Goal: Communication & Community: Answer question/provide support

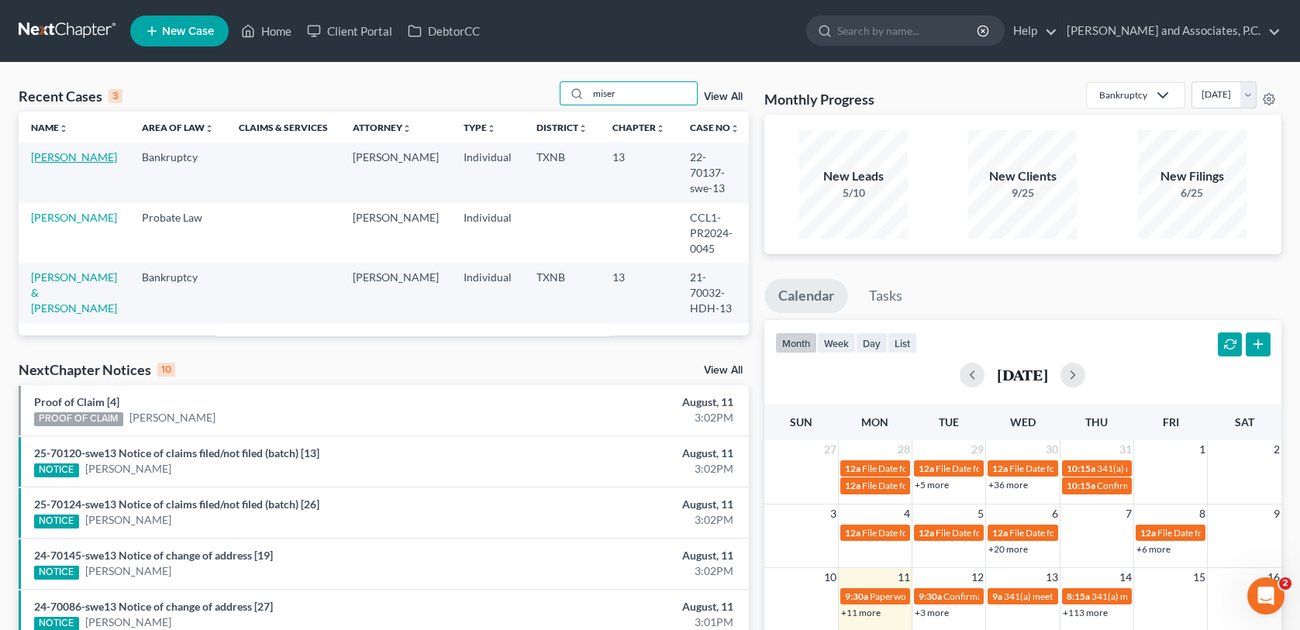
type input "miser"
click at [80, 157] on link "[PERSON_NAME]" at bounding box center [74, 156] width 86 height 13
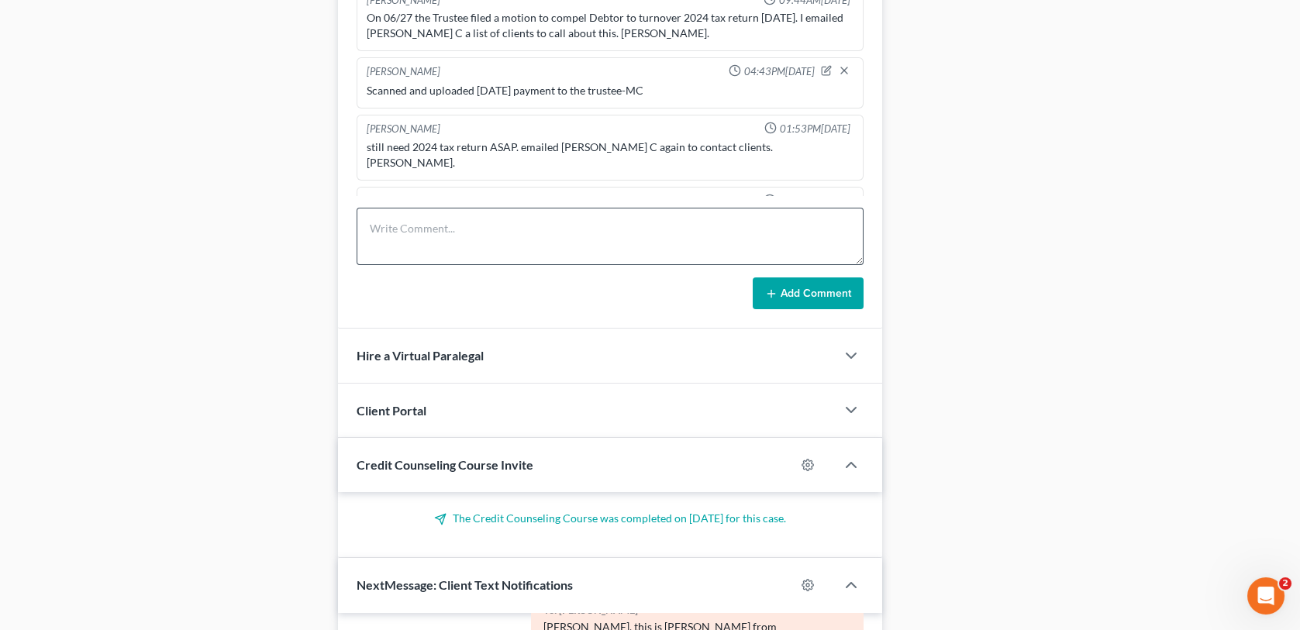
scroll to position [1008, 0]
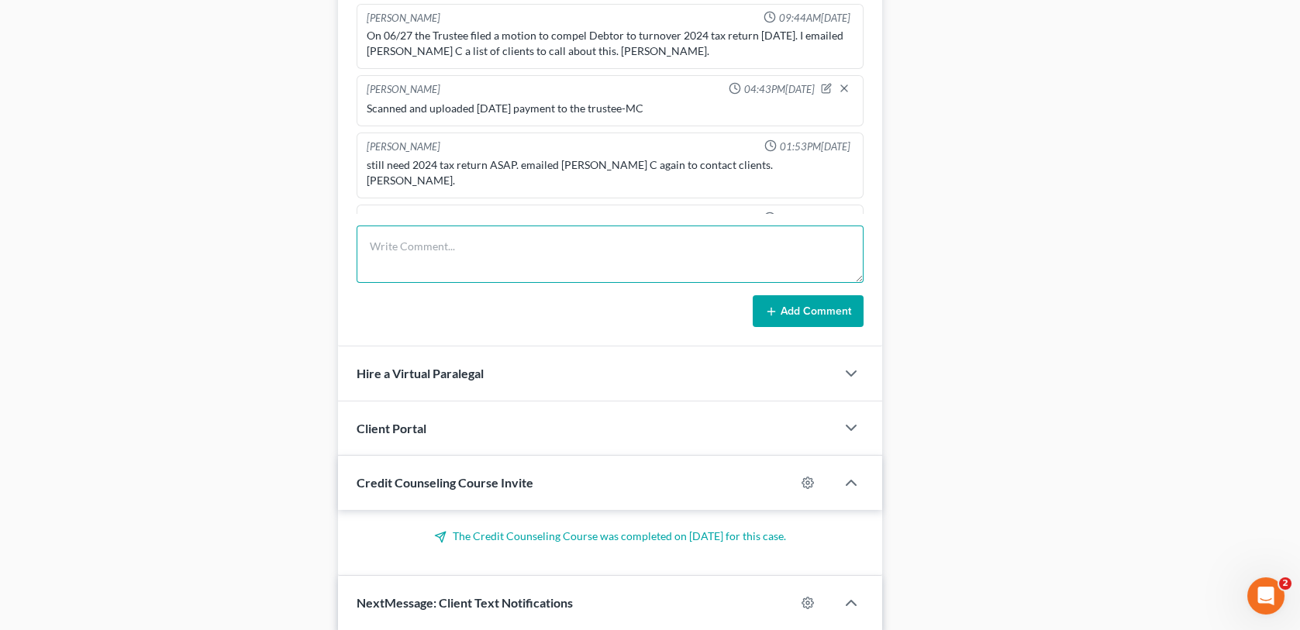
click at [463, 254] on textarea at bounding box center [610, 254] width 506 height 57
type textarea "uploaded payment. [GEOGRAPHIC_DATA]"
click at [797, 318] on button "Add Comment" at bounding box center [808, 311] width 111 height 33
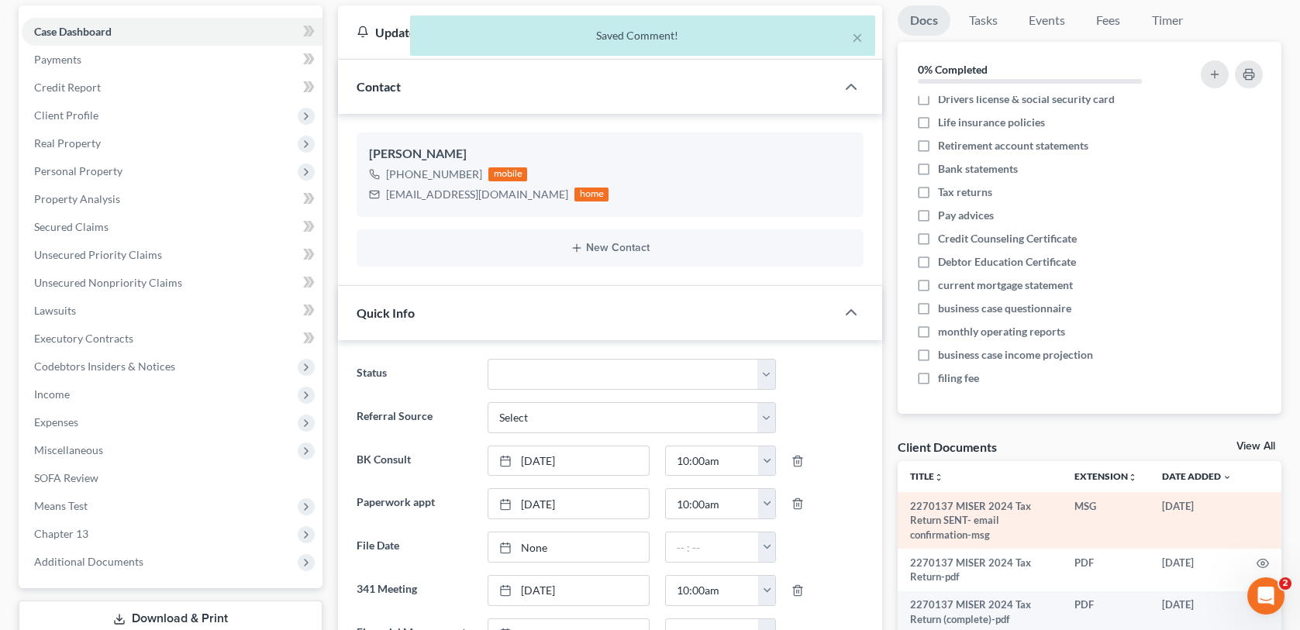
scroll to position [155, 0]
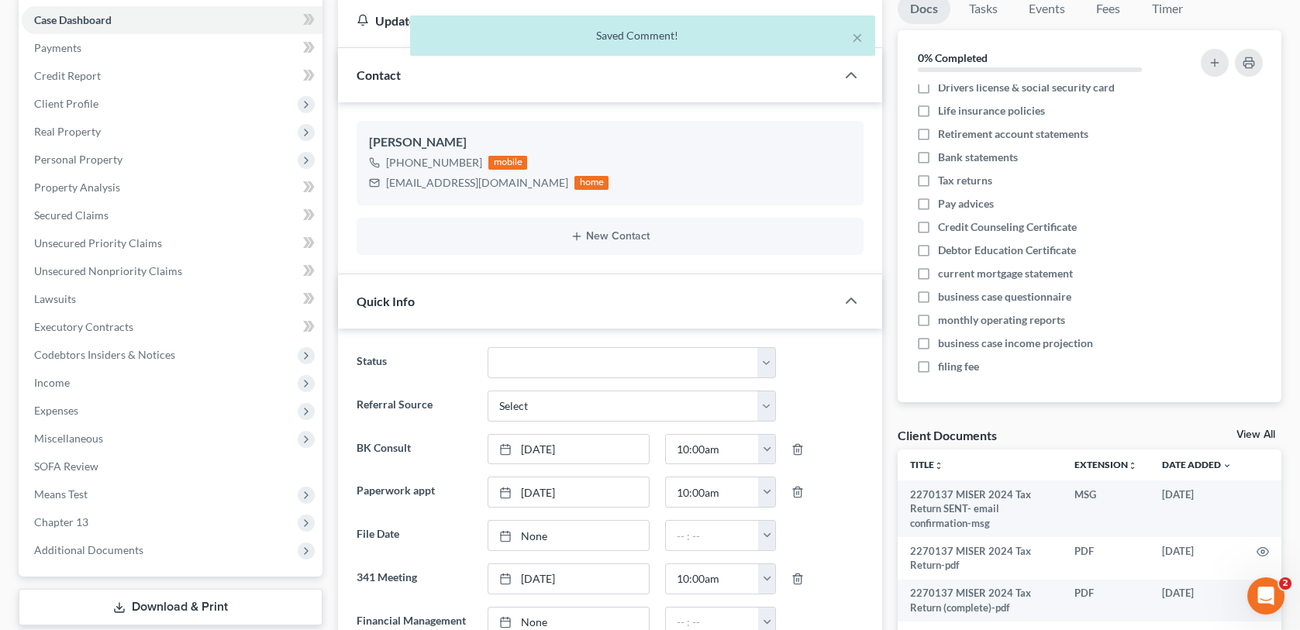
click at [1242, 432] on link "View All" at bounding box center [1255, 434] width 39 height 11
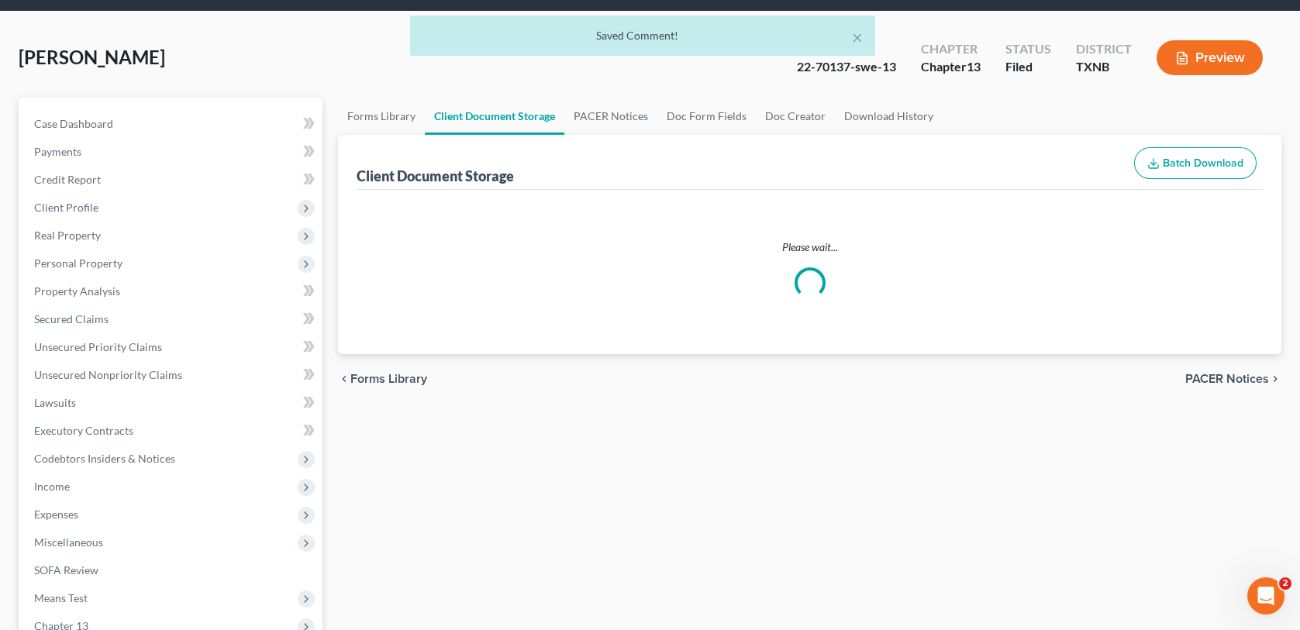
scroll to position [5, 0]
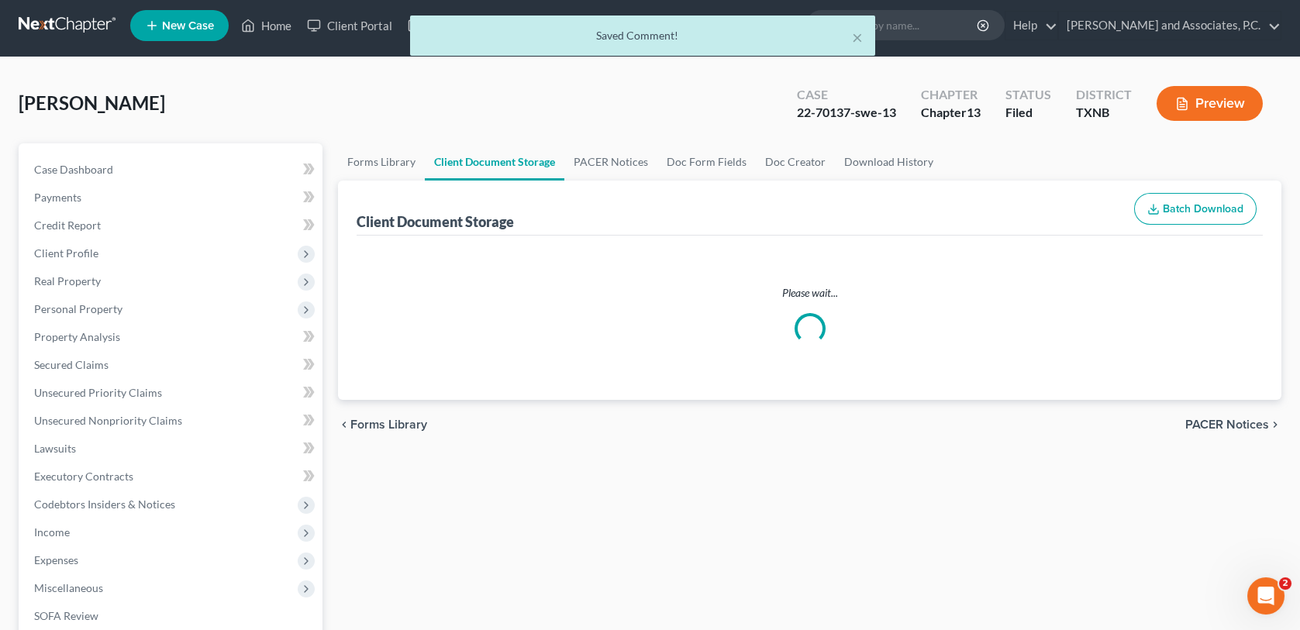
select select "6"
select select "21"
select select "10"
select select "33"
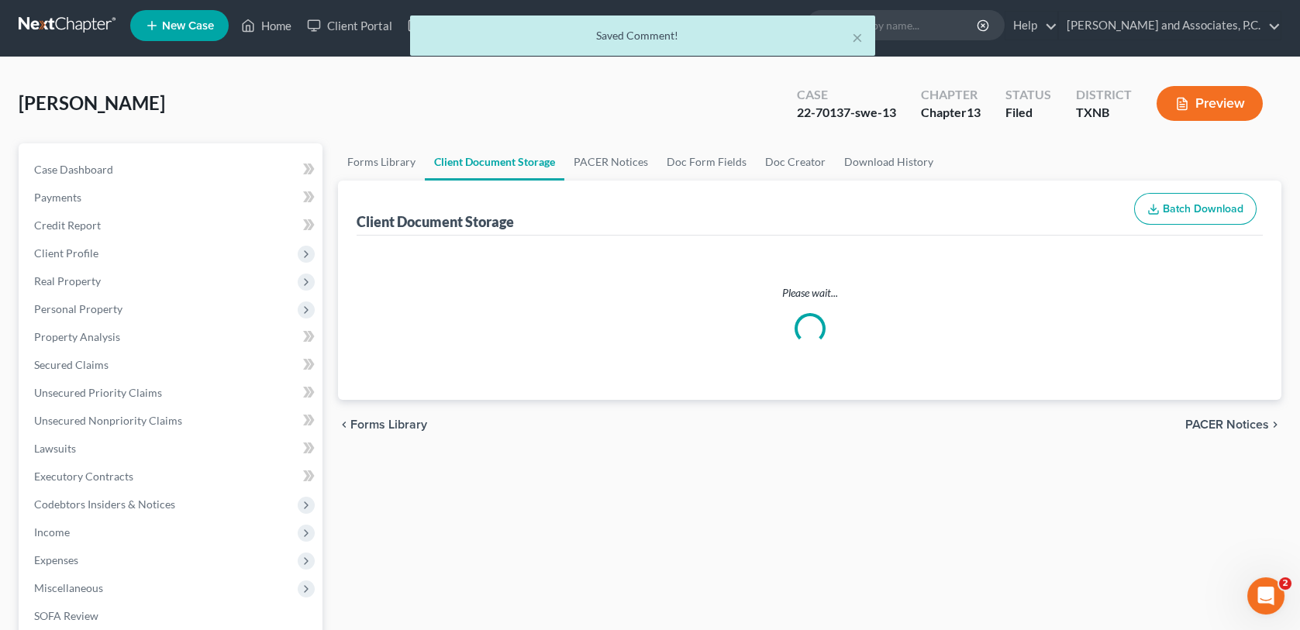
select select "33"
select select "6"
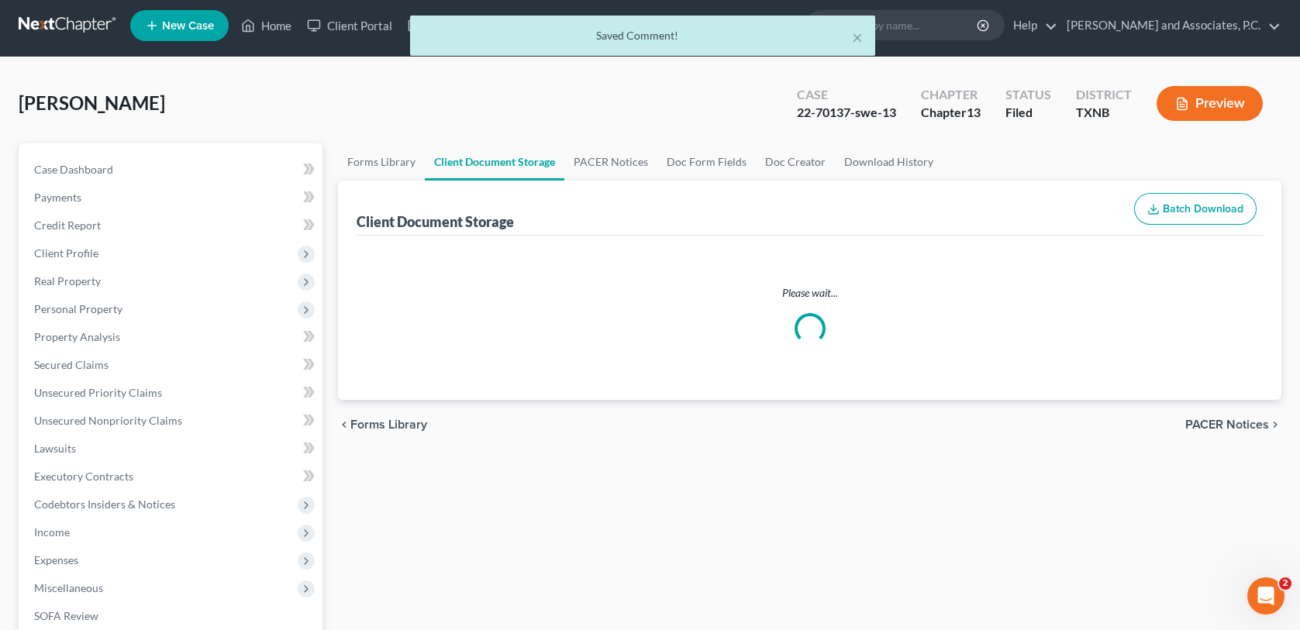
select select "6"
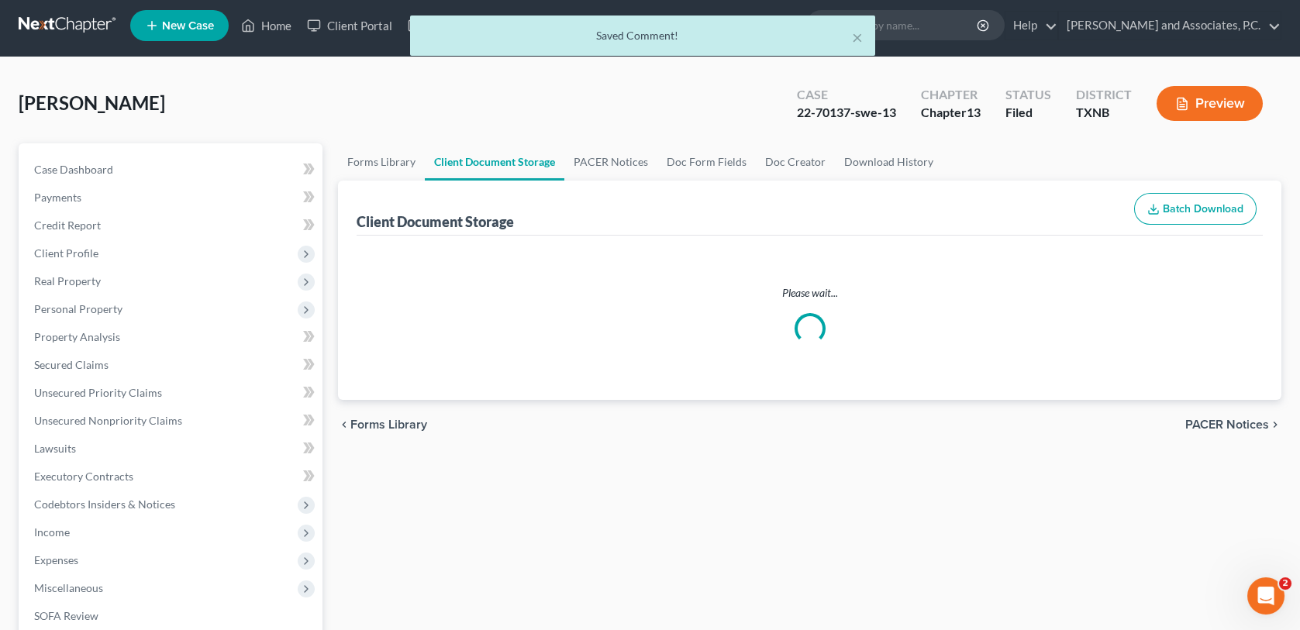
select select "6"
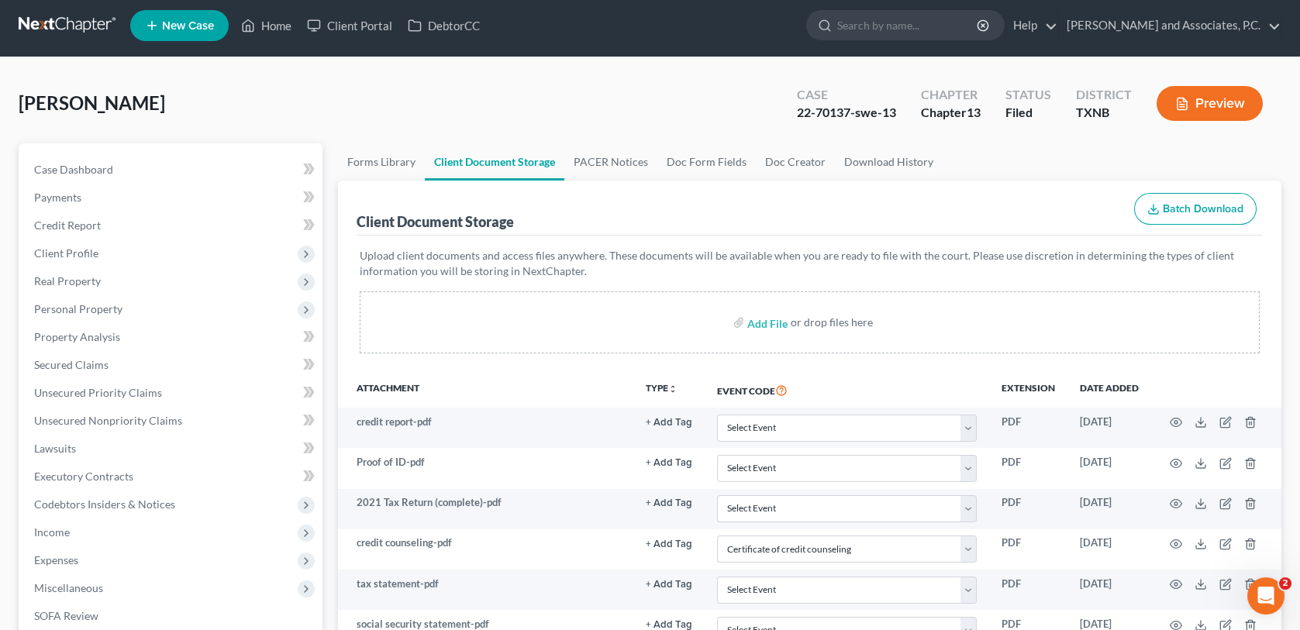
scroll to position [0, 0]
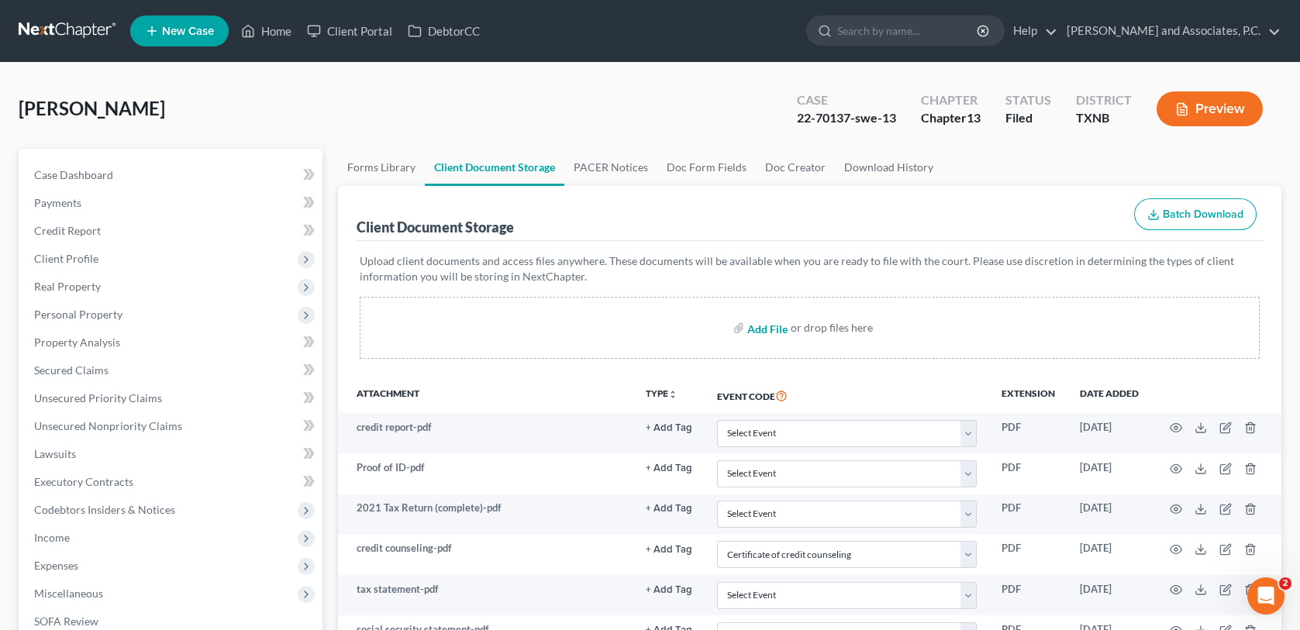
click at [762, 329] on input "file" at bounding box center [765, 328] width 37 height 28
type input "C:\fakepath\2270137 MISER [DATE] payment SENT.html"
click at [758, 330] on input "file" at bounding box center [765, 328] width 37 height 28
select select "6"
select select "21"
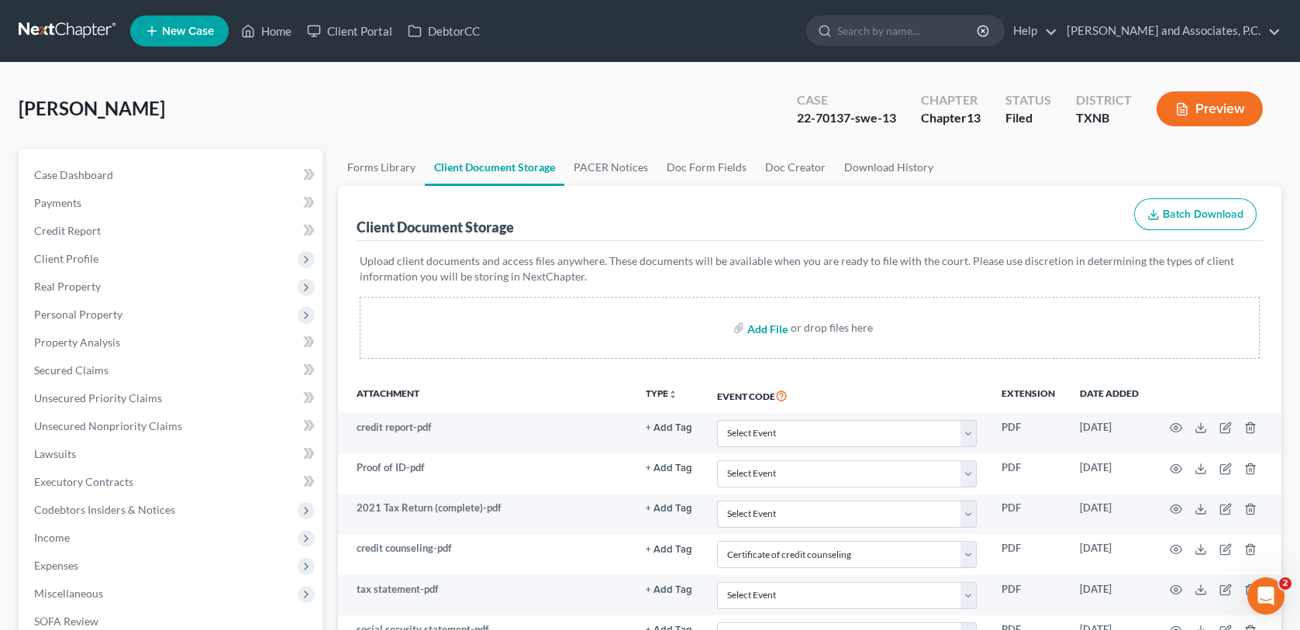
select select "10"
select select "33"
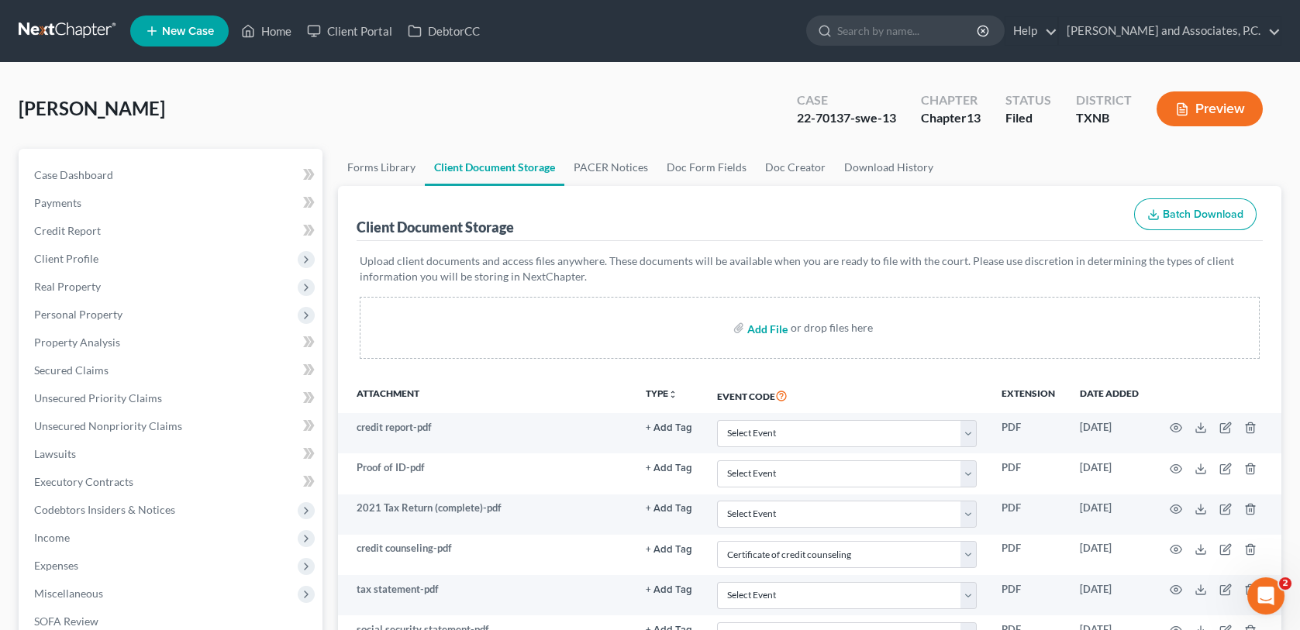
select select "6"
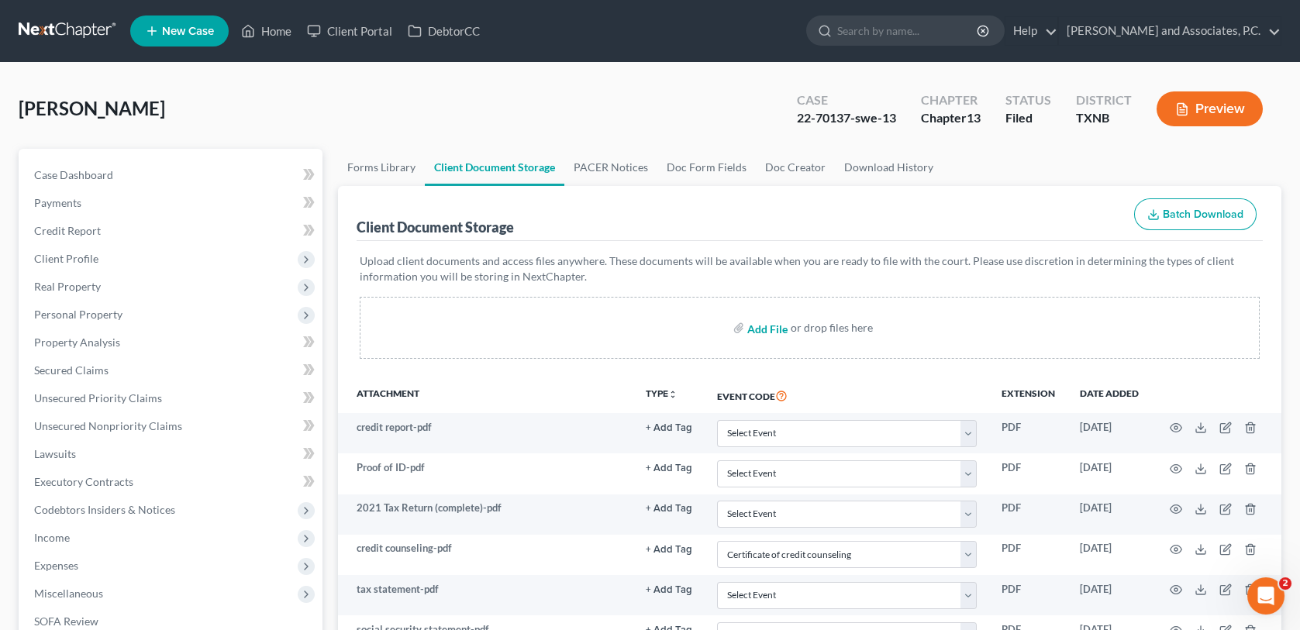
select select "6"
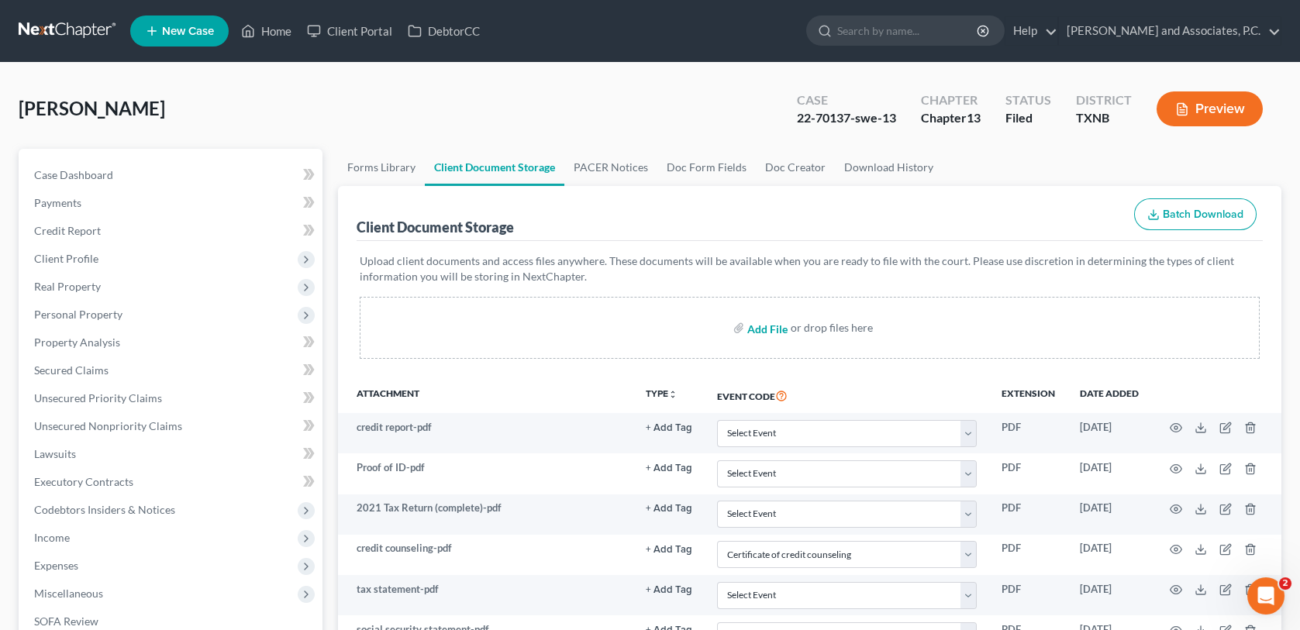
select select "6"
type input "C:\fakepath\2270137 MISER [DATE] Payment.pdf"
select select "6"
select select "21"
select select "10"
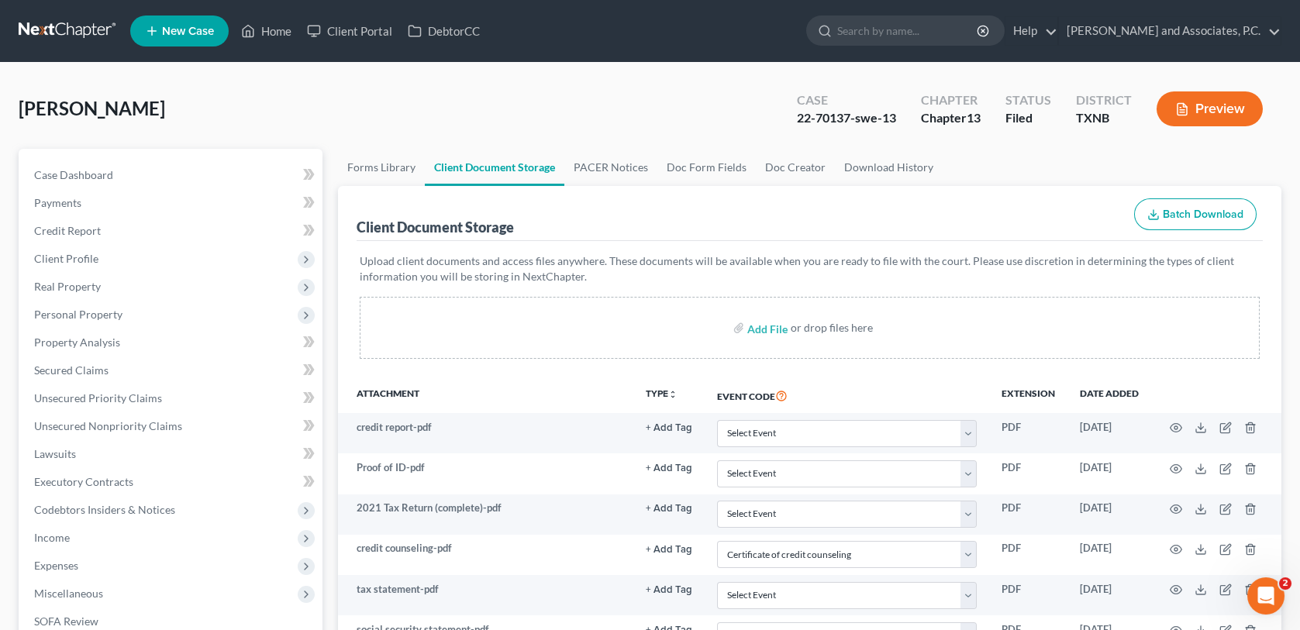
select select "33"
select select "6"
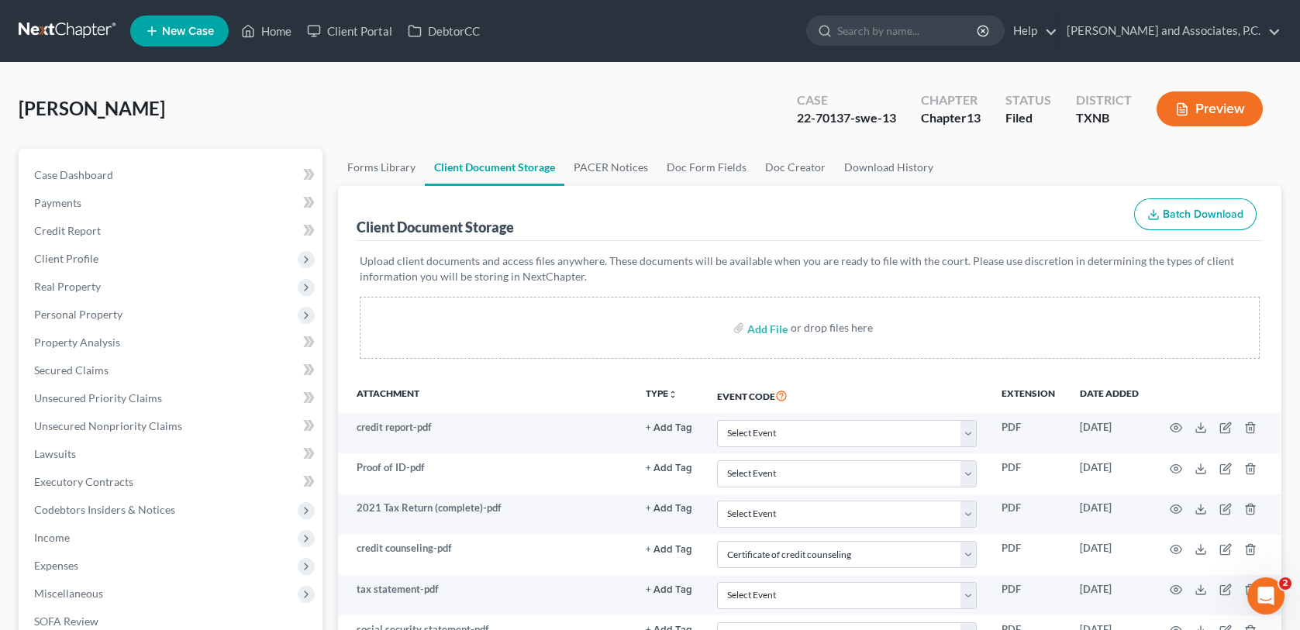
select select "6"
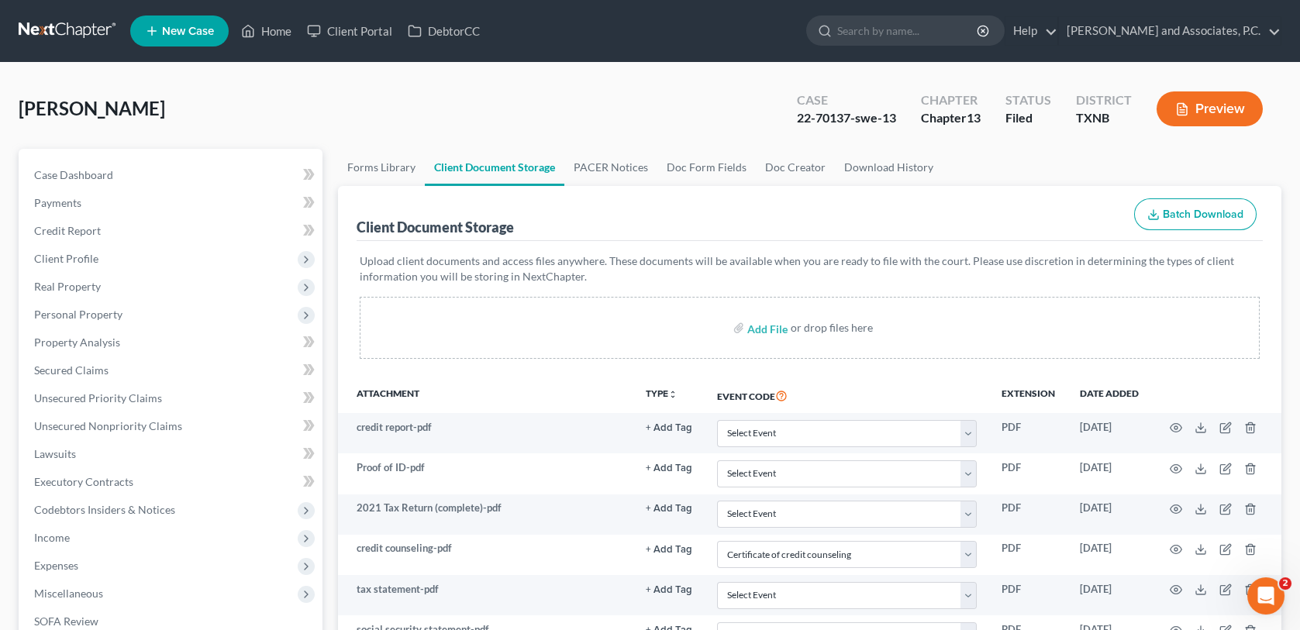
select select "6"
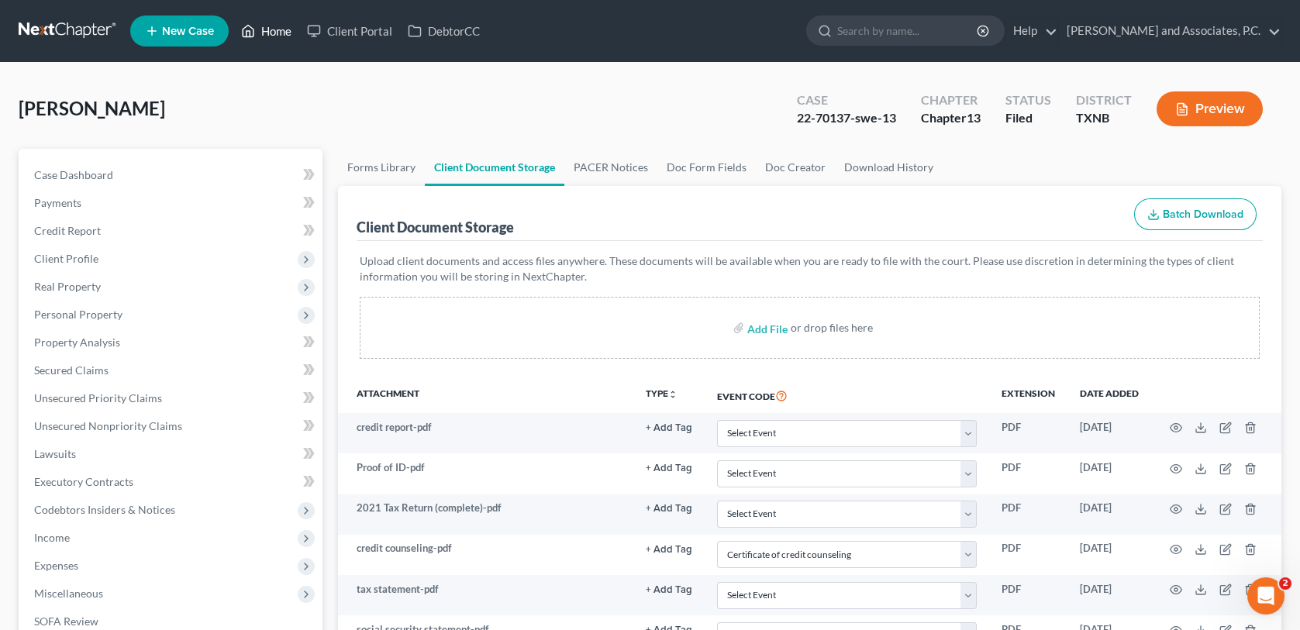
drag, startPoint x: 253, startPoint y: 26, endPoint x: 455, endPoint y: 68, distance: 206.6
click at [253, 26] on icon at bounding box center [248, 31] width 14 height 19
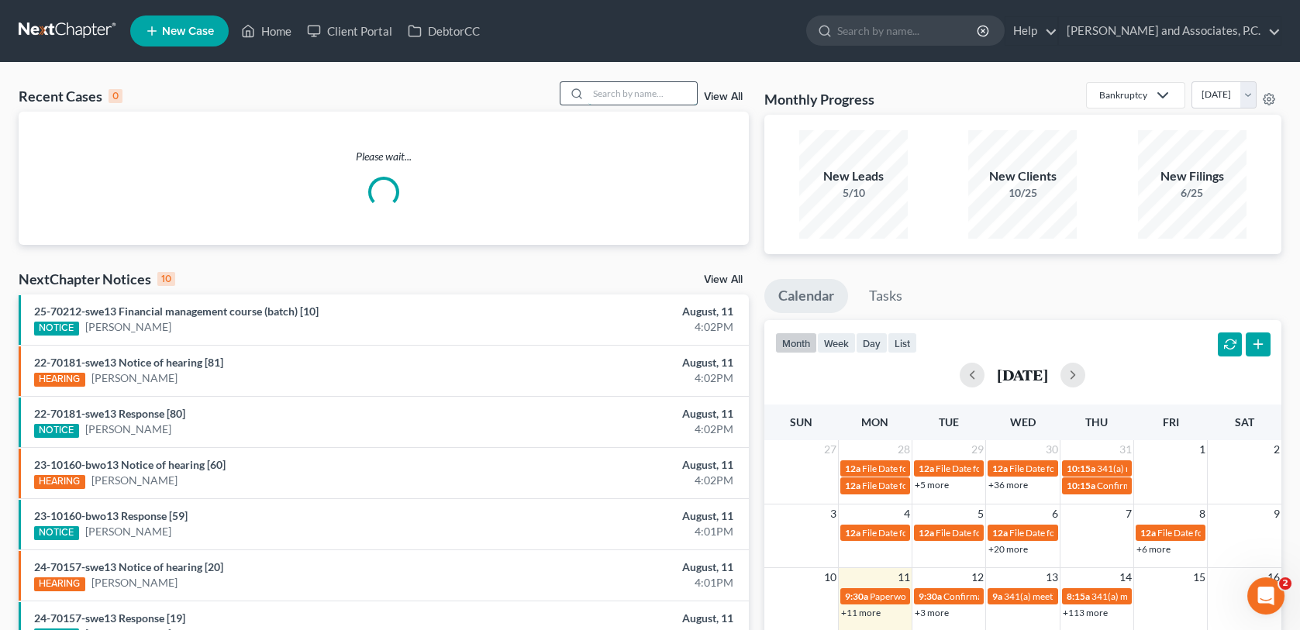
click at [657, 95] on input "search" at bounding box center [642, 93] width 109 height 22
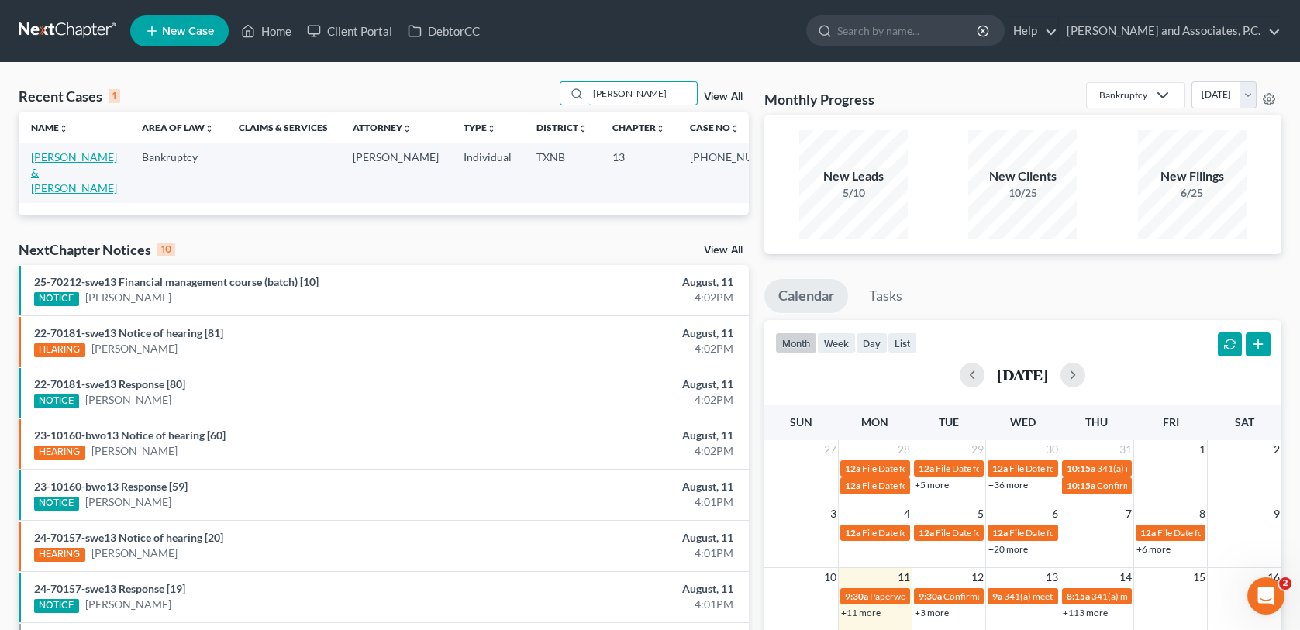
type input "[PERSON_NAME]"
click at [80, 160] on link "[PERSON_NAME] & [PERSON_NAME]" at bounding box center [74, 172] width 86 height 44
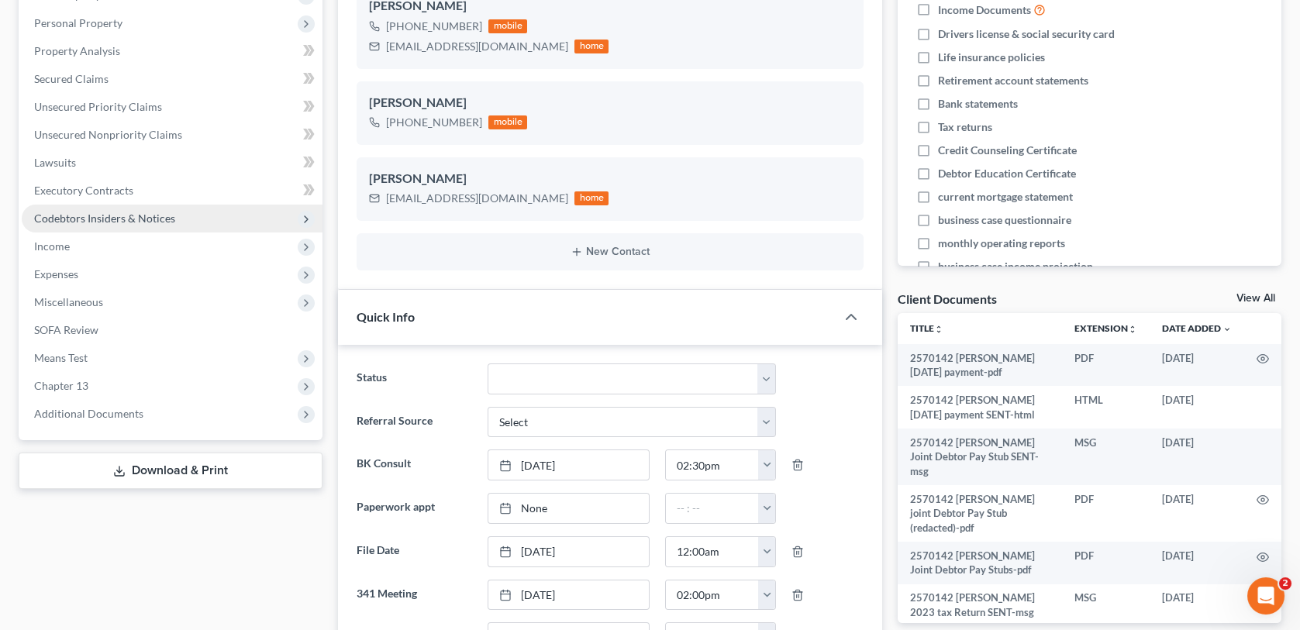
scroll to position [285, 0]
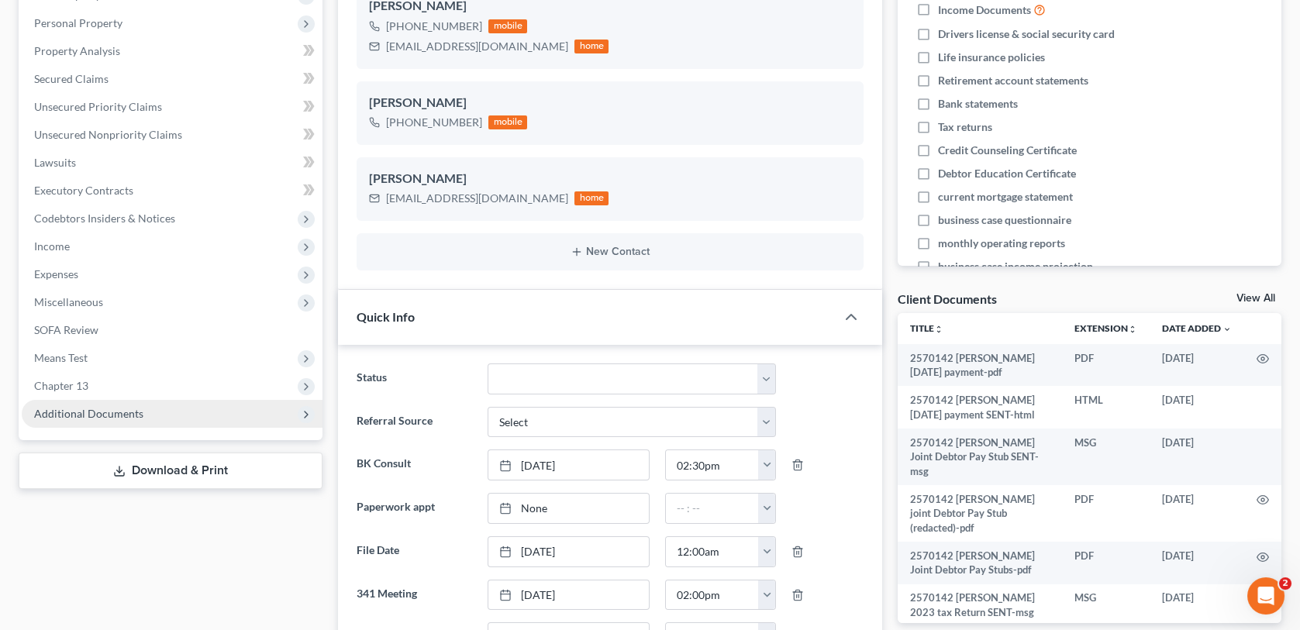
click at [116, 408] on span "Additional Documents" at bounding box center [88, 413] width 109 height 13
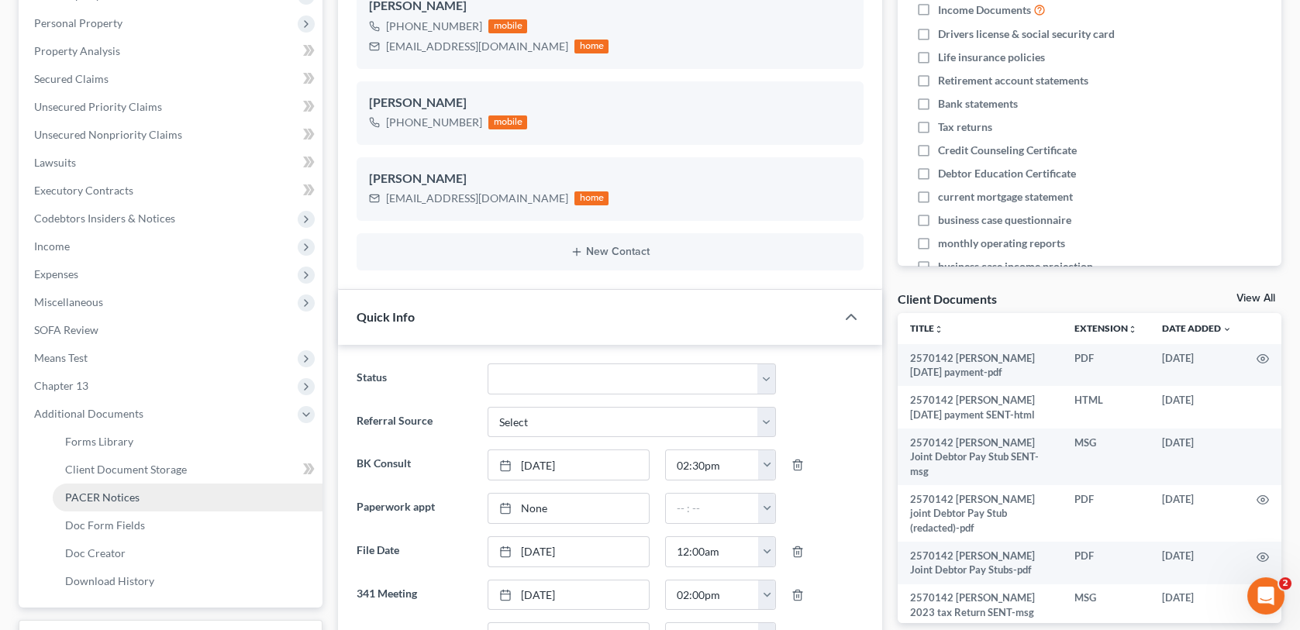
click at [111, 498] on span "PACER Notices" at bounding box center [102, 497] width 74 height 13
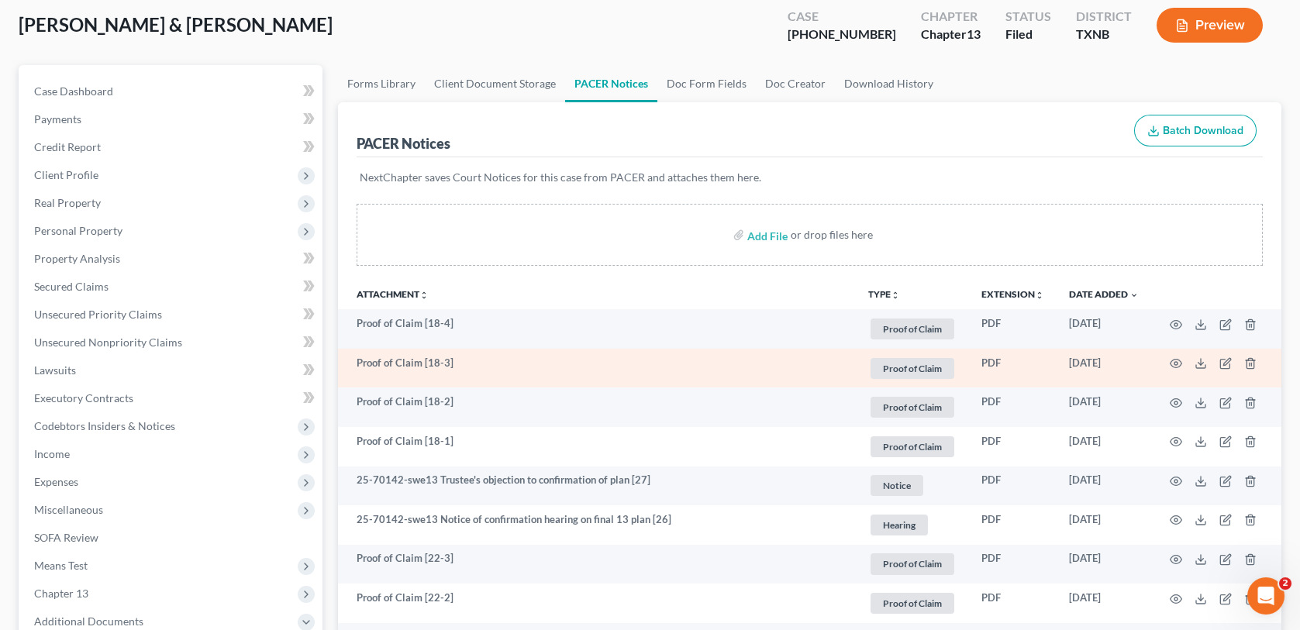
scroll to position [78, 0]
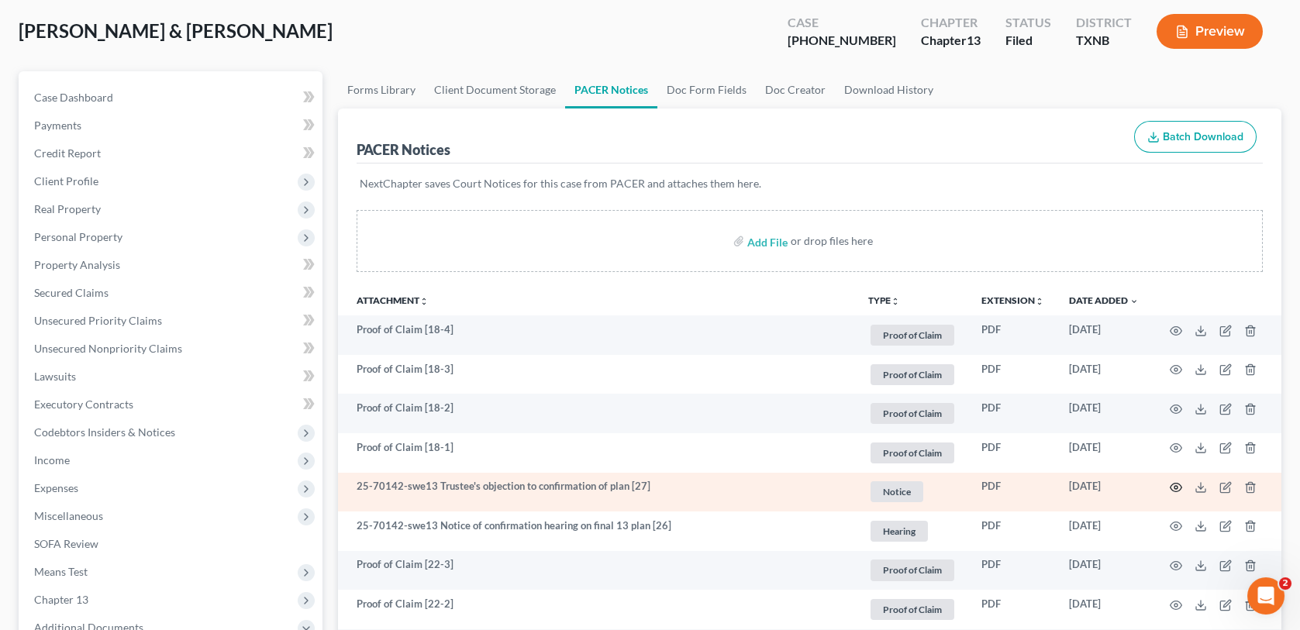
click at [1169, 484] on icon "button" at bounding box center [1175, 487] width 12 height 12
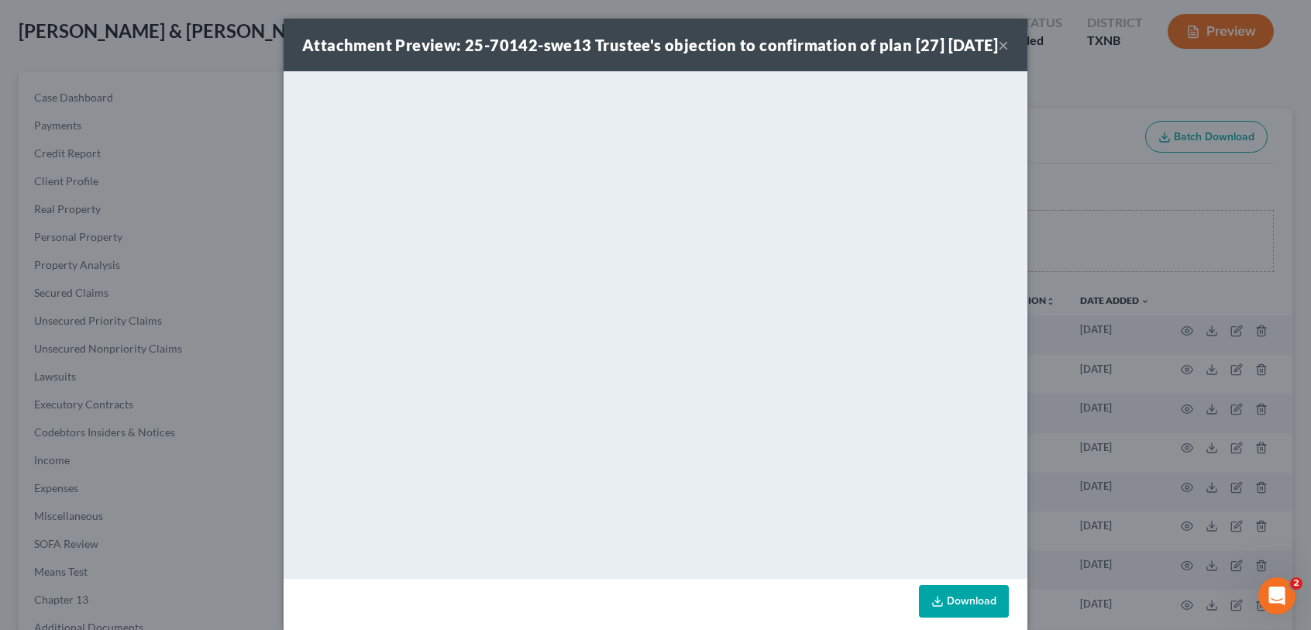
click at [999, 54] on button "×" at bounding box center [1003, 45] width 11 height 19
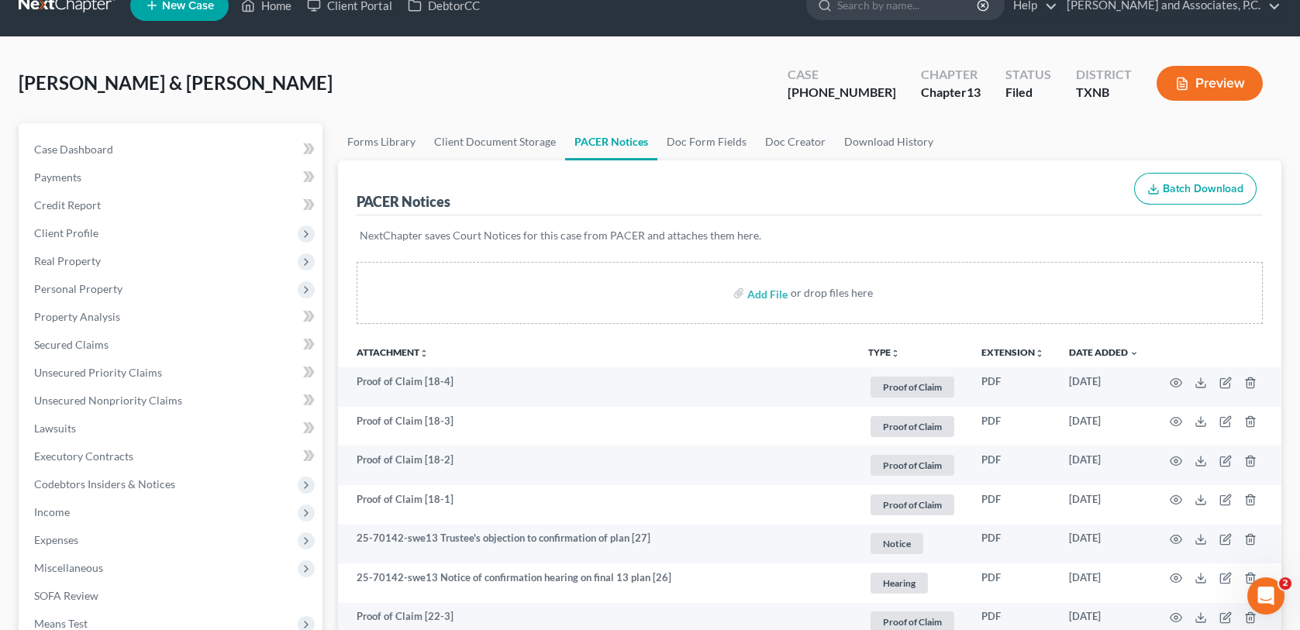
scroll to position [0, 0]
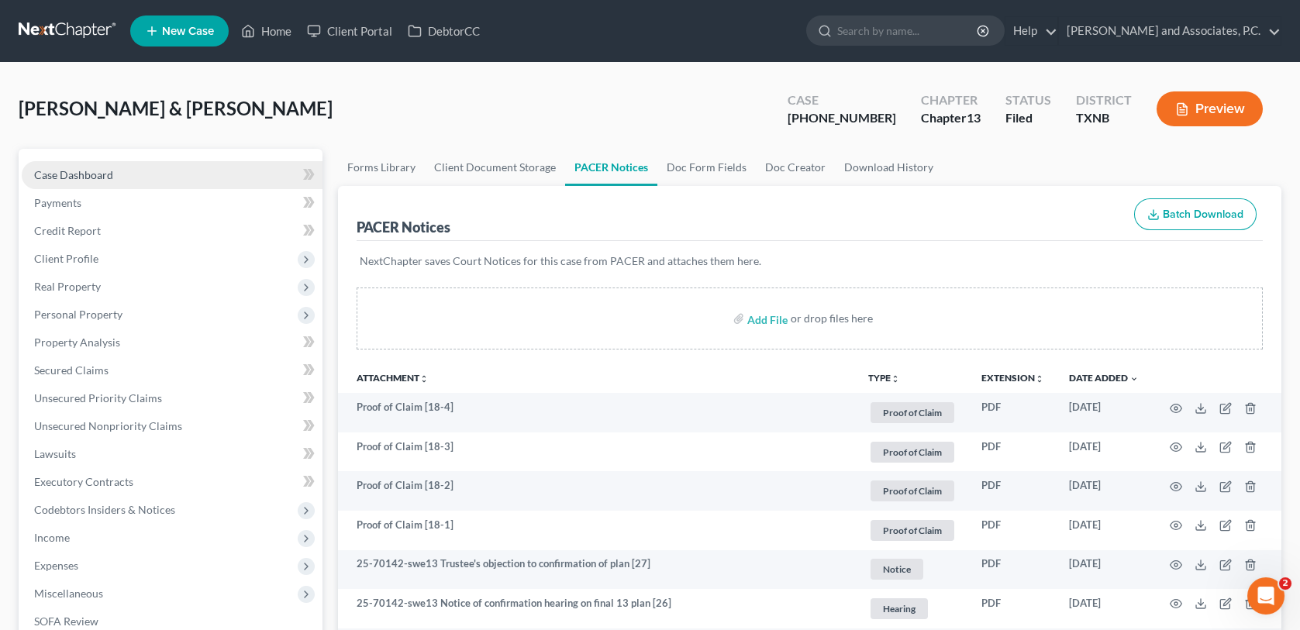
click at [125, 169] on link "Case Dashboard" at bounding box center [172, 175] width 301 height 28
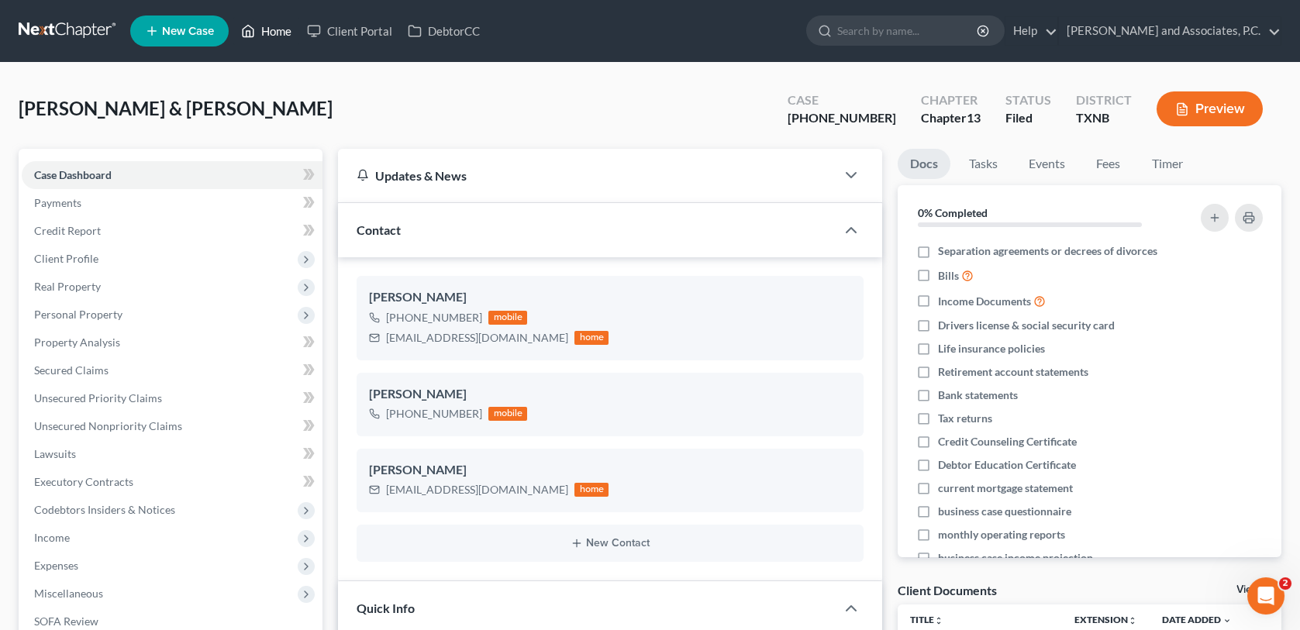
click at [259, 25] on link "Home" at bounding box center [266, 31] width 66 height 28
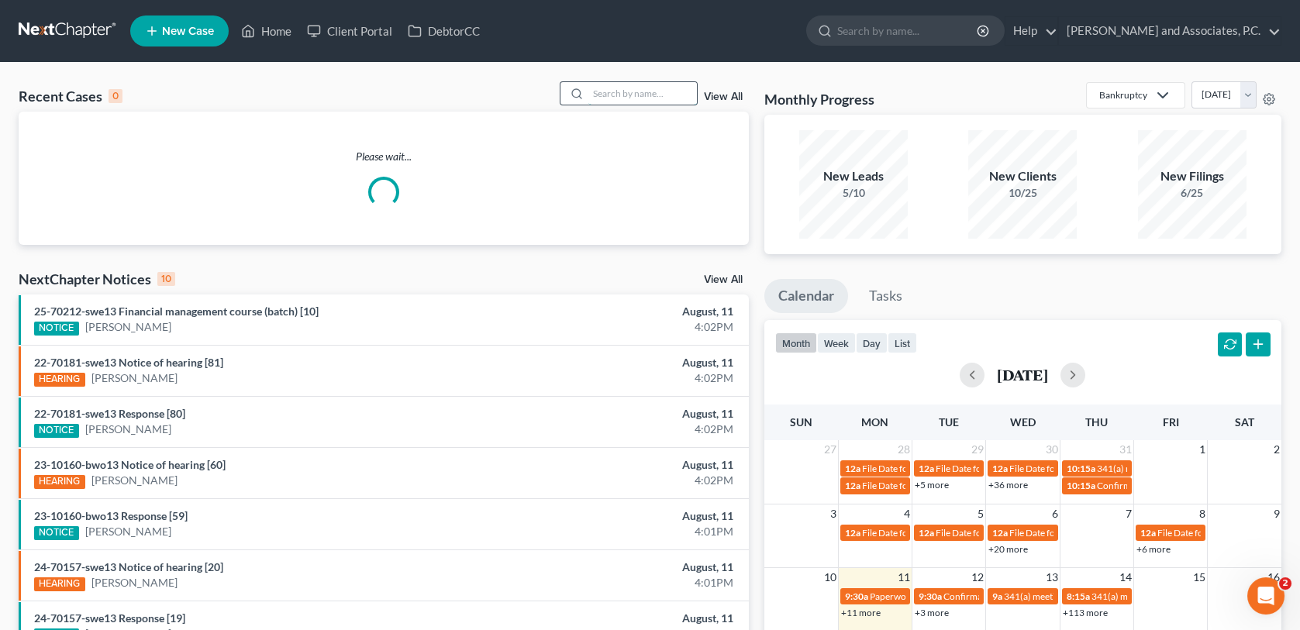
click at [614, 95] on input "search" at bounding box center [642, 93] width 109 height 22
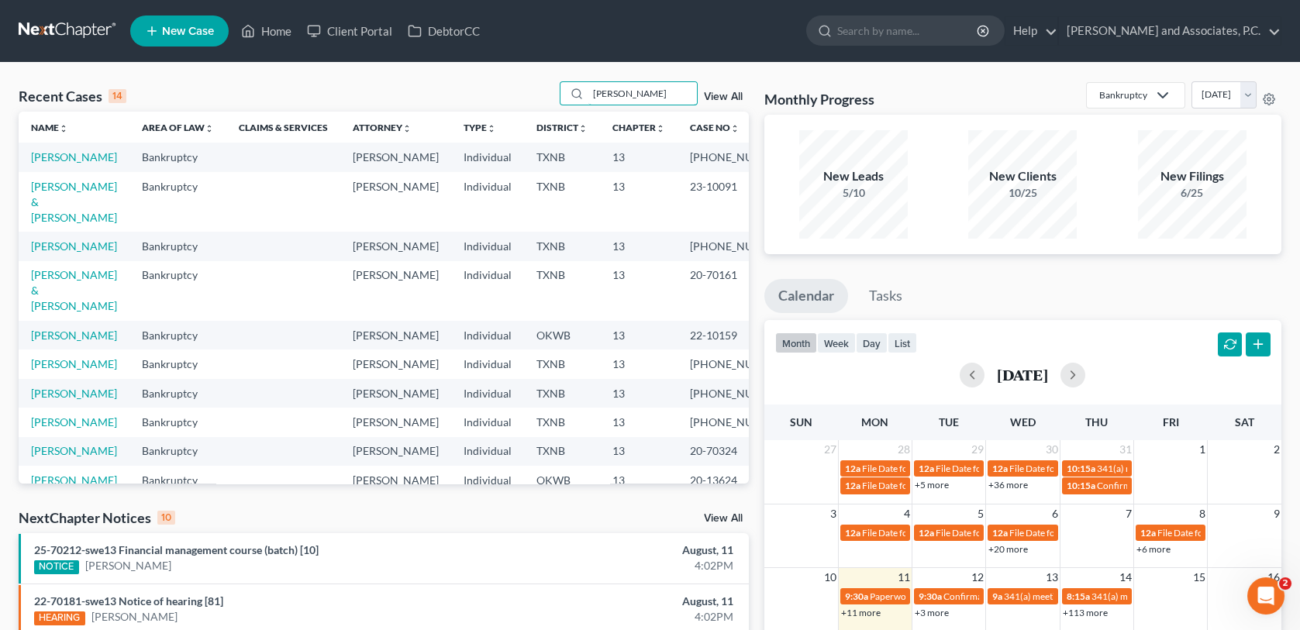
type input "[PERSON_NAME]"
click at [178, 26] on span "New Case" at bounding box center [188, 32] width 52 height 12
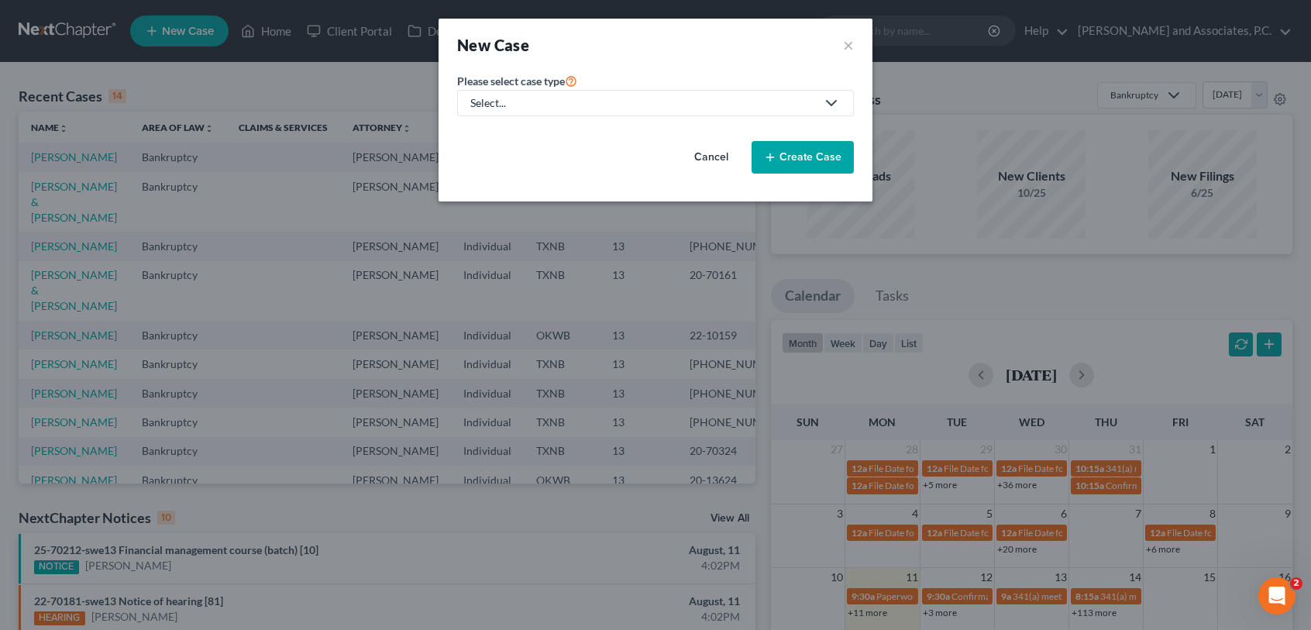
click at [611, 104] on div "Select..." at bounding box center [643, 103] width 346 height 16
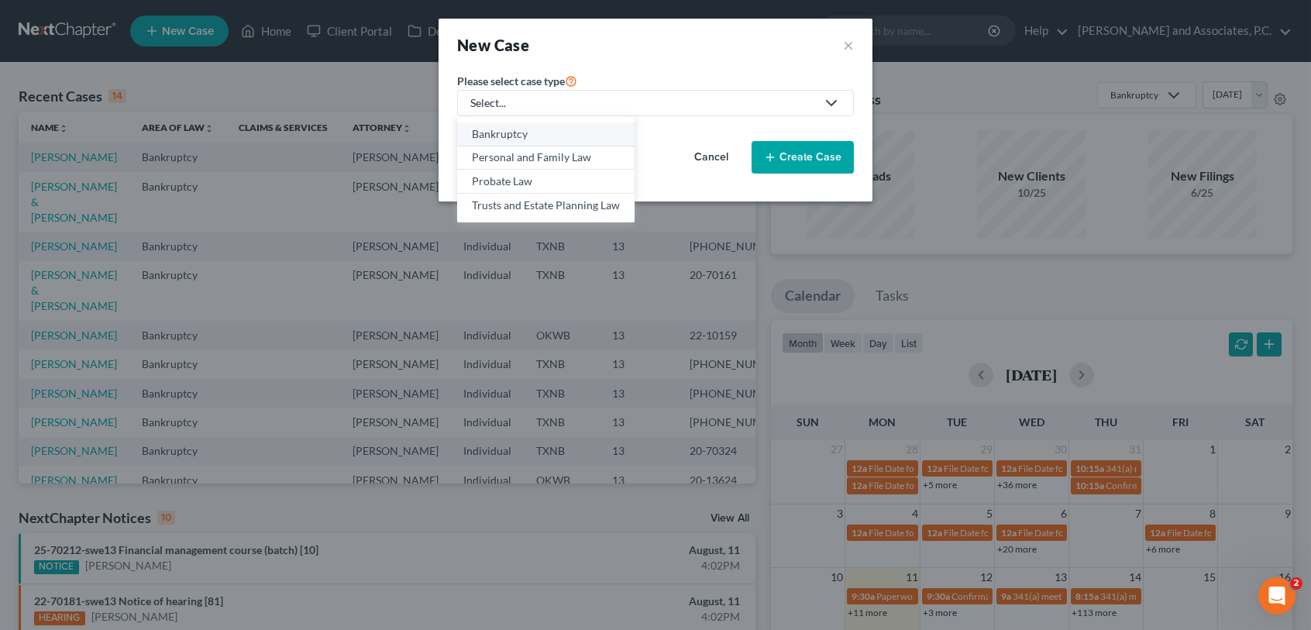
click at [521, 128] on div "Bankruptcy" at bounding box center [546, 134] width 148 height 16
select select "78"
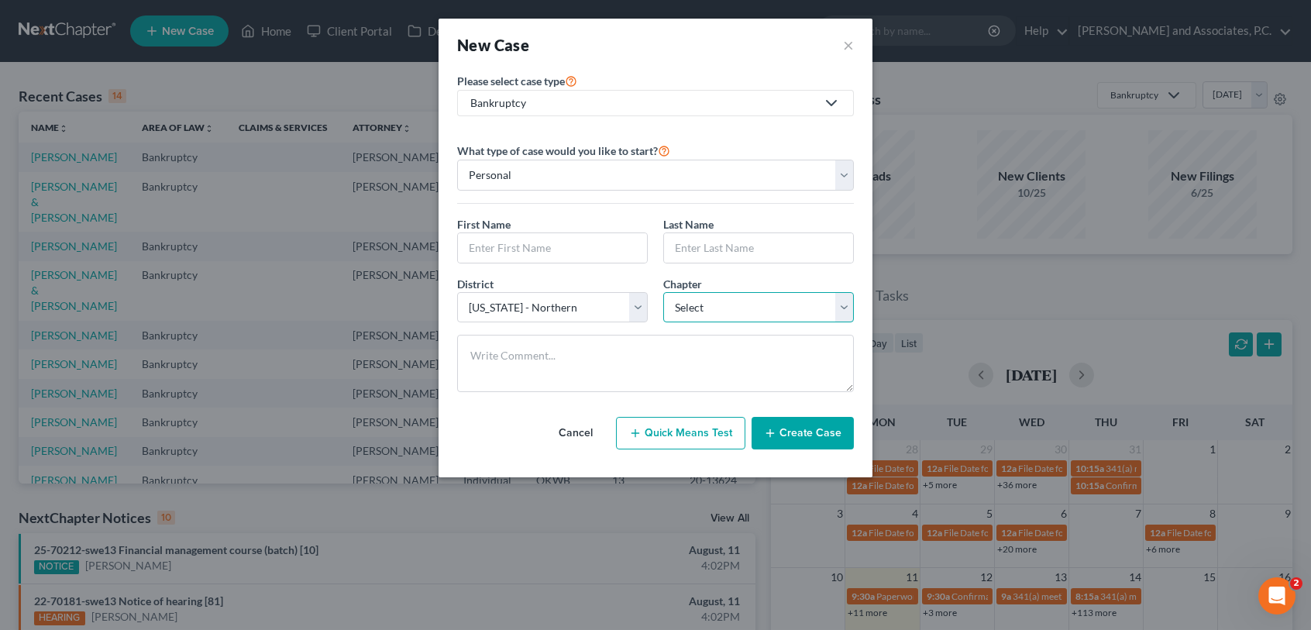
drag, startPoint x: 766, startPoint y: 304, endPoint x: 752, endPoint y: 321, distance: 22.5
click at [766, 304] on select "Select 7 11 12 13" at bounding box center [758, 307] width 191 height 31
select select "3"
click at [663, 292] on select "Select 7 11 12 13" at bounding box center [758, 307] width 191 height 31
click at [831, 445] on button "Create Case" at bounding box center [803, 433] width 102 height 33
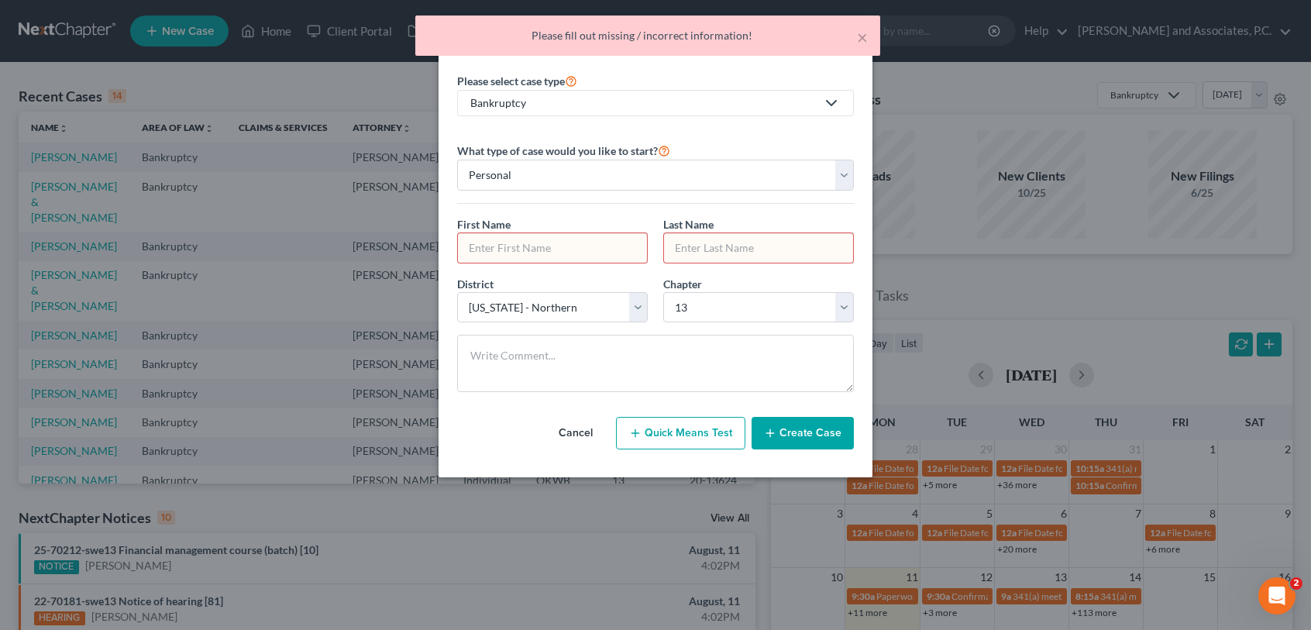
click at [501, 233] on input "text" at bounding box center [552, 247] width 189 height 29
type input "[PERSON_NAME]"
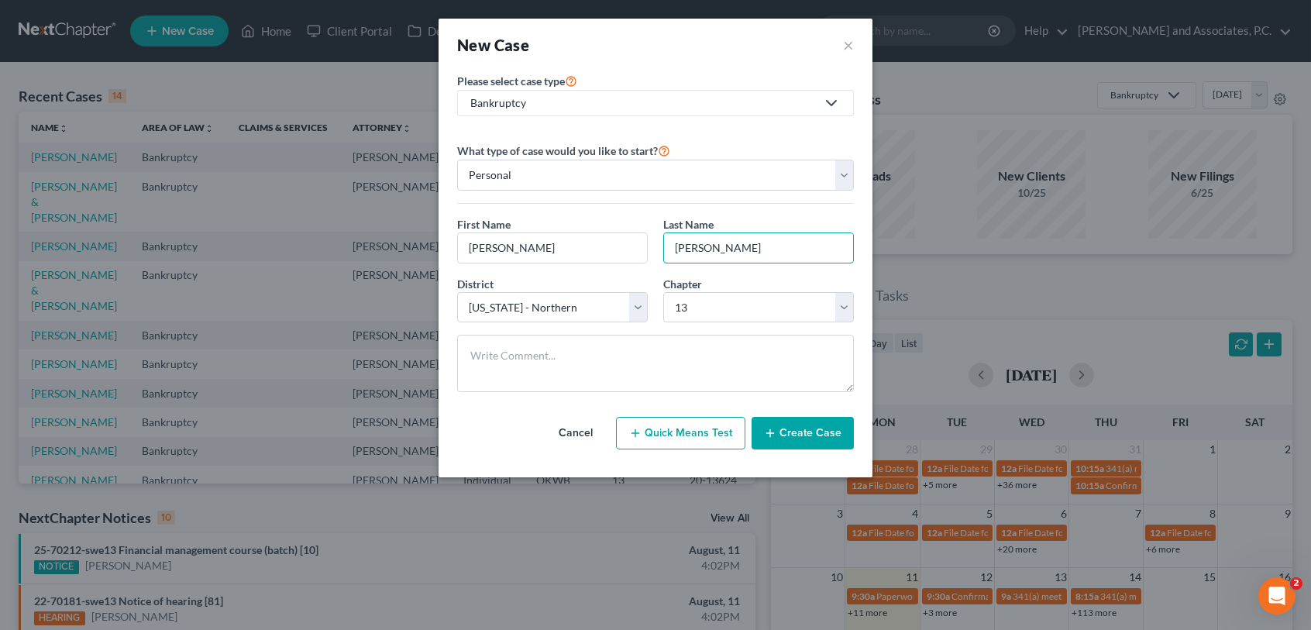
type input "[PERSON_NAME]"
click at [795, 432] on button "Create Case" at bounding box center [803, 433] width 102 height 33
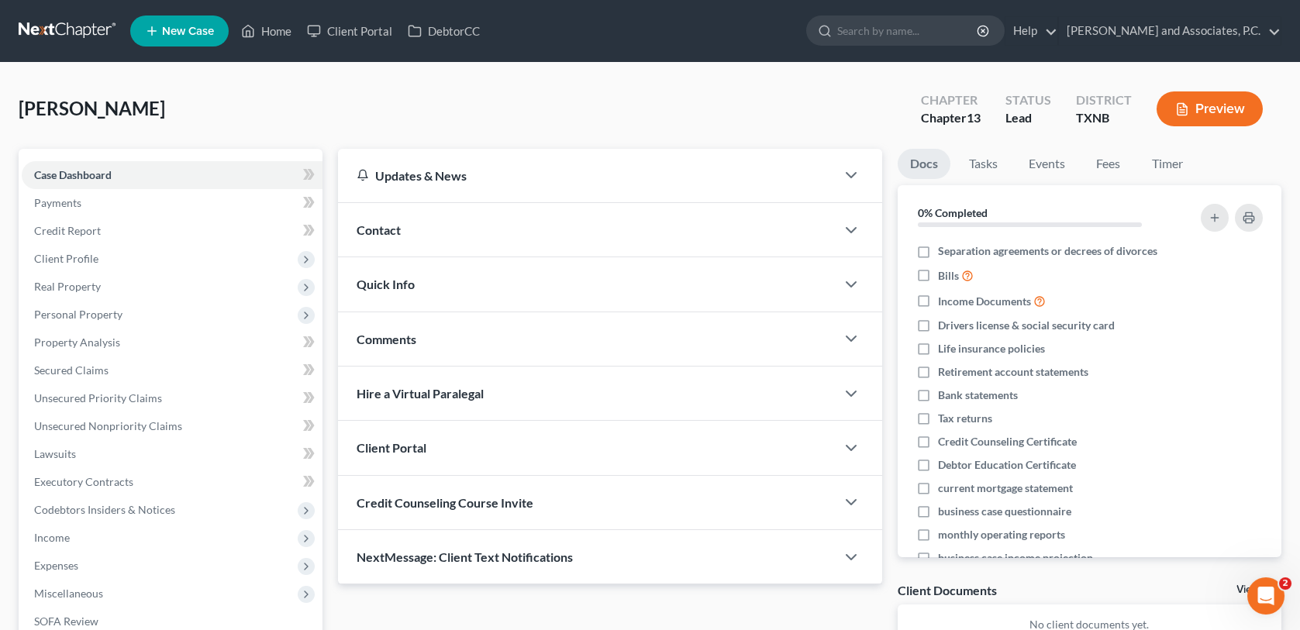
click at [467, 229] on div "Contact" at bounding box center [586, 229] width 497 height 53
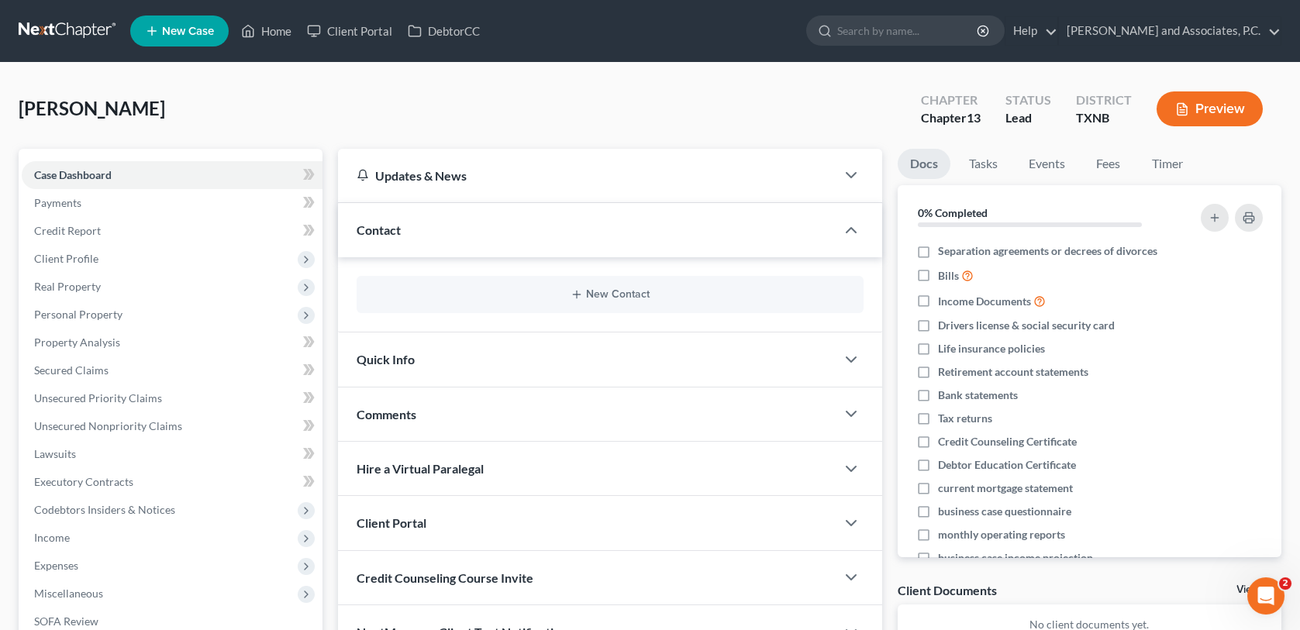
click at [573, 280] on div "New Contact" at bounding box center [610, 294] width 506 height 37
click at [570, 288] on icon "button" at bounding box center [576, 294] width 12 height 12
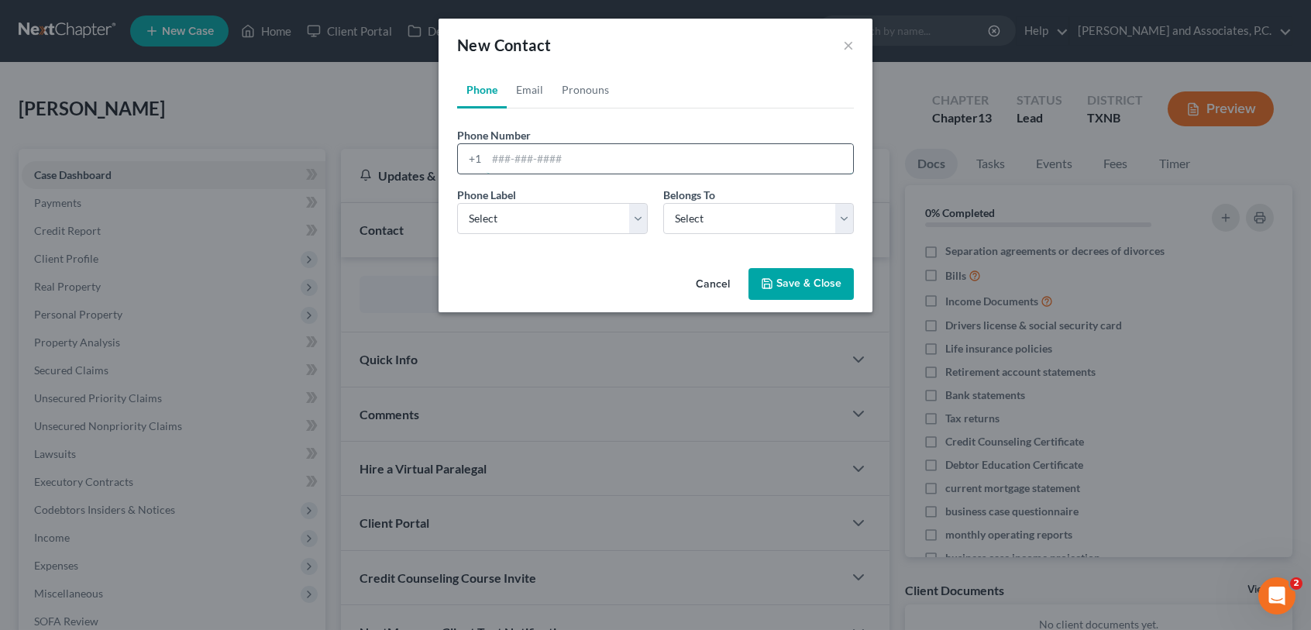
click at [498, 160] on input "tel" at bounding box center [670, 158] width 367 height 29
type input "[PHONE_NUMBER]"
drag, startPoint x: 491, startPoint y: 198, endPoint x: 501, endPoint y: 235, distance: 37.6
click at [491, 201] on label "Phone Label *" at bounding box center [486, 195] width 59 height 16
click at [495, 214] on select "Select Mobile Home Work Other" at bounding box center [552, 218] width 191 height 31
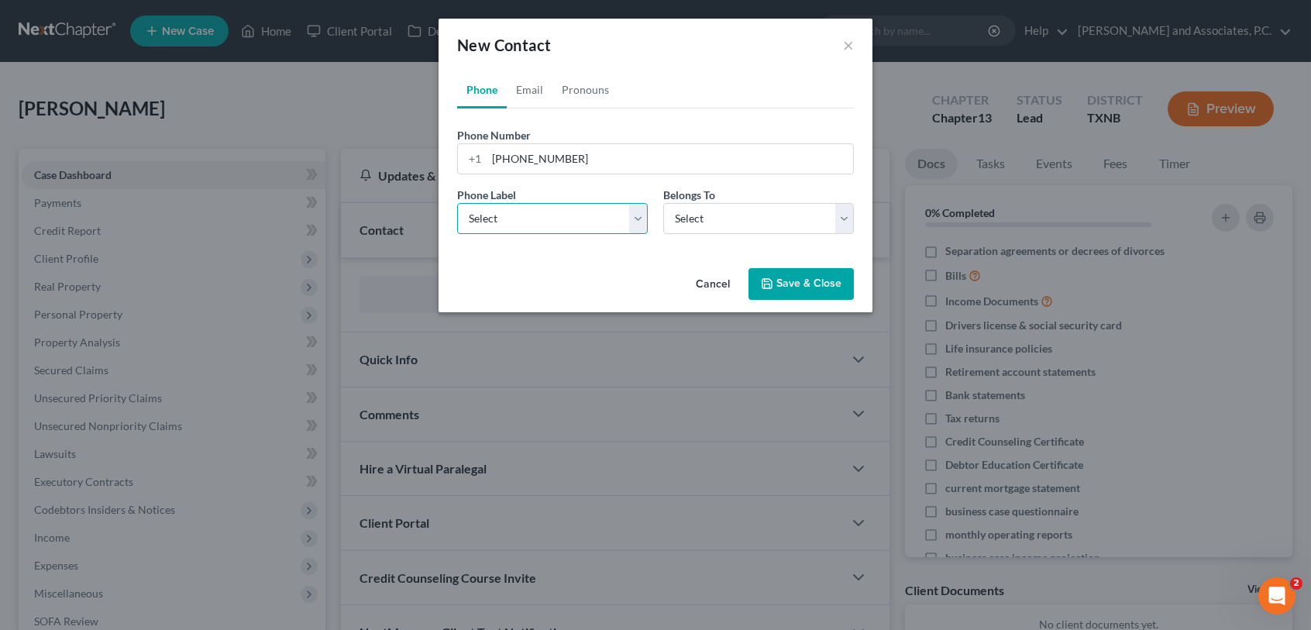
select select "0"
click at [457, 203] on select "Select Mobile Home Work Other" at bounding box center [552, 218] width 191 height 31
drag, startPoint x: 717, startPoint y: 228, endPoint x: 629, endPoint y: 124, distance: 136.3
click at [717, 227] on select "Select Client Other" at bounding box center [758, 218] width 191 height 31
click at [663, 203] on select "Select Client Other" at bounding box center [758, 218] width 191 height 31
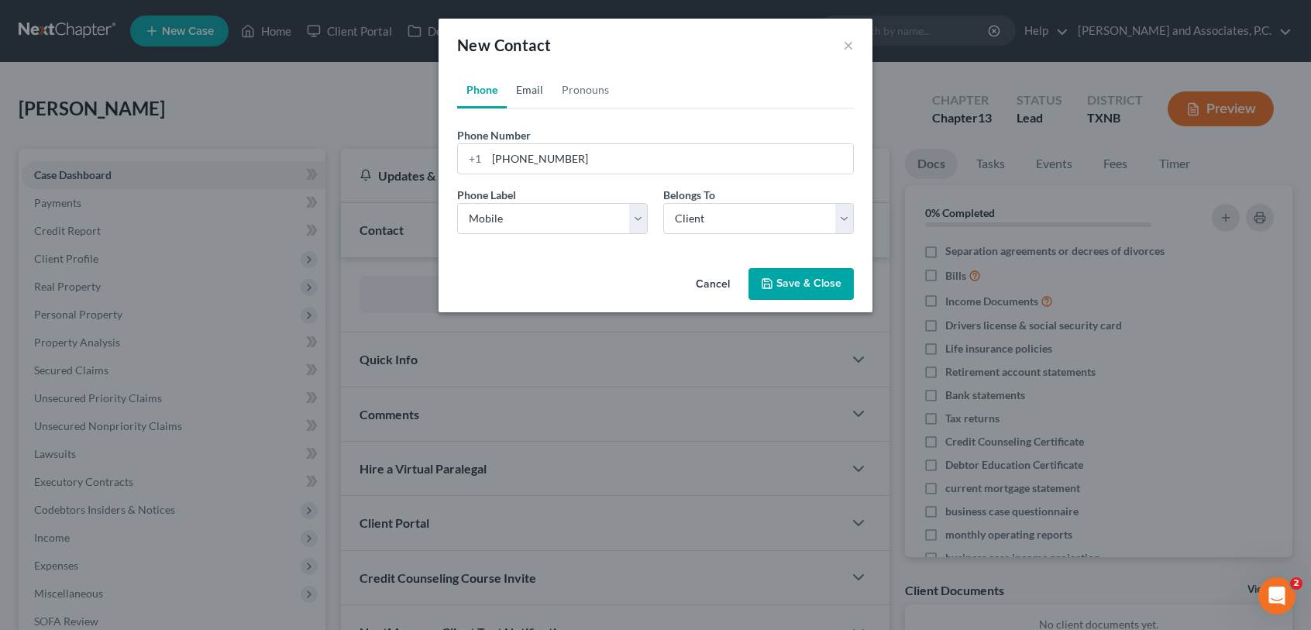
click at [527, 83] on link "Email" at bounding box center [530, 89] width 46 height 37
select select "0"
click at [546, 163] on input "email" at bounding box center [670, 158] width 367 height 29
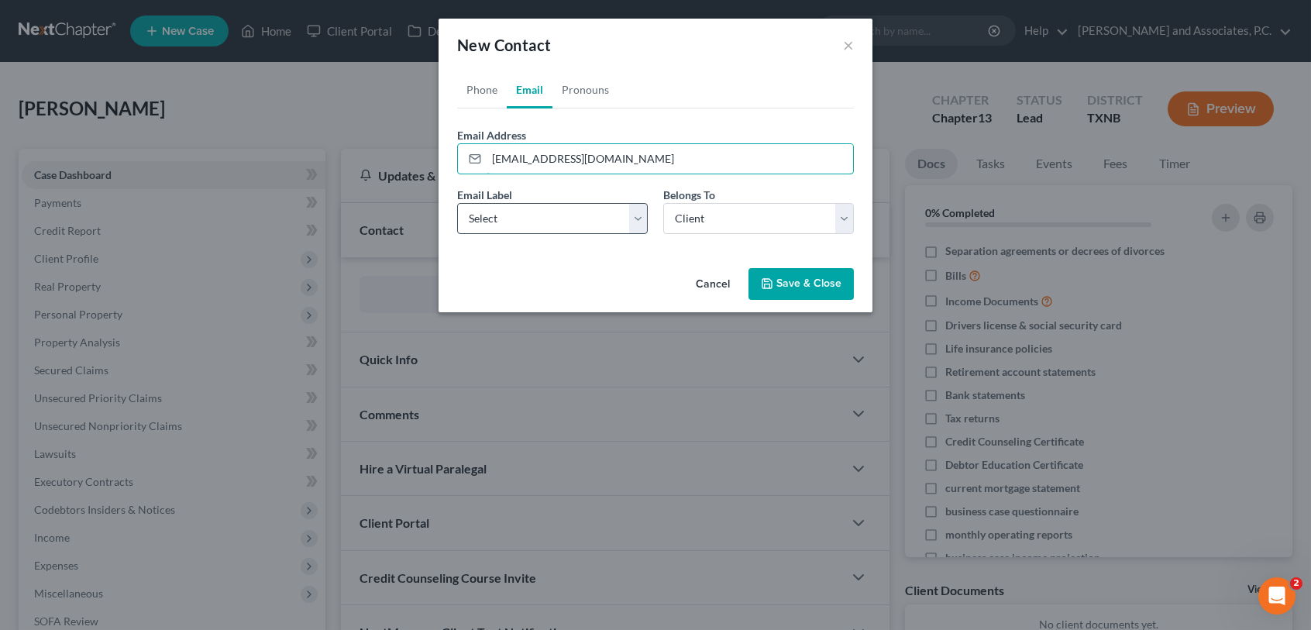
type input "[EMAIL_ADDRESS][DOMAIN_NAME]"
drag, startPoint x: 555, startPoint y: 216, endPoint x: 551, endPoint y: 235, distance: 19.0
click at [555, 216] on select "Select Home Work Other" at bounding box center [552, 218] width 191 height 31
select select "0"
click at [457, 203] on select "Select Home Work Other" at bounding box center [552, 218] width 191 height 31
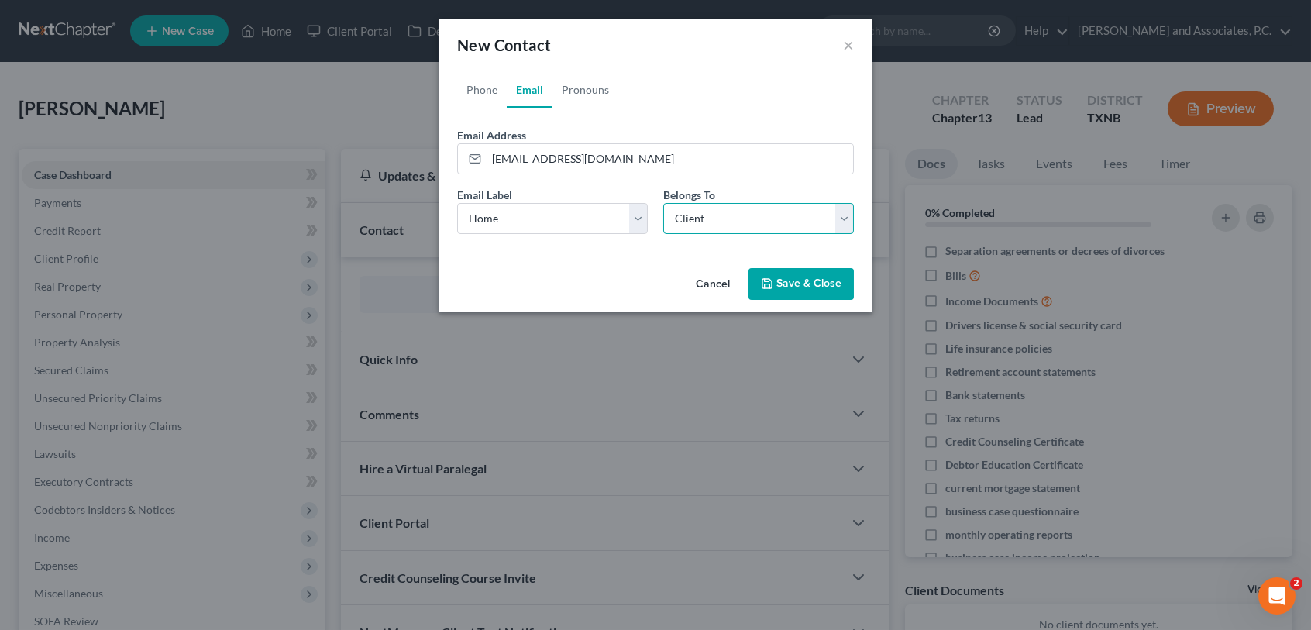
click at [706, 230] on select "Select Client Other" at bounding box center [758, 218] width 191 height 31
click at [663, 203] on select "Select Client Other" at bounding box center [758, 218] width 191 height 31
click at [795, 288] on button "Save & Close" at bounding box center [801, 284] width 105 height 33
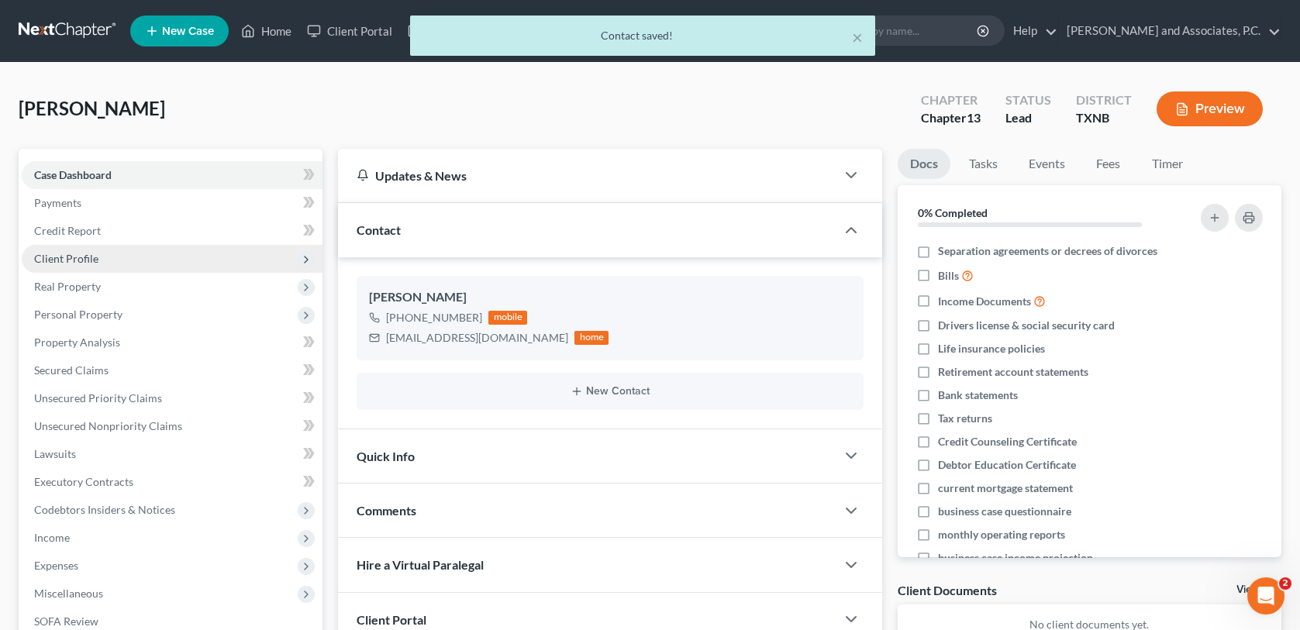
click at [88, 256] on span "Client Profile" at bounding box center [66, 258] width 64 height 13
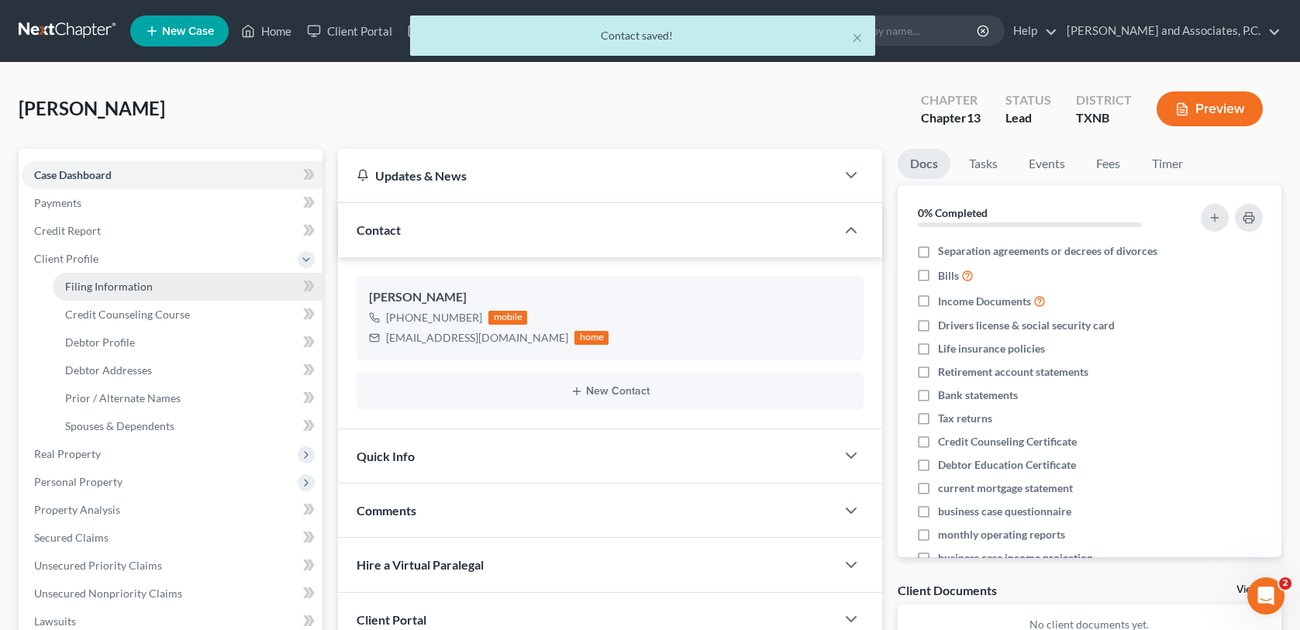
click at [122, 285] on span "Filing Information" at bounding box center [109, 286] width 88 height 13
select select "1"
select select "0"
select select "3"
select select "78"
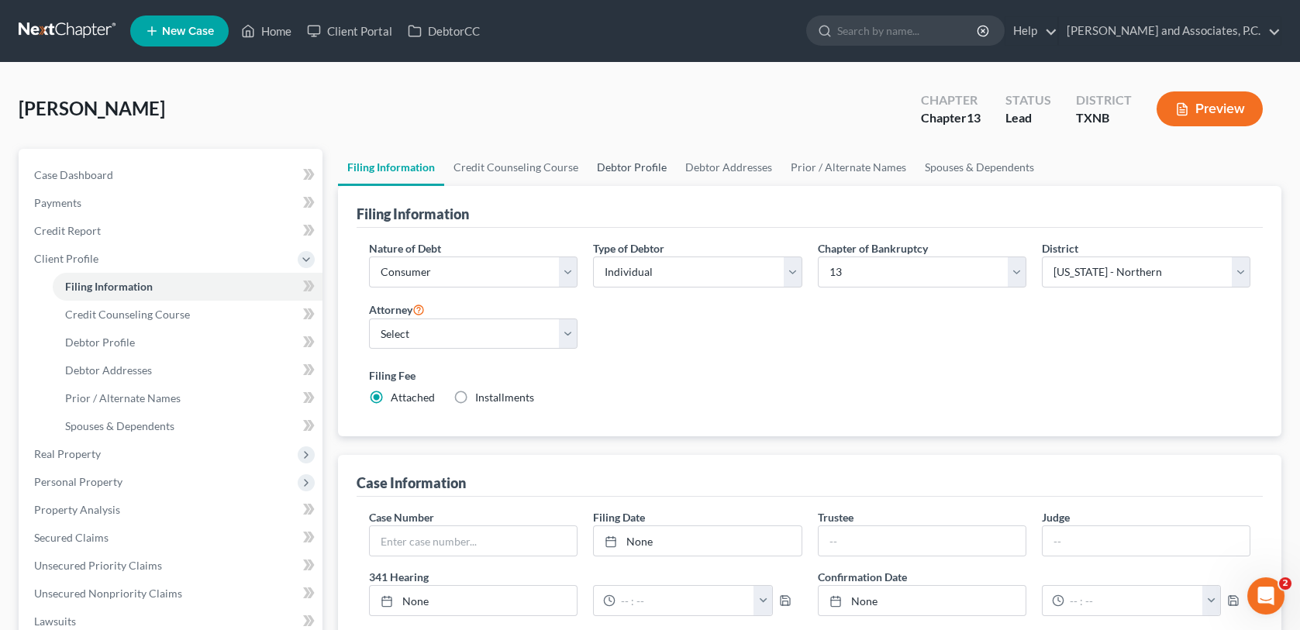
click at [607, 170] on link "Debtor Profile" at bounding box center [631, 167] width 88 height 37
select select "0"
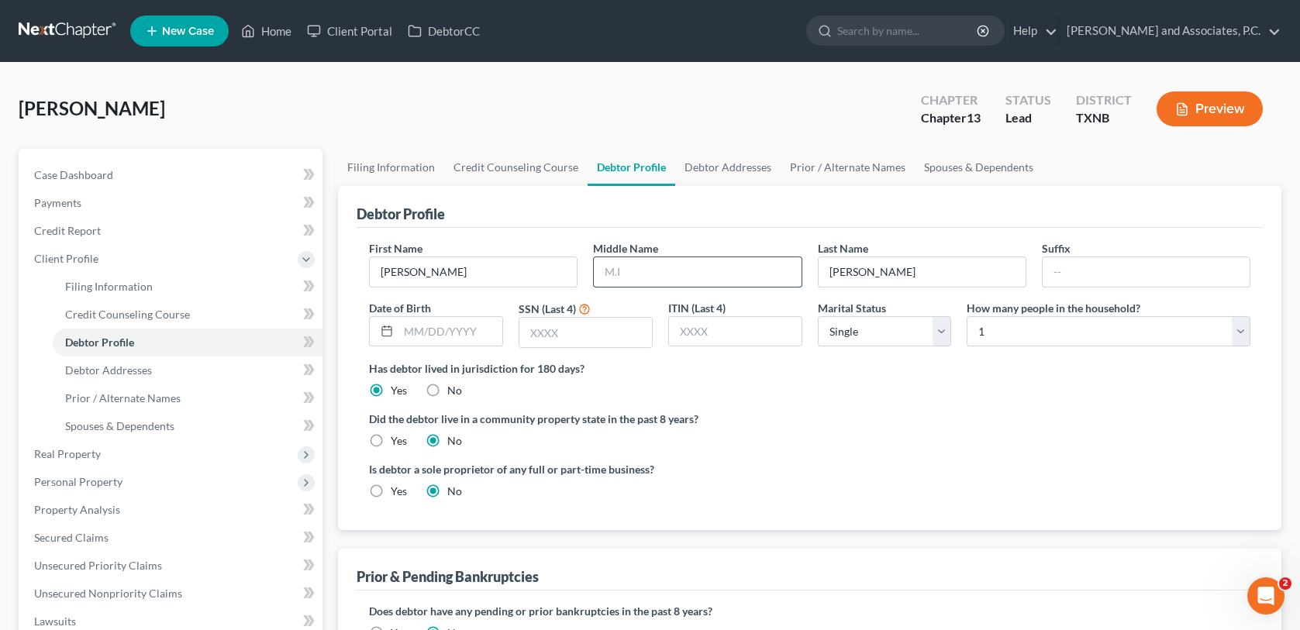
click at [625, 267] on input "text" at bounding box center [697, 271] width 207 height 29
type input "[PERSON_NAME]"
click at [410, 333] on input "text" at bounding box center [450, 331] width 104 height 29
type input "[DATE]"
click at [573, 323] on input "text" at bounding box center [585, 332] width 133 height 29
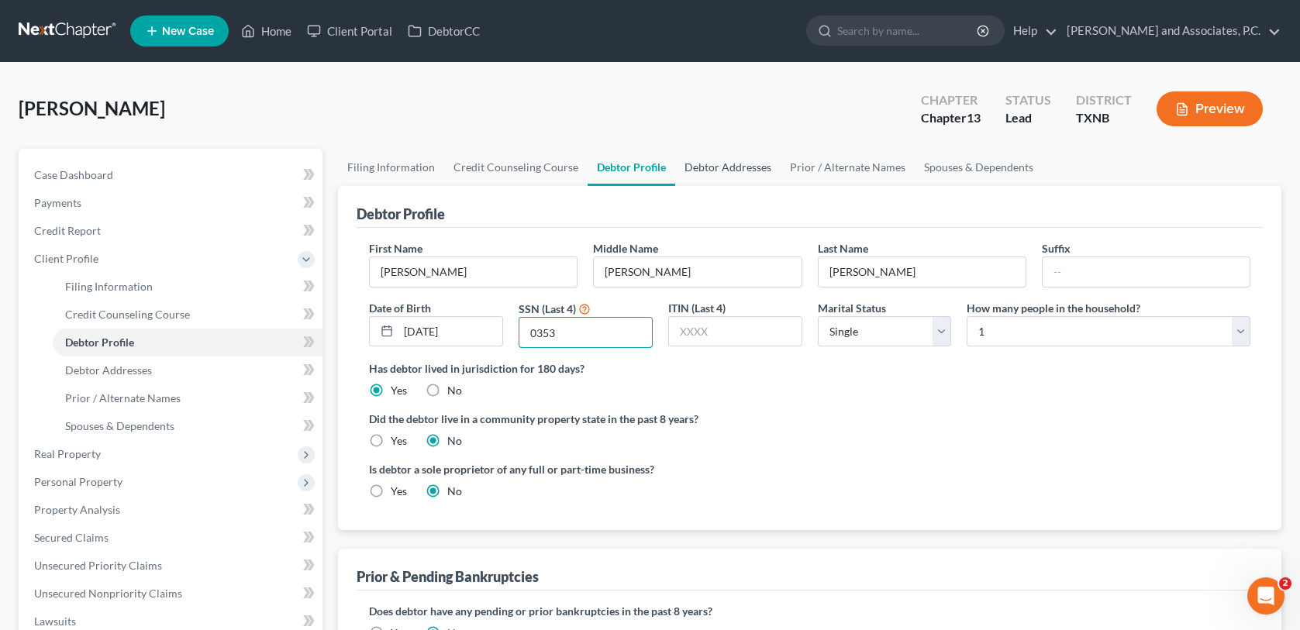
type input "0353"
click at [677, 172] on link "Debtor Addresses" at bounding box center [727, 167] width 105 height 37
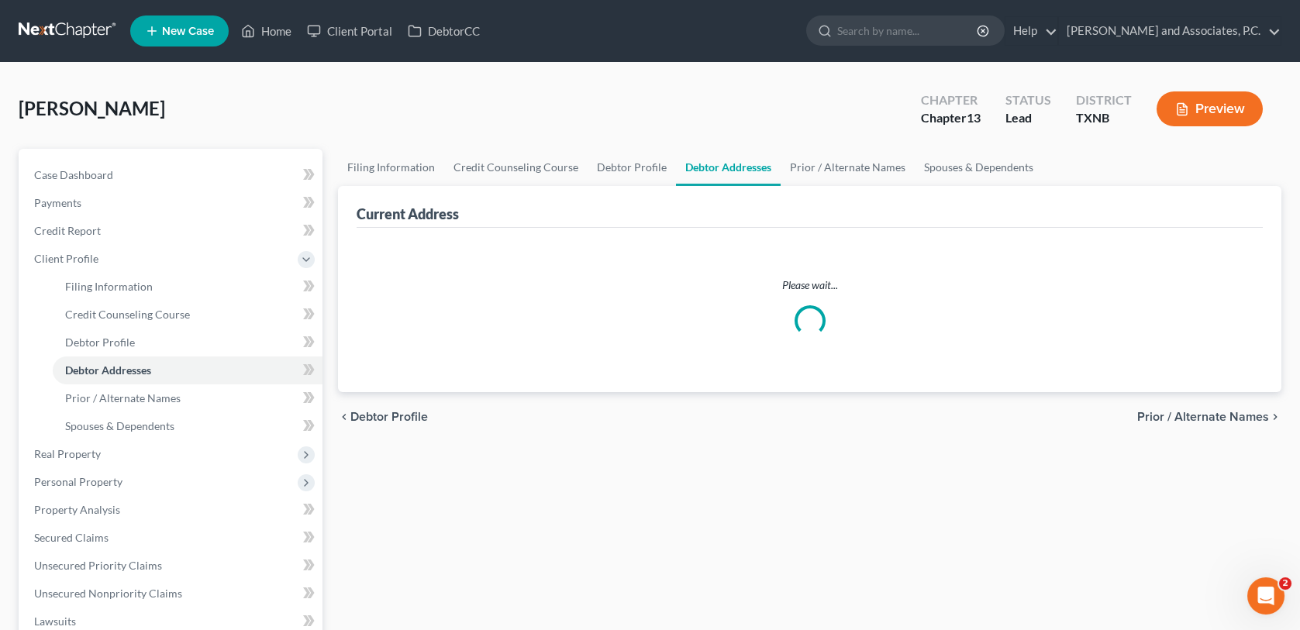
select select "0"
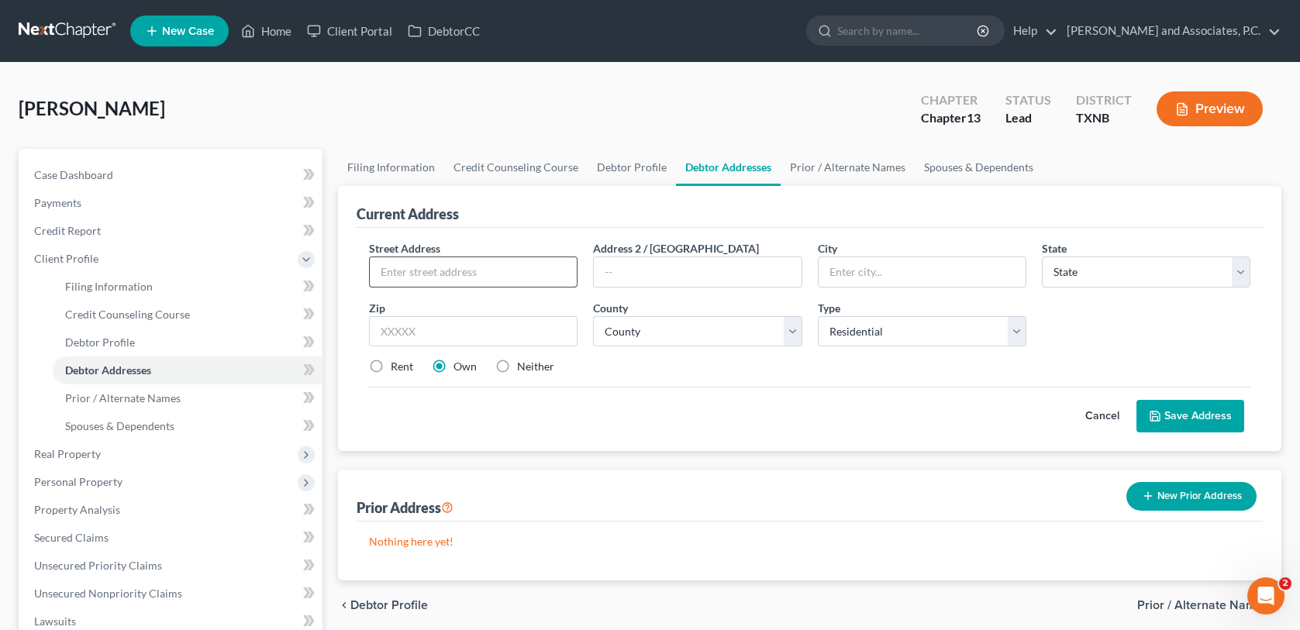
click at [388, 265] on input "text" at bounding box center [473, 271] width 207 height 29
type input "[STREET_ADDRESS][PERSON_NAME]"
type input "76309"
type input "[GEOGRAPHIC_DATA]"
select select "45"
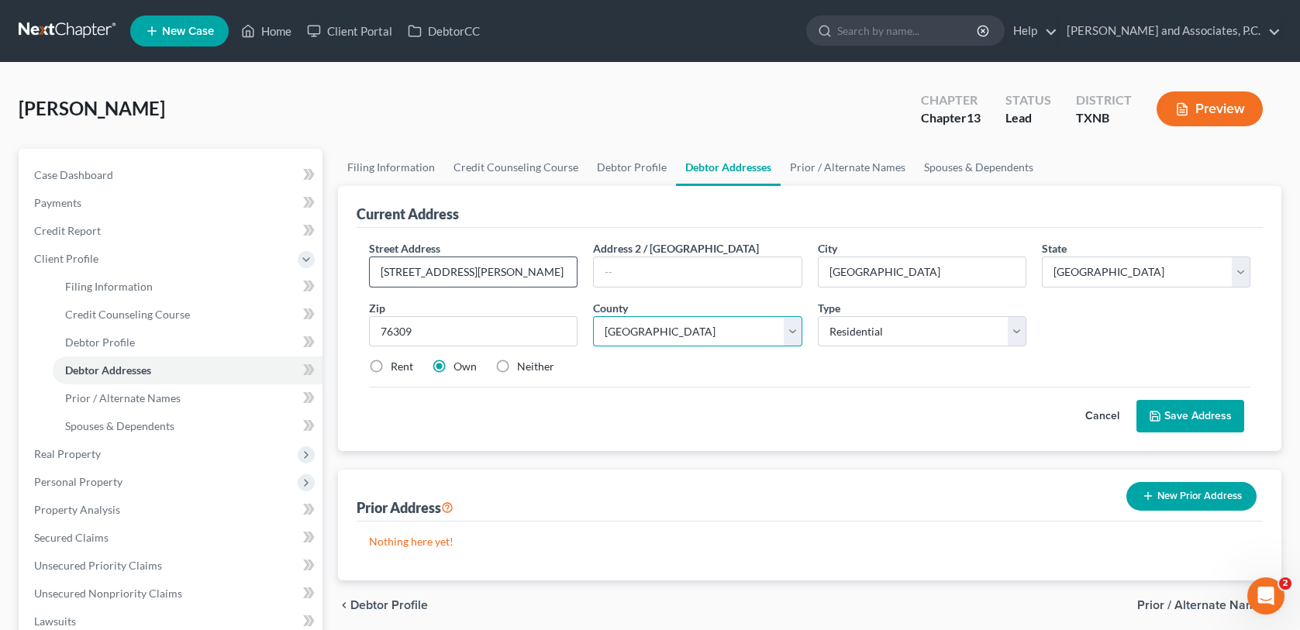
select select "242"
click at [1155, 417] on icon at bounding box center [1155, 416] width 12 height 12
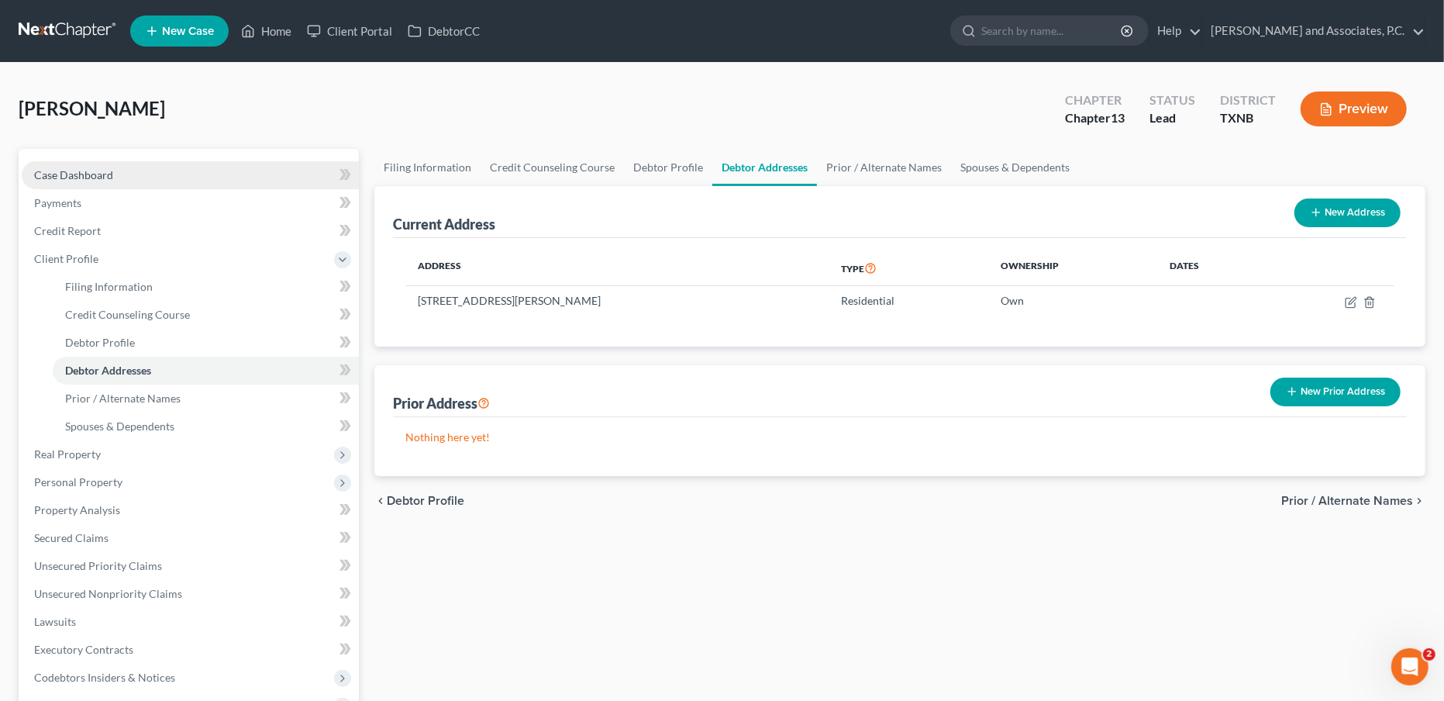
click at [97, 166] on link "Case Dashboard" at bounding box center [190, 175] width 337 height 28
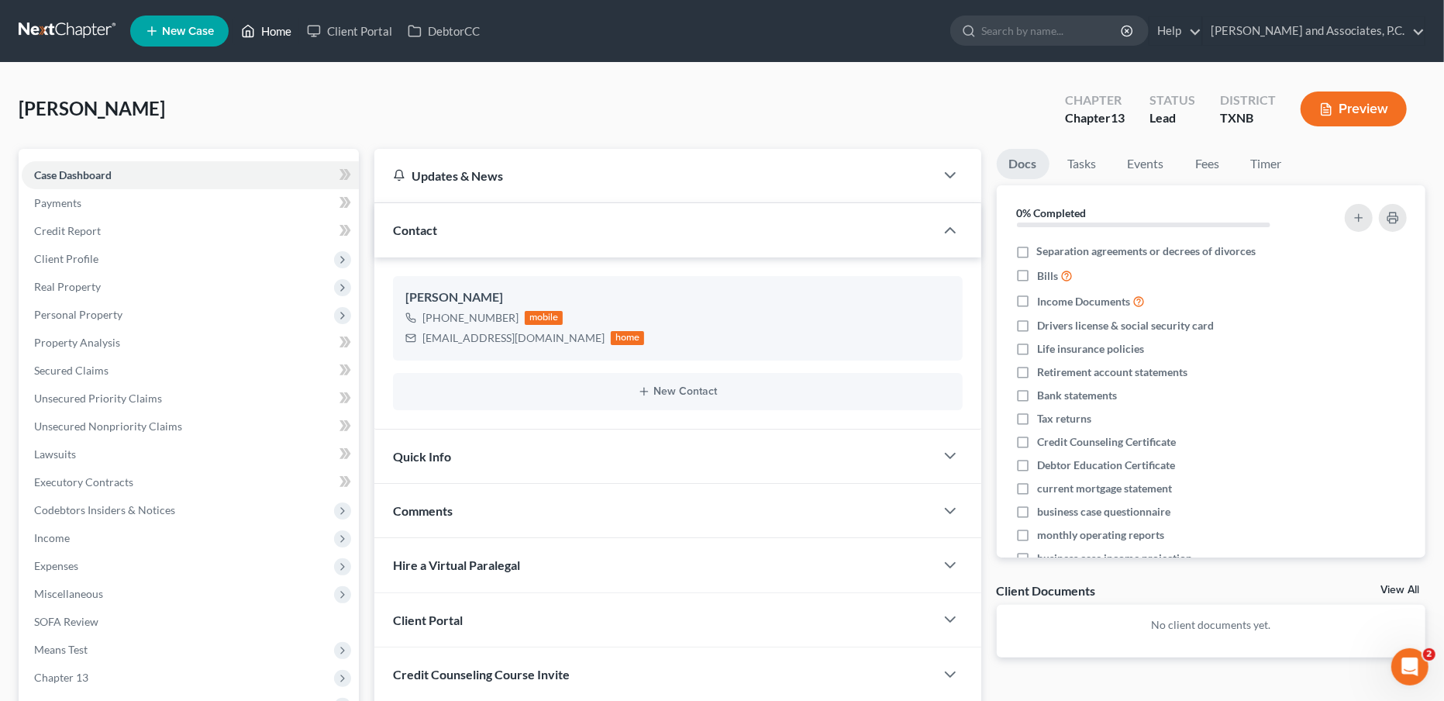
click at [256, 33] on link "Home" at bounding box center [266, 31] width 66 height 28
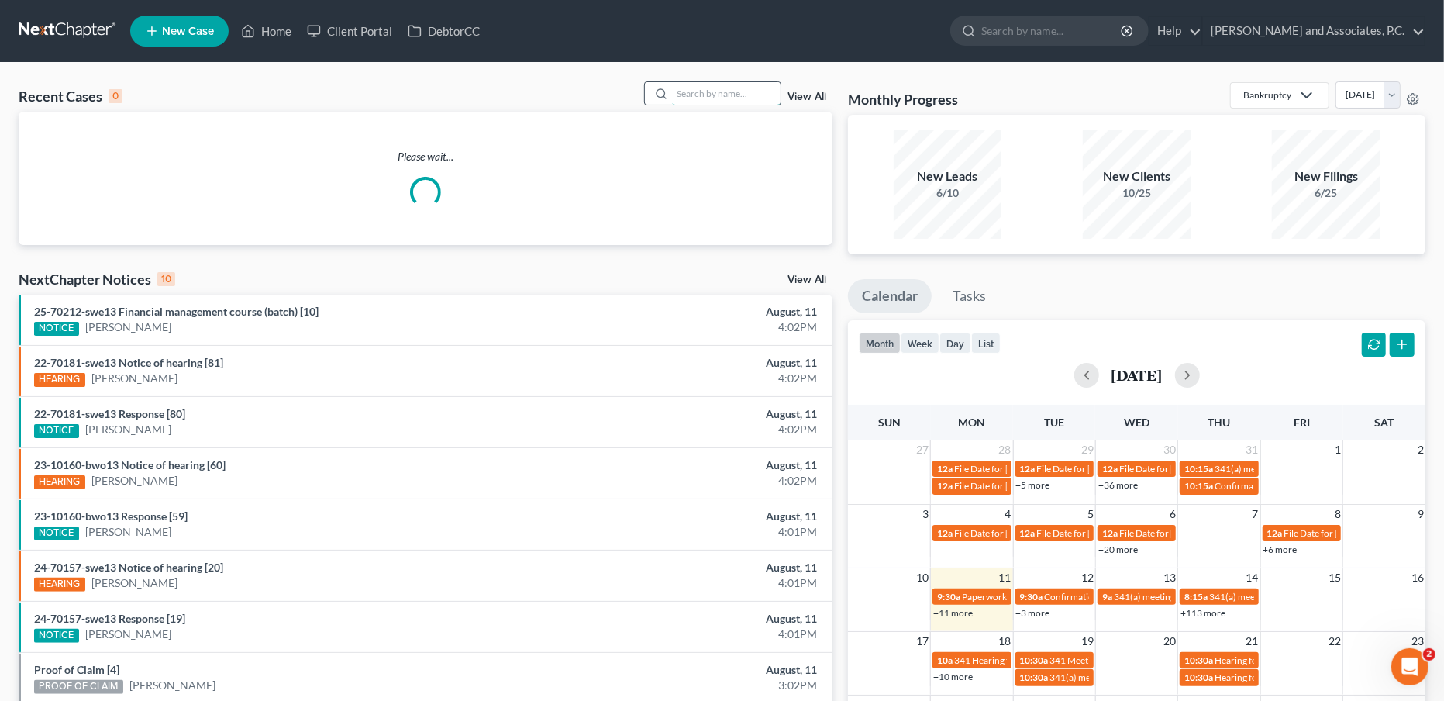
click at [717, 97] on input "search" at bounding box center [726, 93] width 109 height 22
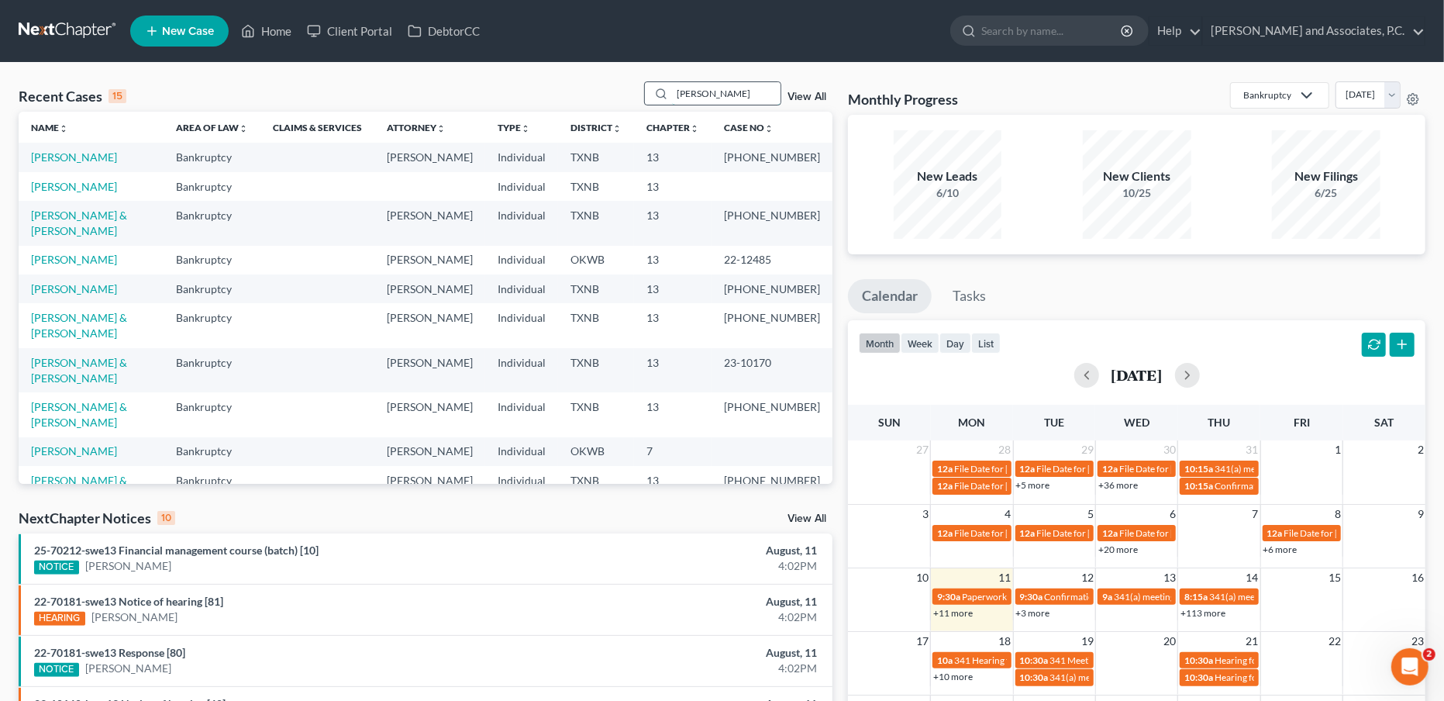
type input "[PERSON_NAME]"
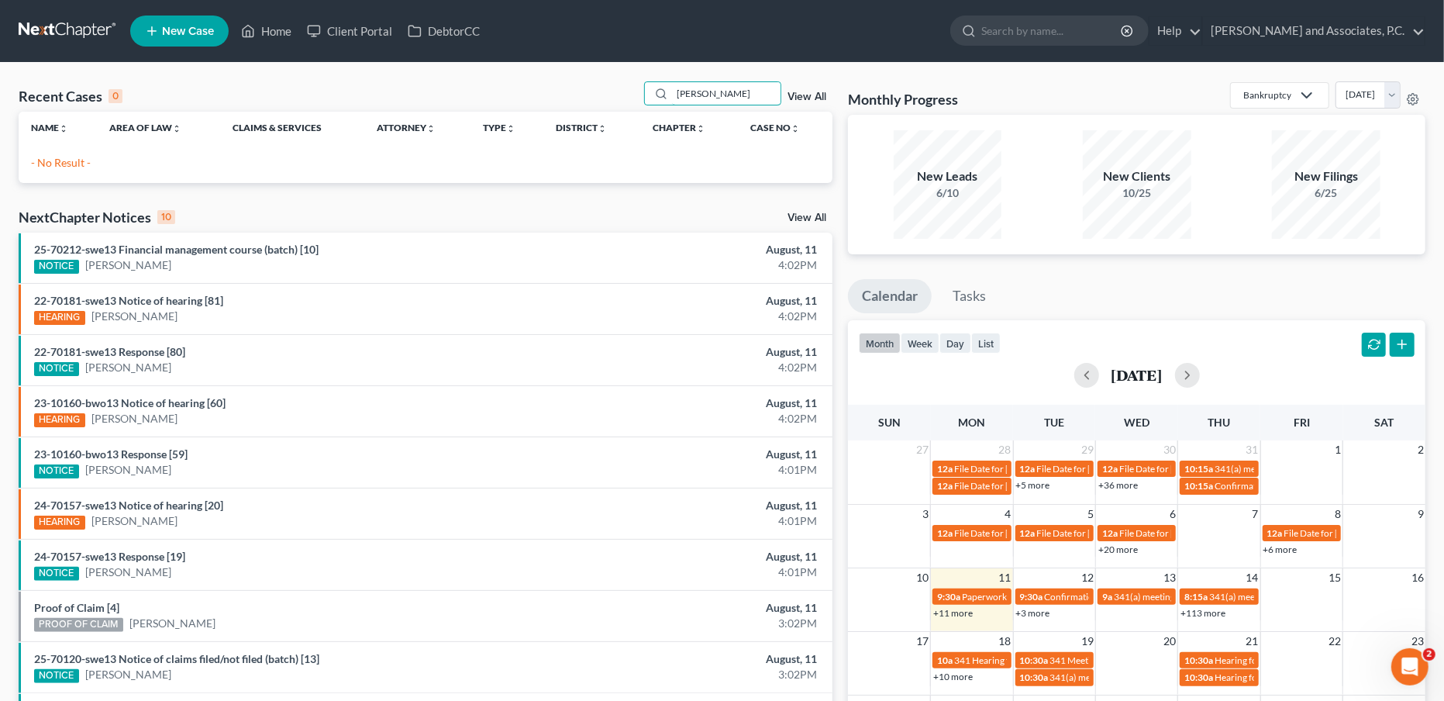
drag, startPoint x: 726, startPoint y: 88, endPoint x: 652, endPoint y: 74, distance: 75.7
click at [652, 74] on div "Recent Cases 0 [PERSON_NAME] View All Name unfold_more expand_more expand_less …" at bounding box center [722, 465] width 1444 height 804
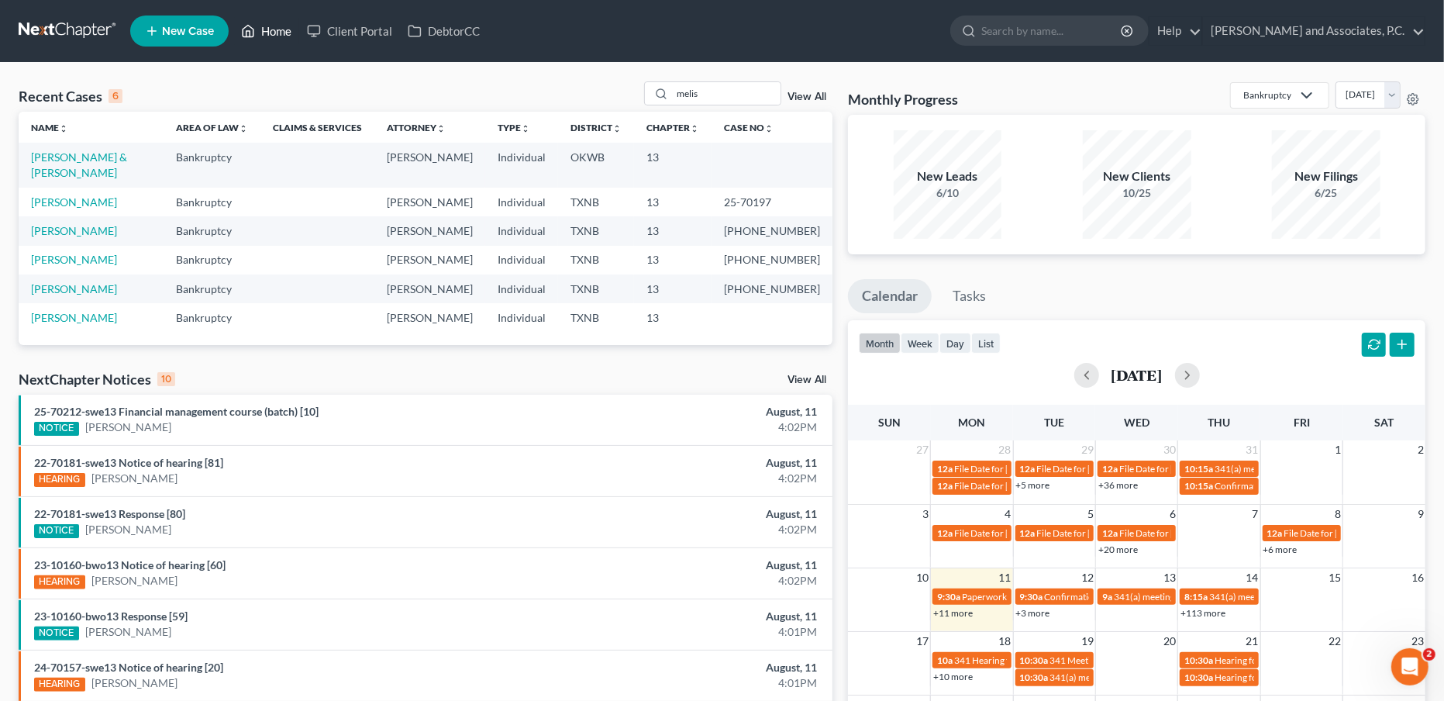
click at [277, 22] on link "Home" at bounding box center [266, 31] width 66 height 28
drag, startPoint x: 725, startPoint y: 93, endPoint x: 642, endPoint y: 80, distance: 84.7
click at [642, 80] on div "Recent Cases 6 melis View All Name unfold_more expand_more expand_less Area of …" at bounding box center [722, 506] width 1444 height 886
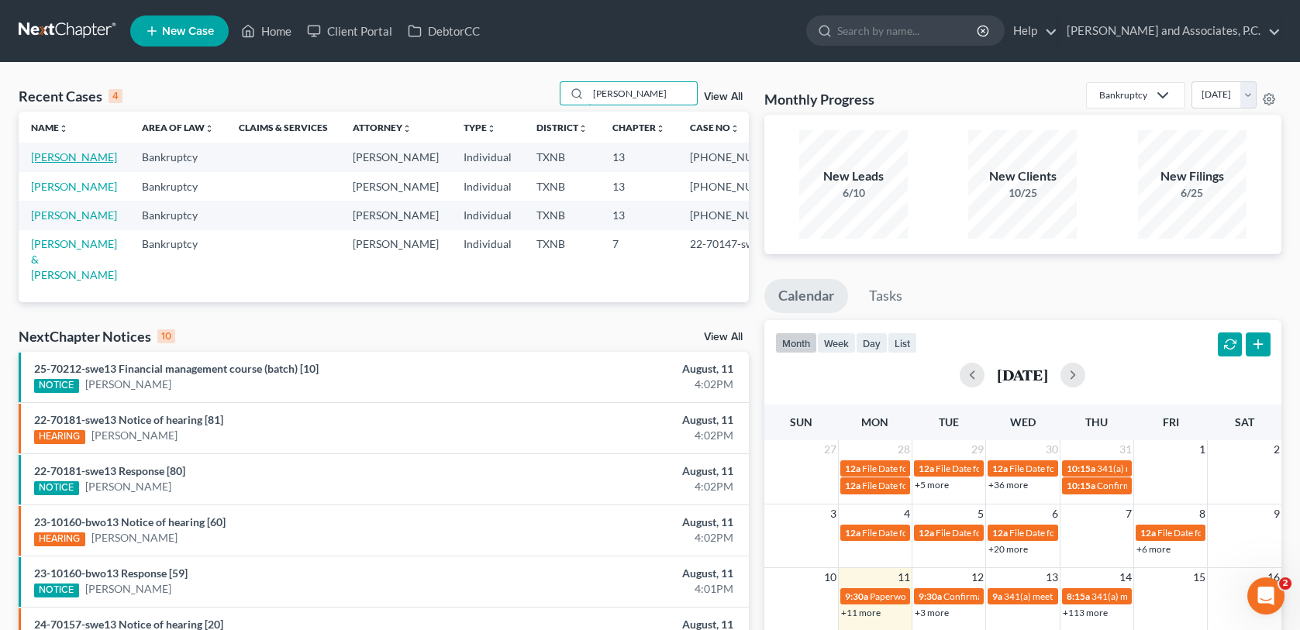
type input "[PERSON_NAME]"
click at [69, 152] on link "[PERSON_NAME]" at bounding box center [74, 156] width 86 height 13
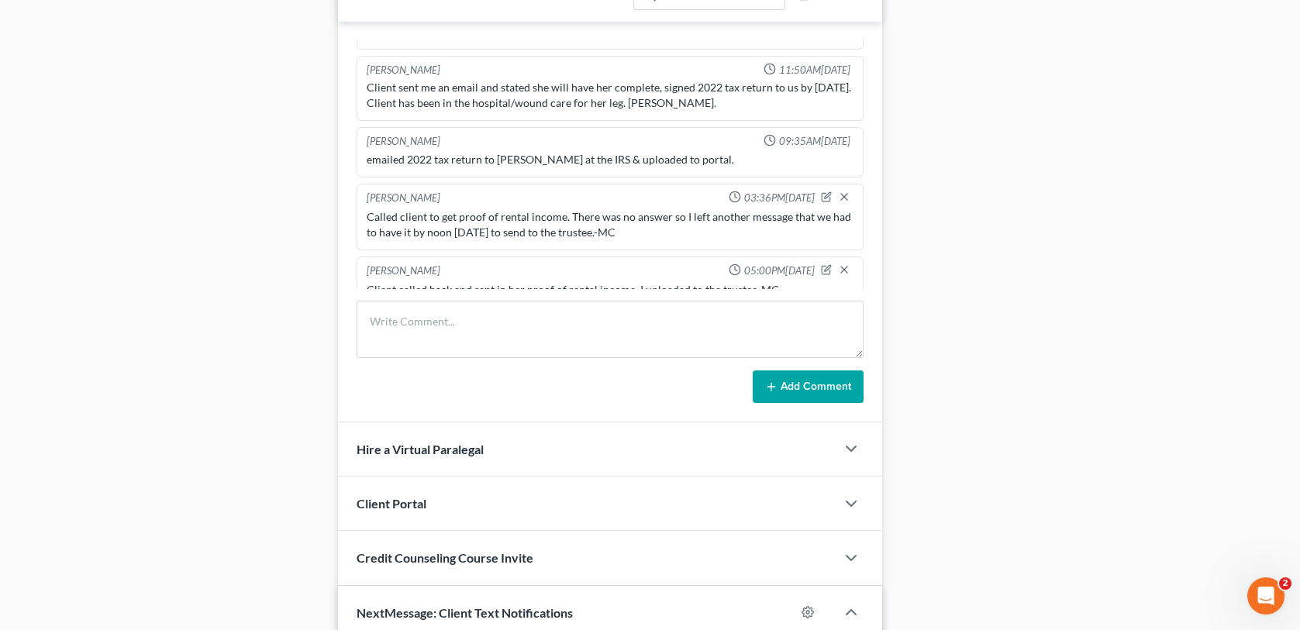
scroll to position [1008, 0]
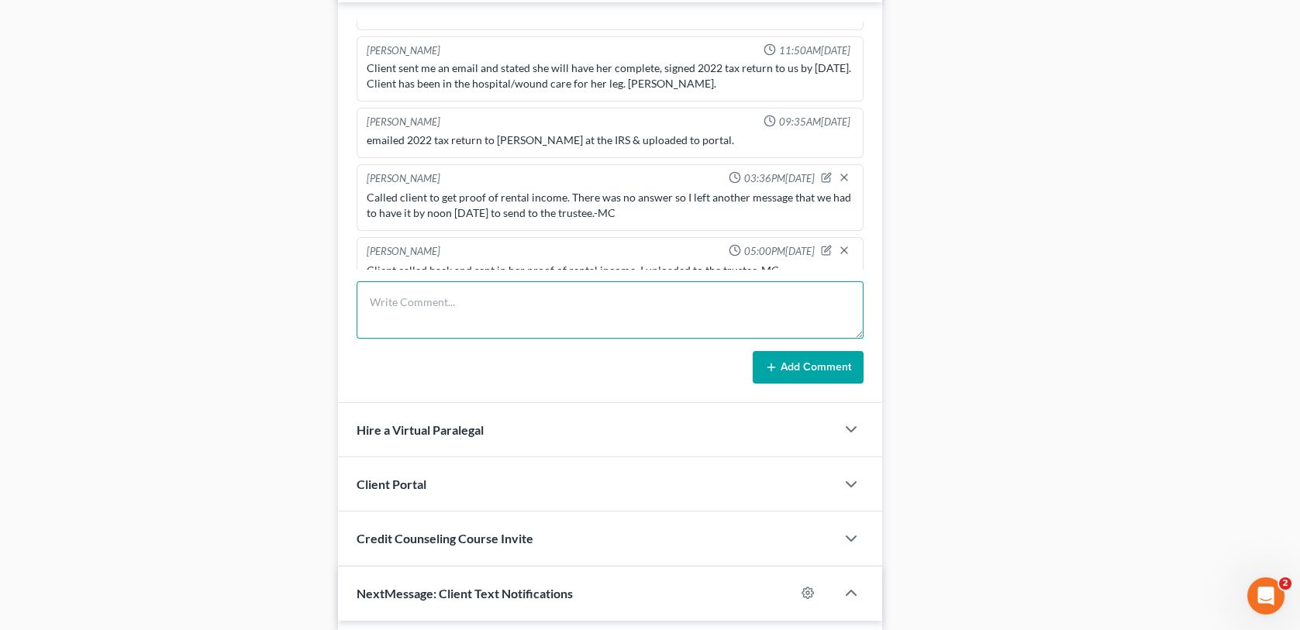
click at [419, 281] on textarea at bounding box center [610, 309] width 506 height 57
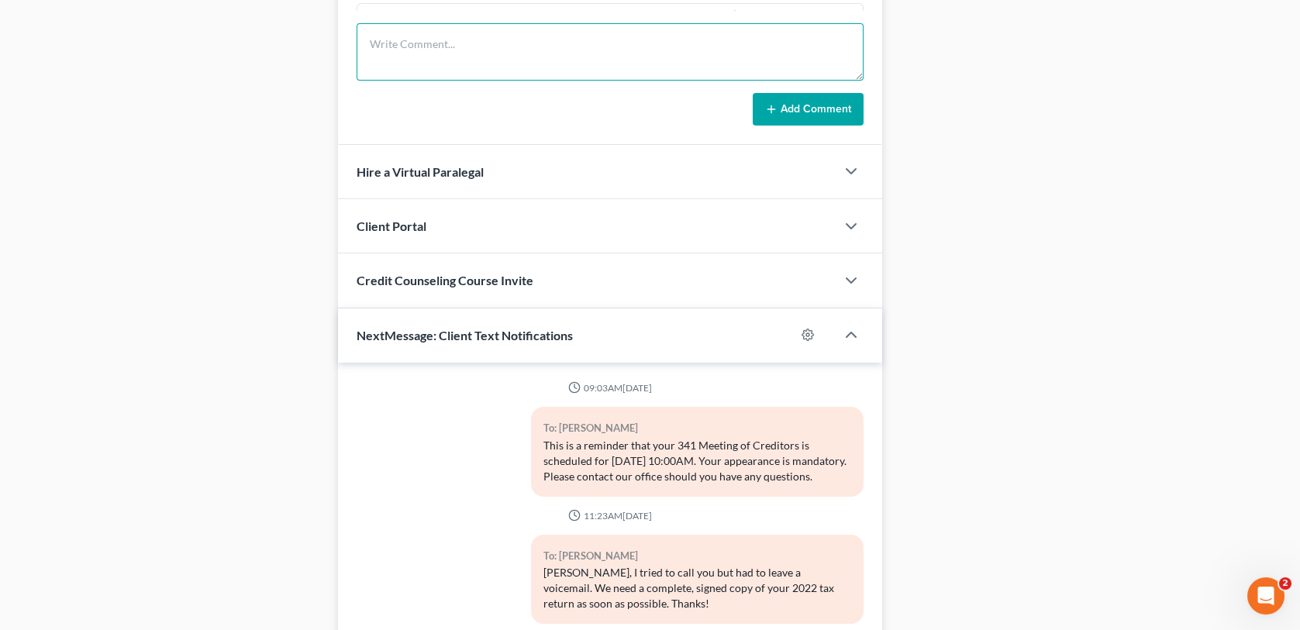
scroll to position [1397, 0]
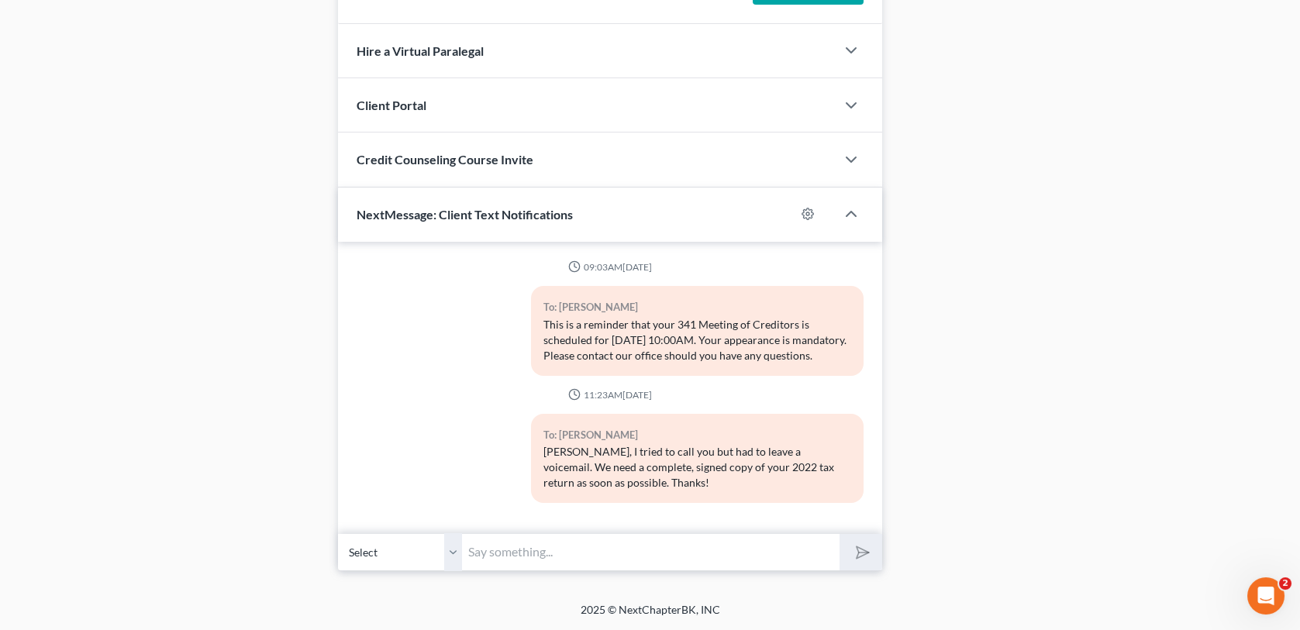
drag, startPoint x: 581, startPoint y: 540, endPoint x: 498, endPoint y: 557, distance: 84.7
click at [581, 540] on input "text" at bounding box center [650, 552] width 377 height 38
click at [498, 562] on input "text" at bounding box center [650, 552] width 377 height 38
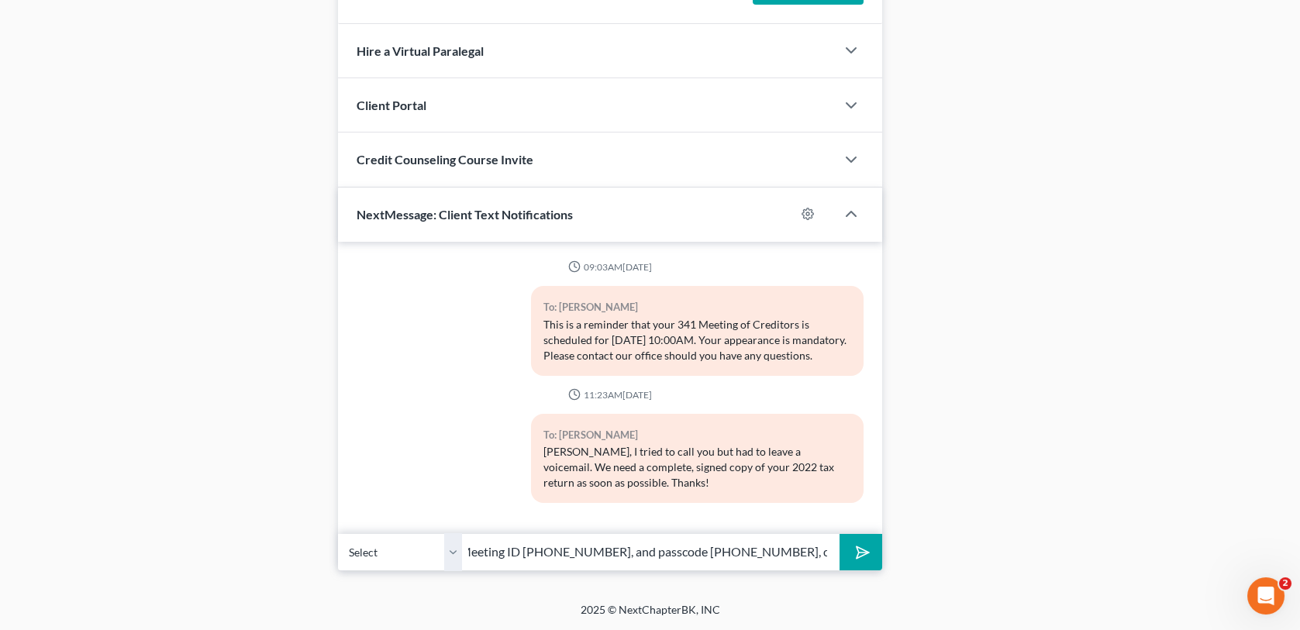
type input "Zoom video meeting, Go to [DOMAIN_NAME][URL]. Enter Meeting ID [PHONE_NUMBER], …"
click at [839, 534] on button "submit" at bounding box center [860, 552] width 43 height 36
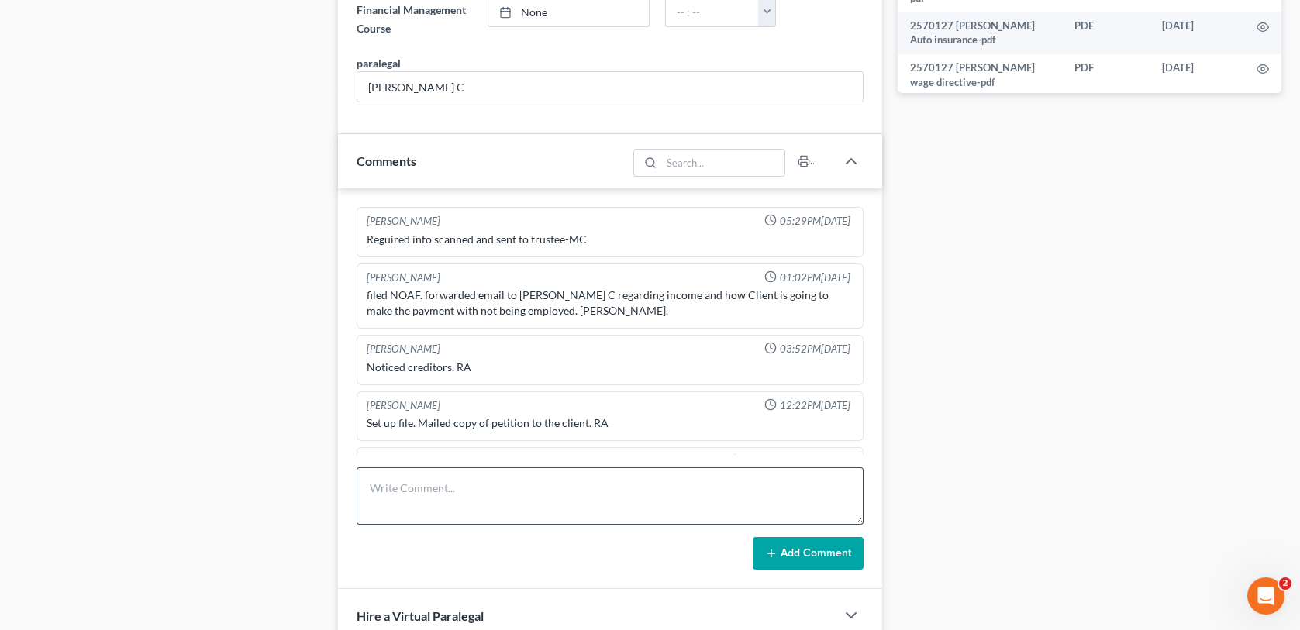
scroll to position [855, 0]
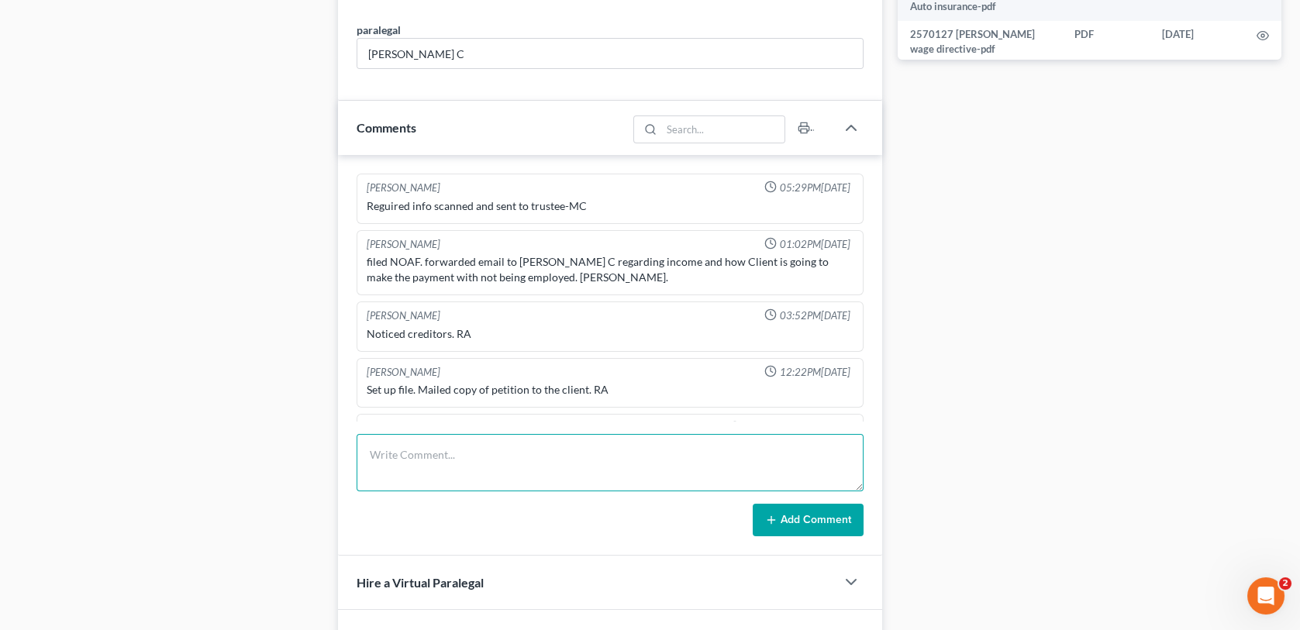
click at [425, 455] on textarea at bounding box center [610, 462] width 506 height 57
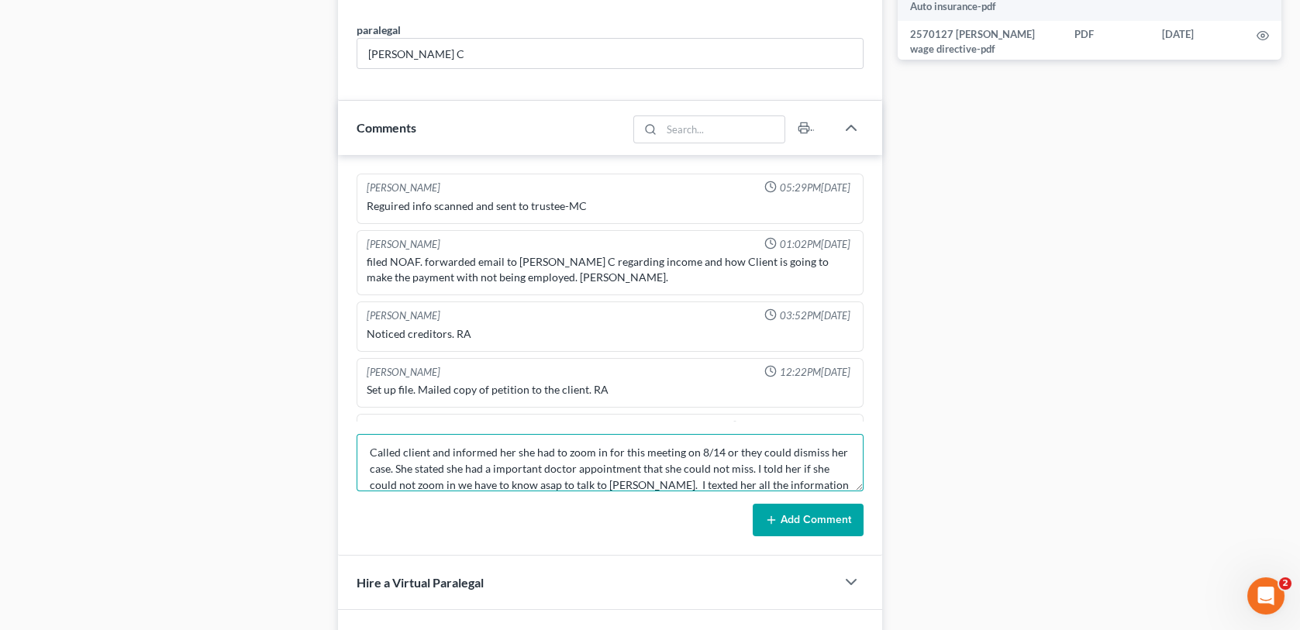
scroll to position [19, 0]
type textarea "Called client and informed her she had to zoom in for this meeting on 8/14 or t…"
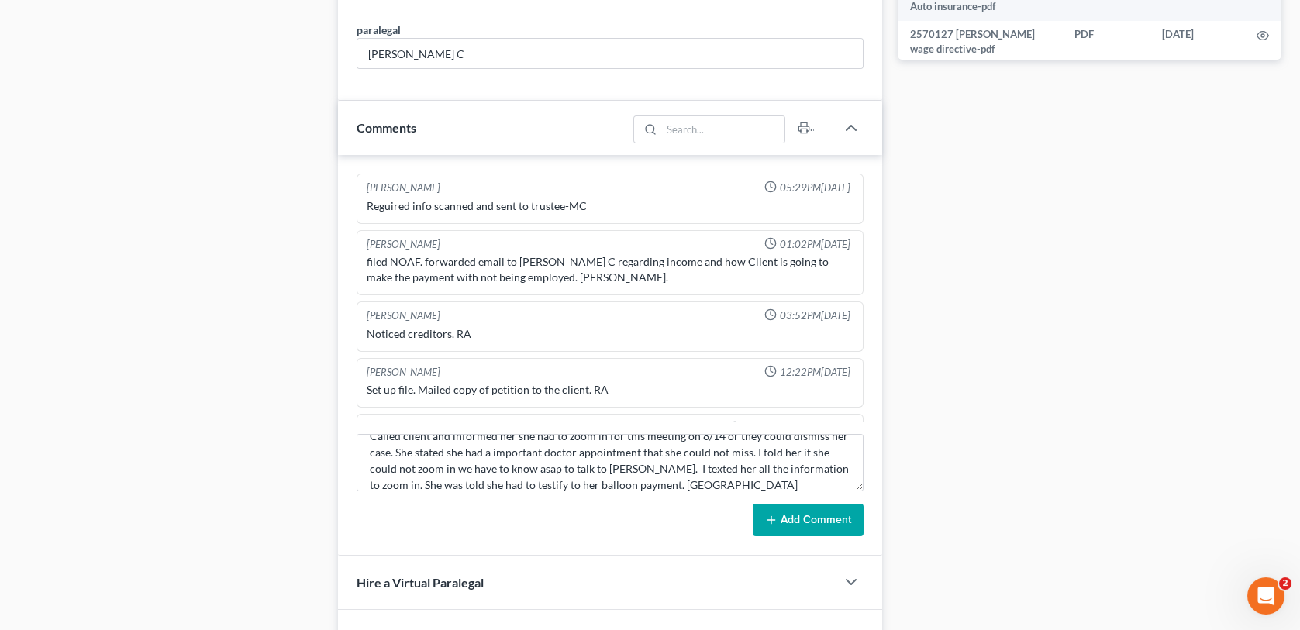
click at [805, 505] on button "Add Comment" at bounding box center [808, 520] width 111 height 33
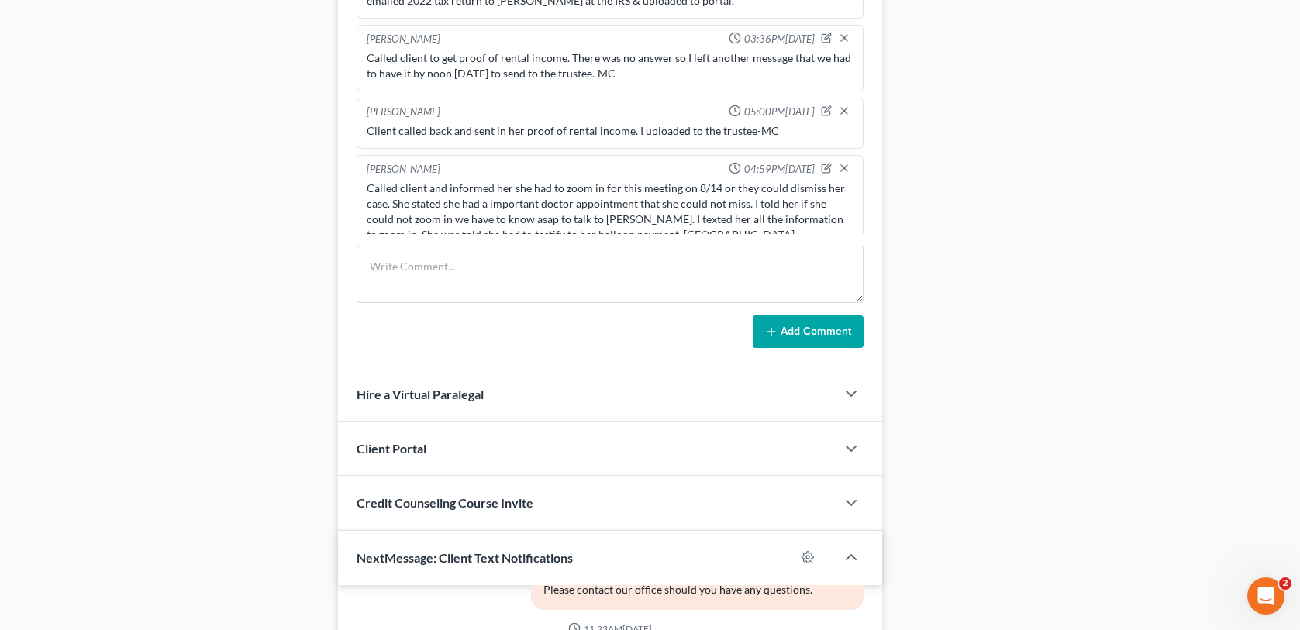
scroll to position [1400, 0]
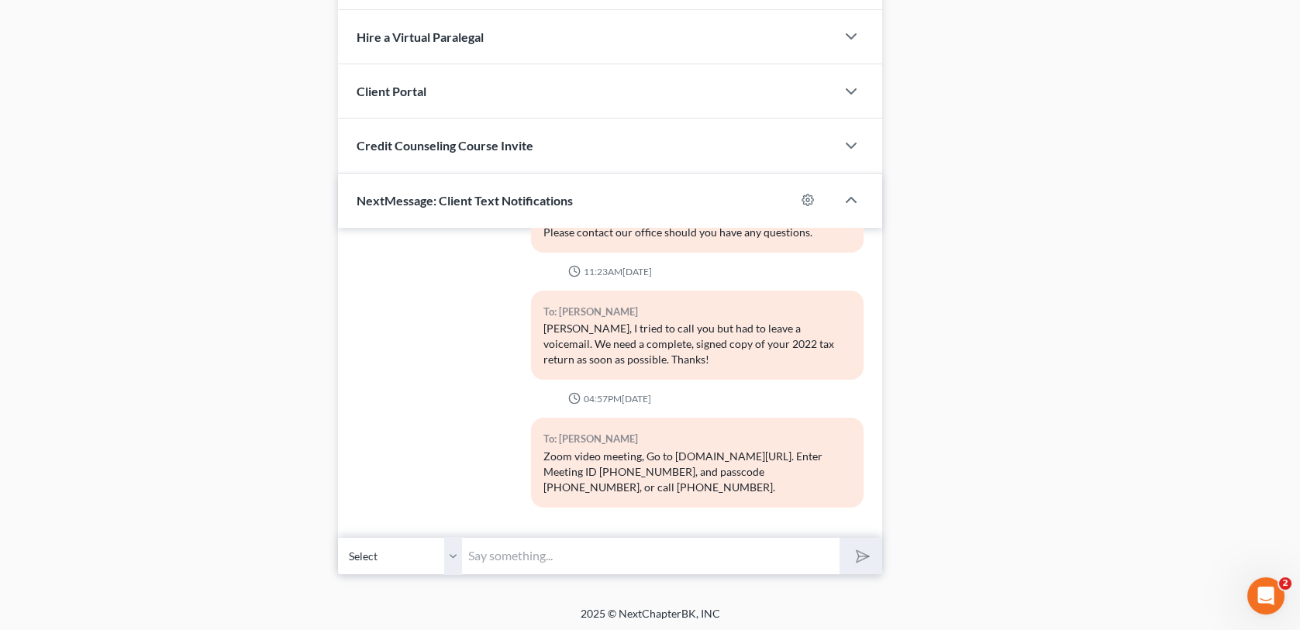
click at [538, 549] on input "text" at bounding box center [650, 556] width 377 height 38
type input "I did not send you the correct one, here is the correct information."
click at [839, 538] on button "submit" at bounding box center [860, 556] width 43 height 36
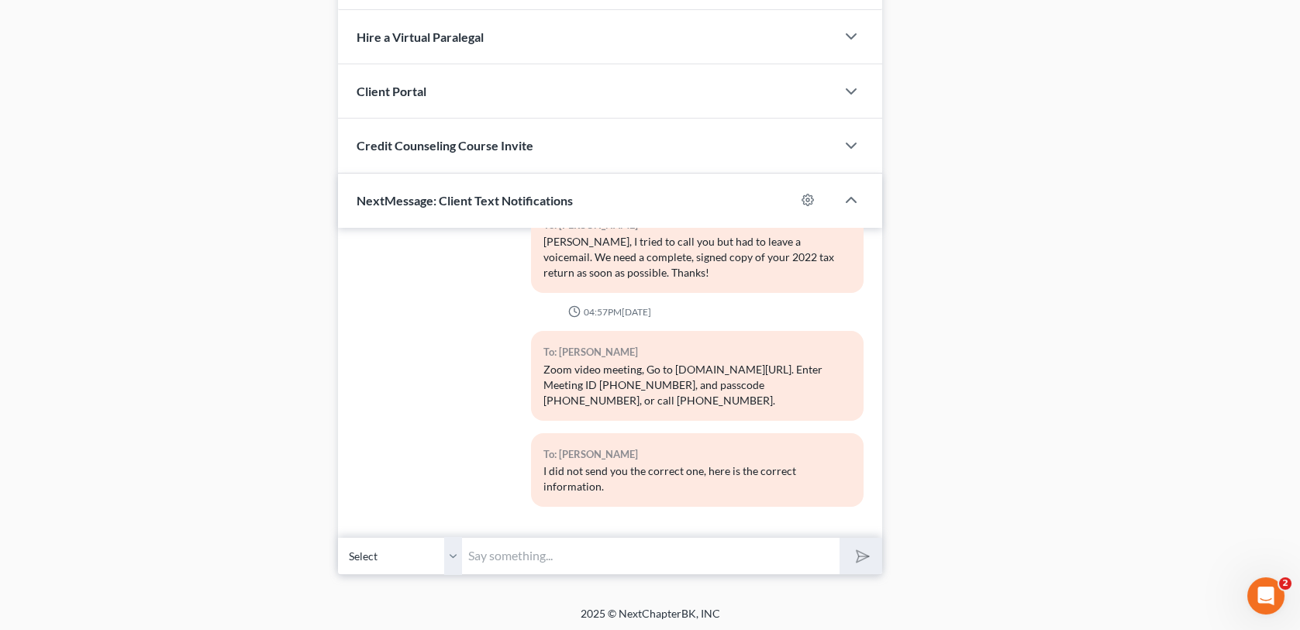
drag, startPoint x: 490, startPoint y: 546, endPoint x: 491, endPoint y: 557, distance: 11.7
click at [494, 556] on input "text" at bounding box center [650, 556] width 377 height 38
click at [491, 556] on input "text" at bounding box center [650, 556] width 377 height 38
drag, startPoint x: 491, startPoint y: 557, endPoint x: 401, endPoint y: 615, distance: 106.6
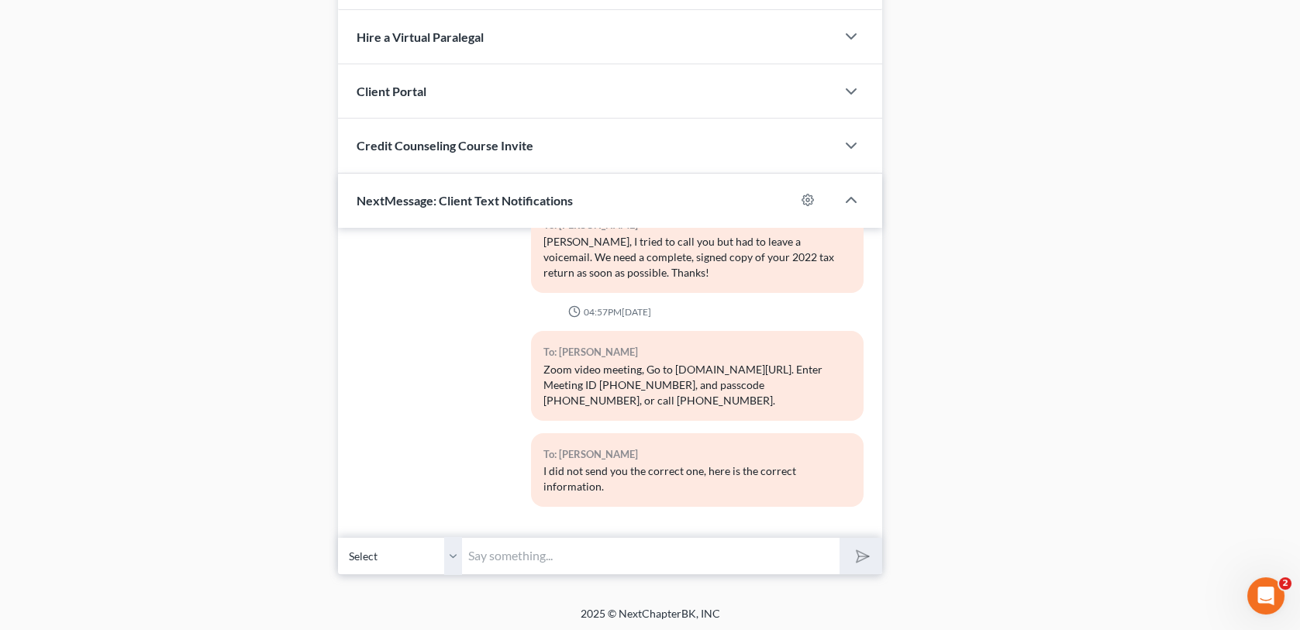
drag, startPoint x: 551, startPoint y: 552, endPoint x: 514, endPoint y: 553, distance: 37.2
click at [514, 553] on input "text" at bounding box center [650, 556] width 377 height 38
drag, startPoint x: 514, startPoint y: 553, endPoint x: 366, endPoint y: 629, distance: 166.4
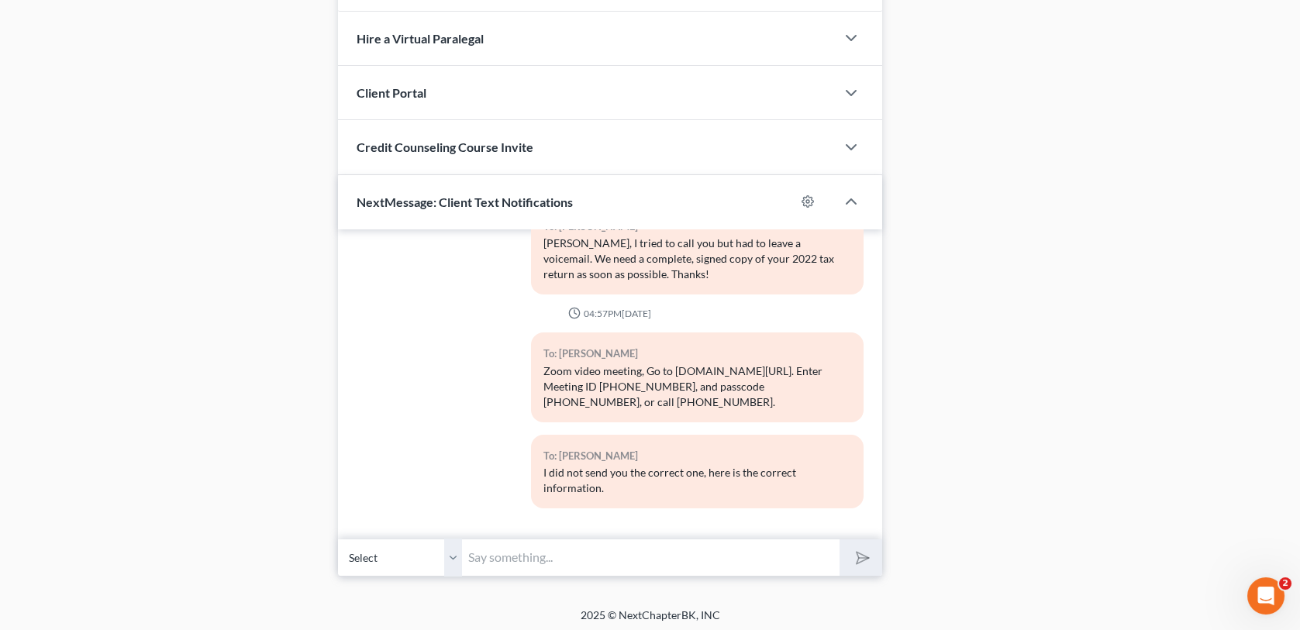
scroll to position [1400, 0]
click at [494, 543] on input "text" at bounding box center [650, 556] width 377 height 38
type input "I"
type input "i emailed you the correct form."
click at [839, 538] on button "submit" at bounding box center [860, 556] width 43 height 36
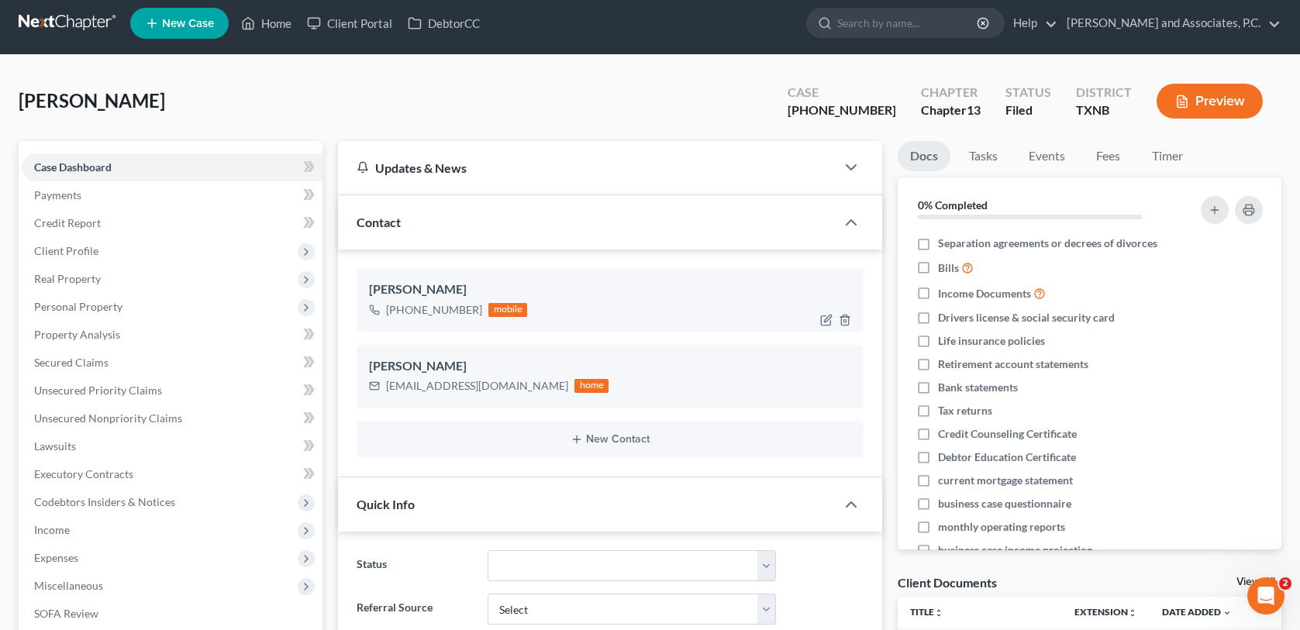
scroll to position [5, 0]
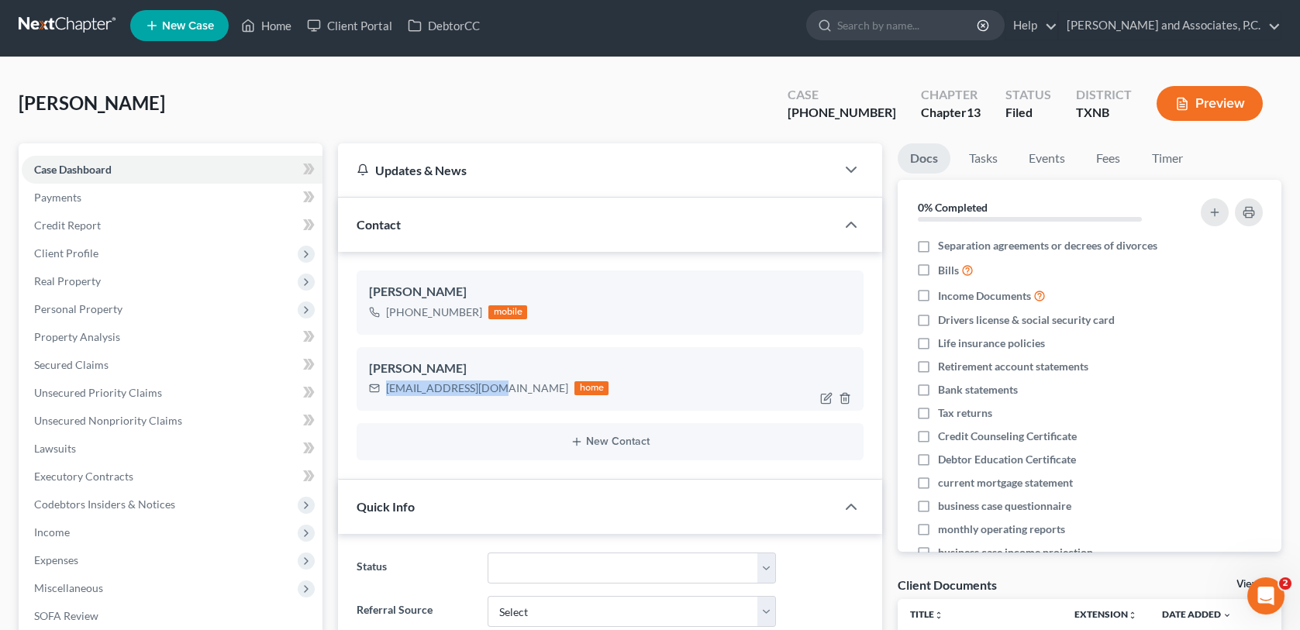
drag, startPoint x: 491, startPoint y: 388, endPoint x: 387, endPoint y: 387, distance: 104.6
click at [387, 387] on div "[EMAIL_ADDRESS][DOMAIN_NAME]" at bounding box center [477, 389] width 182 height 16
copy div "[EMAIL_ADDRESS][DOMAIN_NAME]"
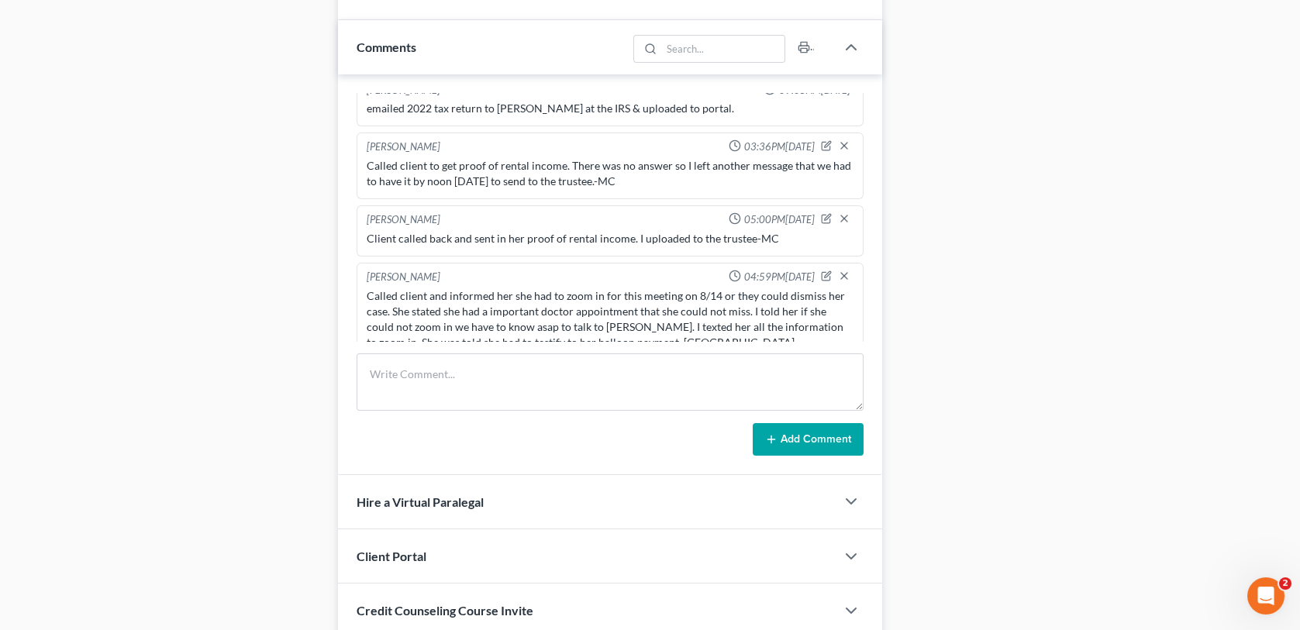
scroll to position [858, 0]
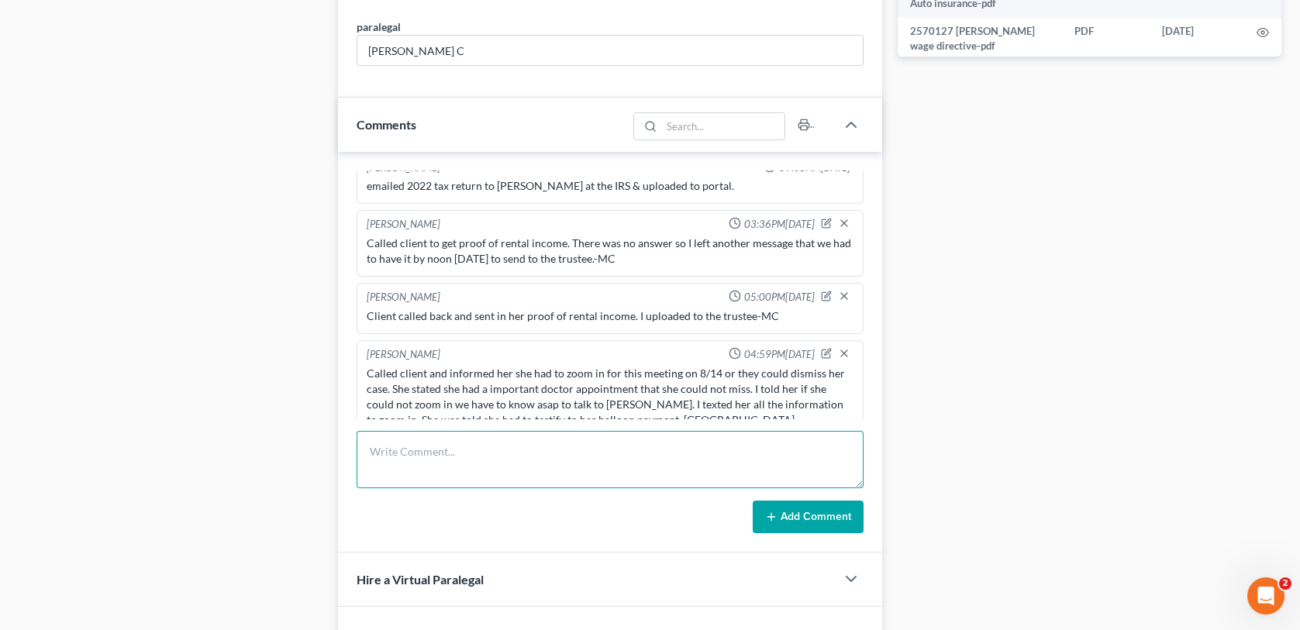
click at [456, 447] on textarea at bounding box center [610, 459] width 506 height 57
type textarea "W"
type textarea "e"
type textarea "Emailed client the court information to log in. [GEOGRAPHIC_DATA]"
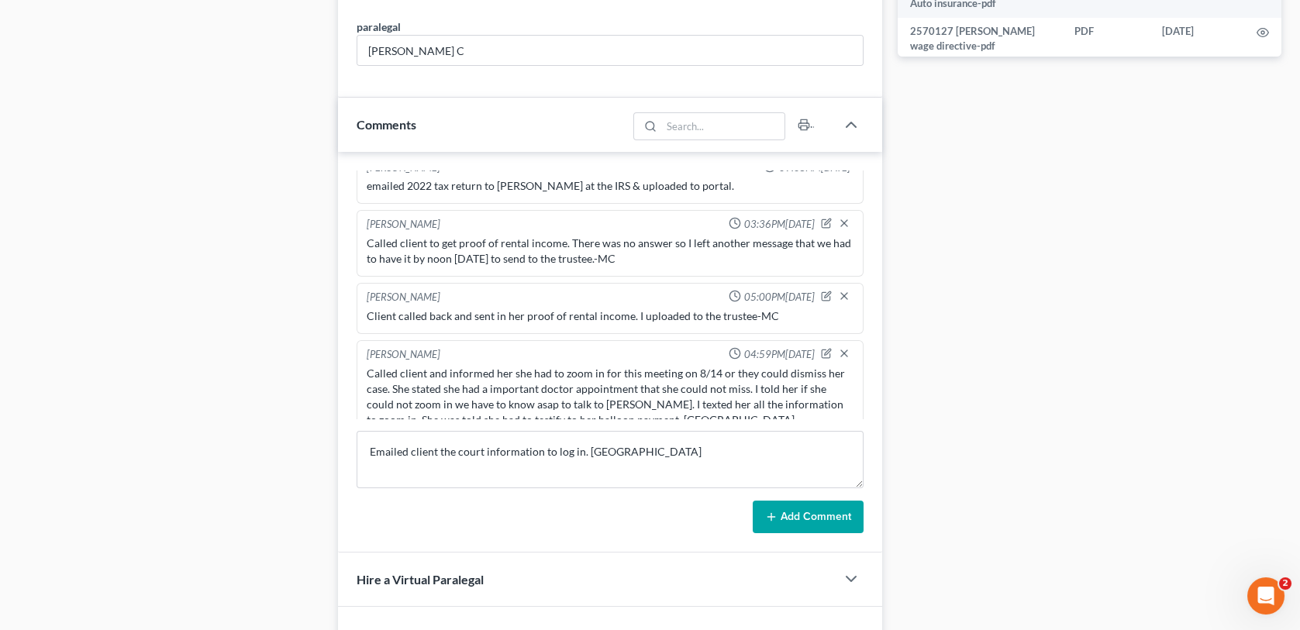
click at [817, 507] on button "Add Comment" at bounding box center [808, 517] width 111 height 33
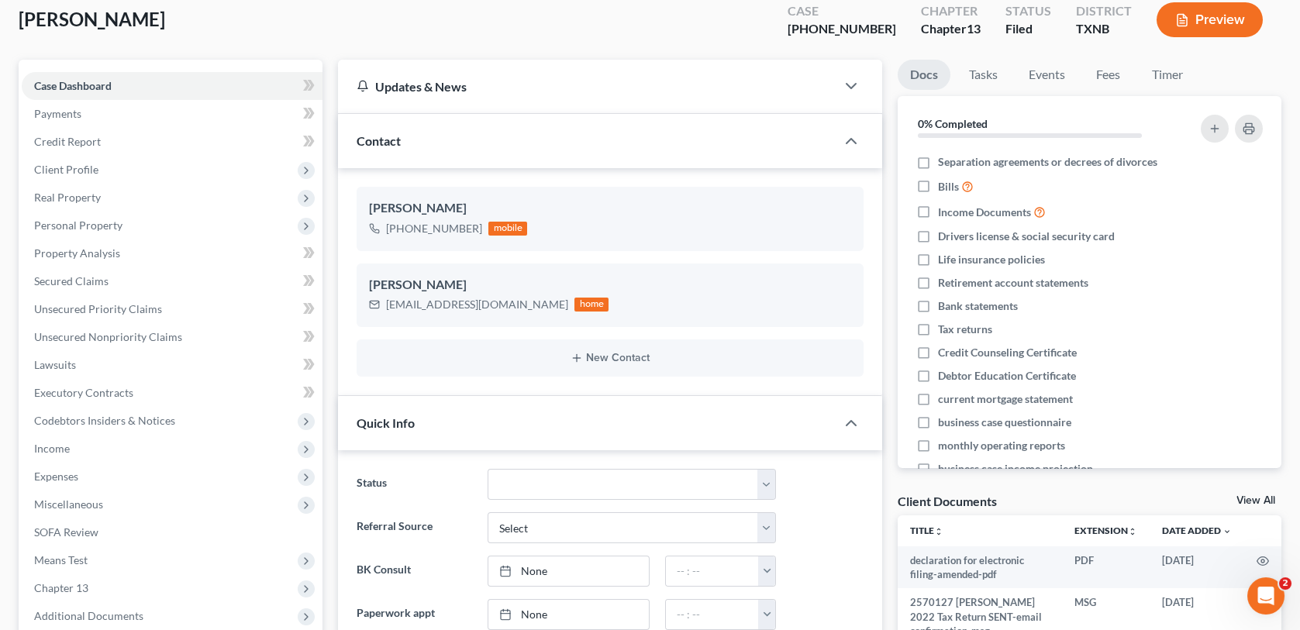
scroll to position [0, 0]
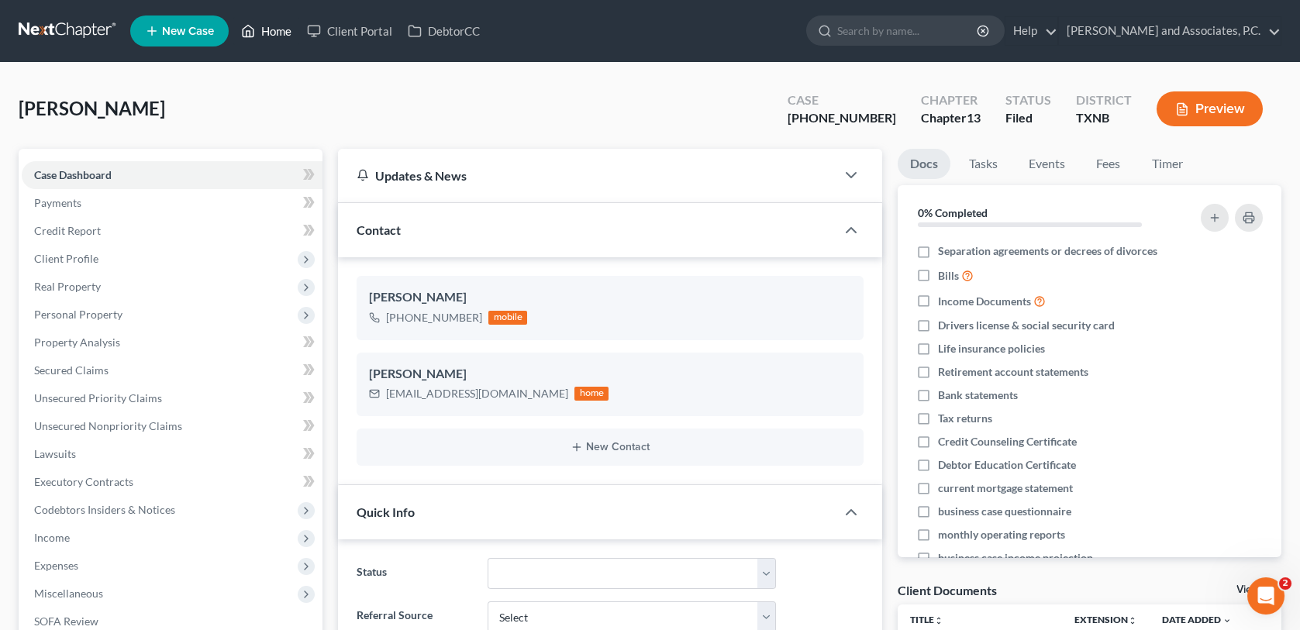
click at [267, 32] on link "Home" at bounding box center [266, 31] width 66 height 28
